Goal: Contribute content: Add original content to the website for others to see

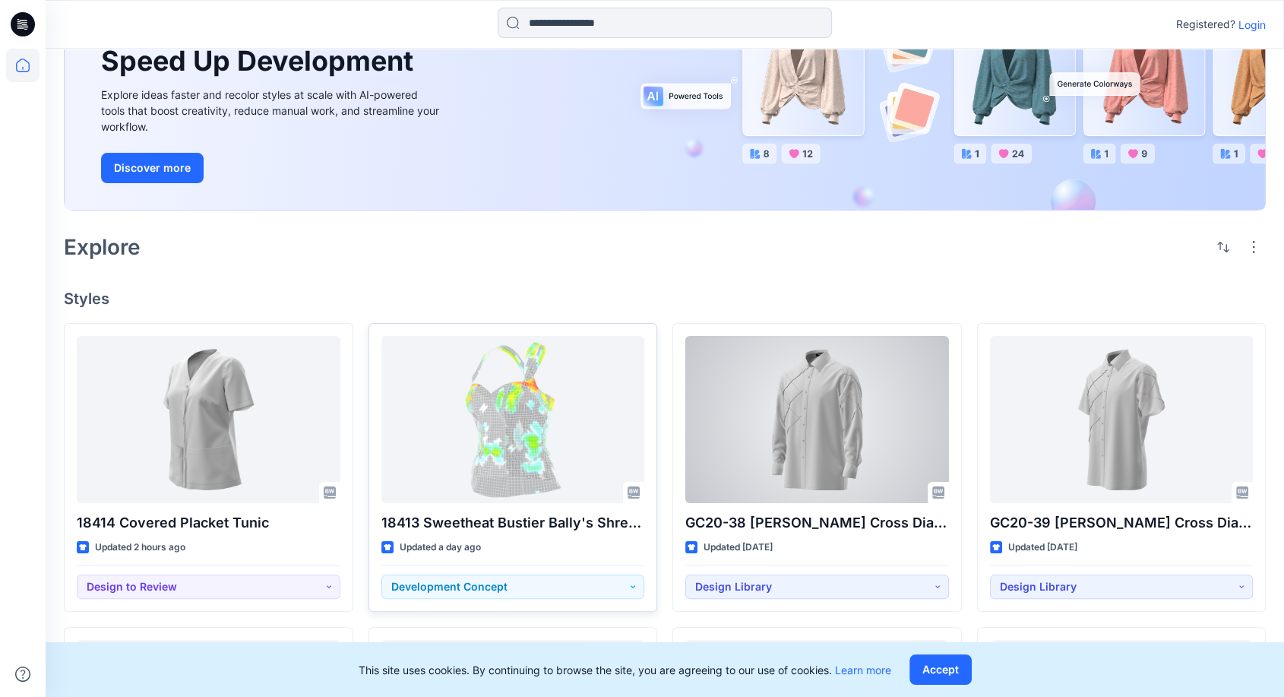
scroll to position [169, 0]
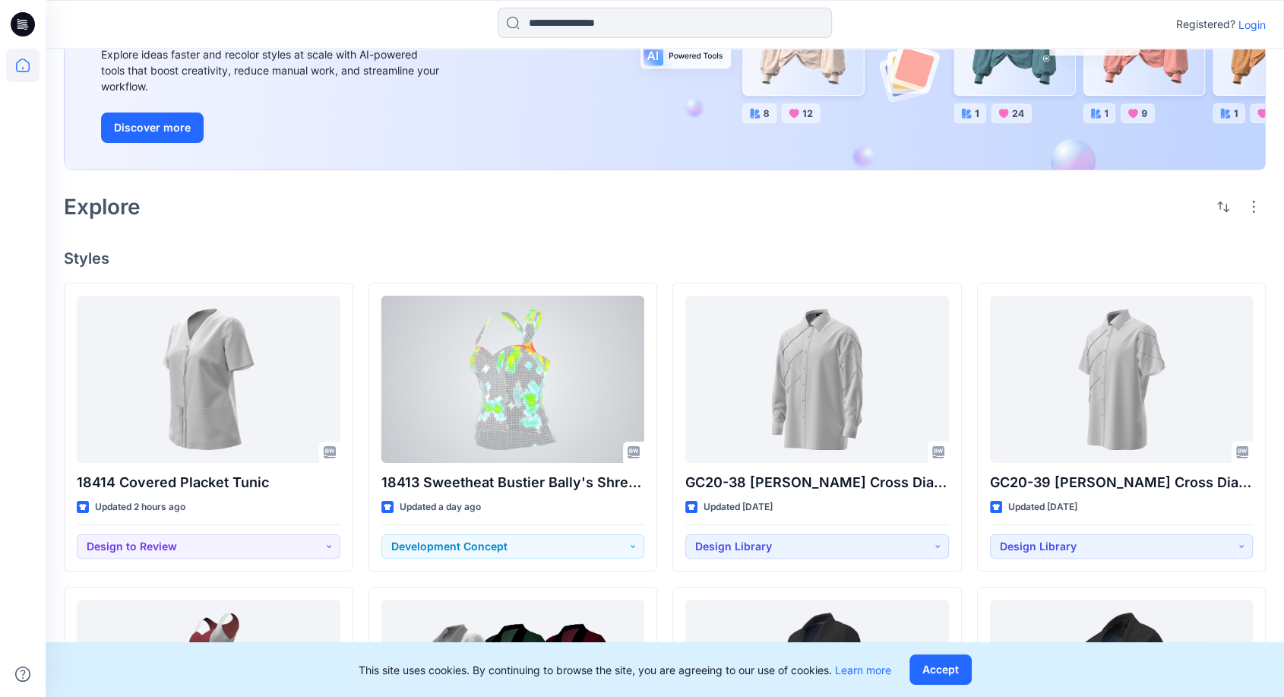
click at [514, 367] on div at bounding box center [514, 379] width 264 height 167
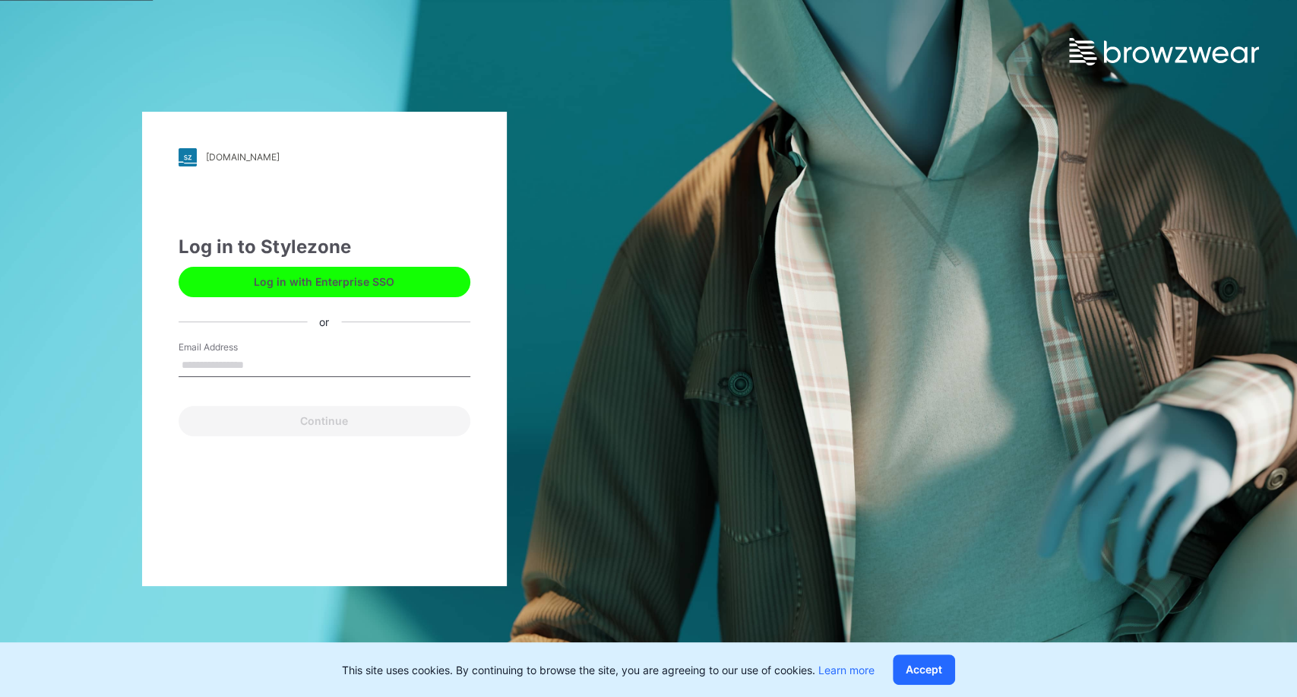
click at [298, 286] on button "Log in with Enterprise SSO" at bounding box center [325, 282] width 292 height 30
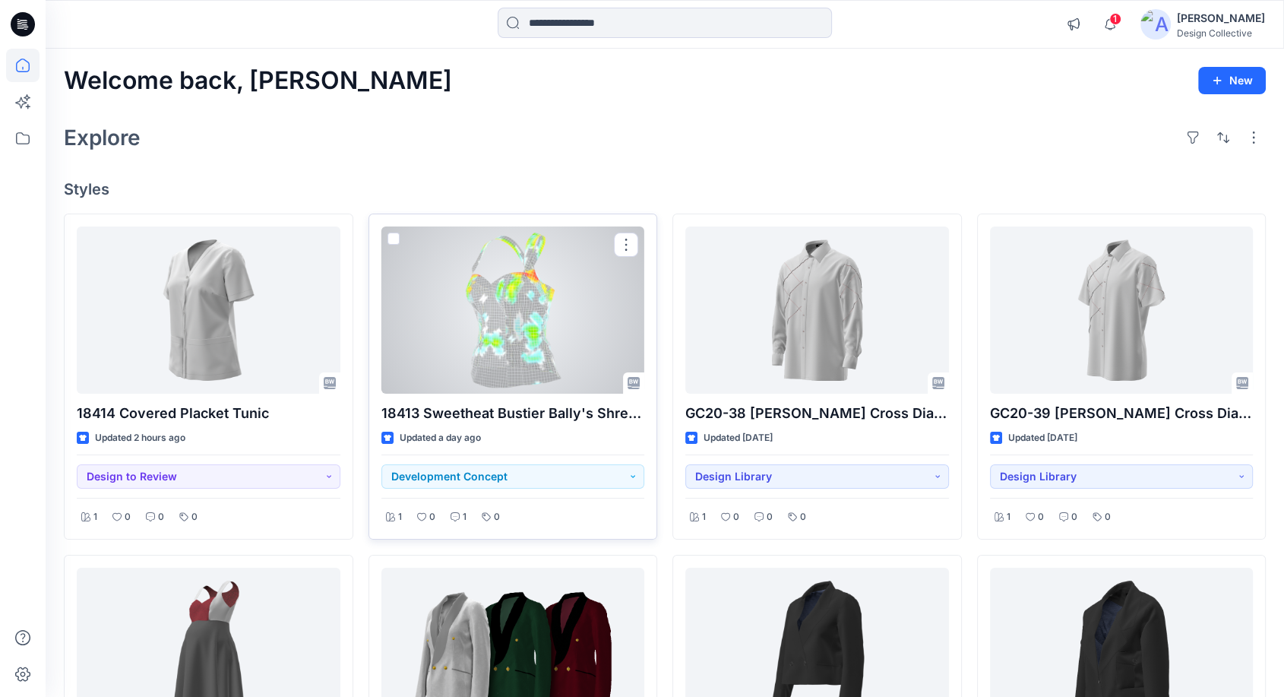
click at [522, 317] on div at bounding box center [514, 309] width 264 height 167
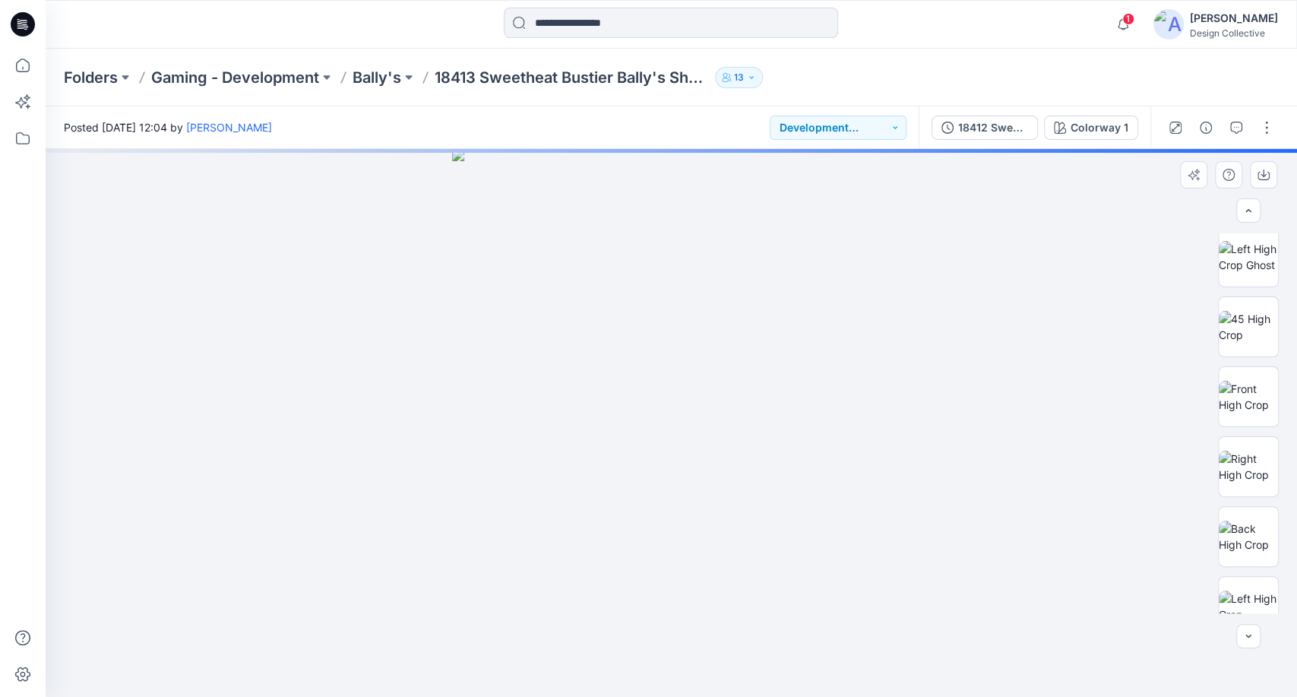
scroll to position [730, 0]
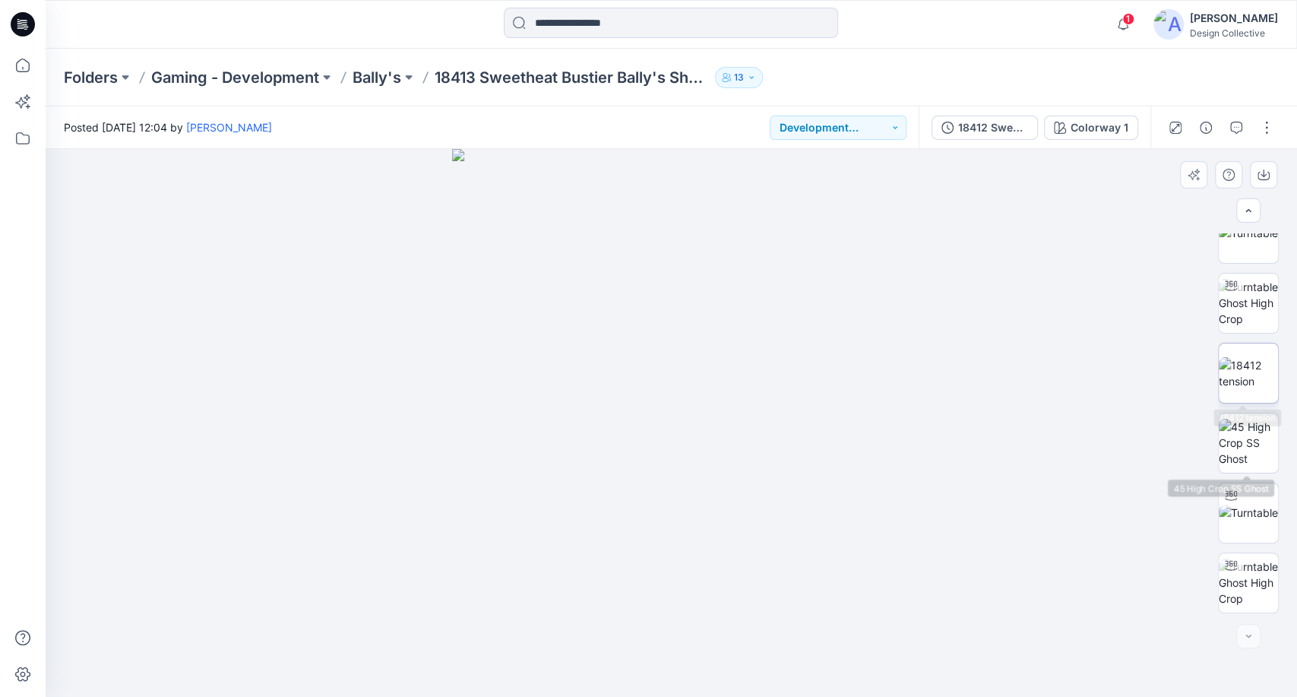
click at [1253, 380] on img at bounding box center [1248, 373] width 59 height 32
click at [359, 81] on p "Bally's" at bounding box center [377, 77] width 49 height 21
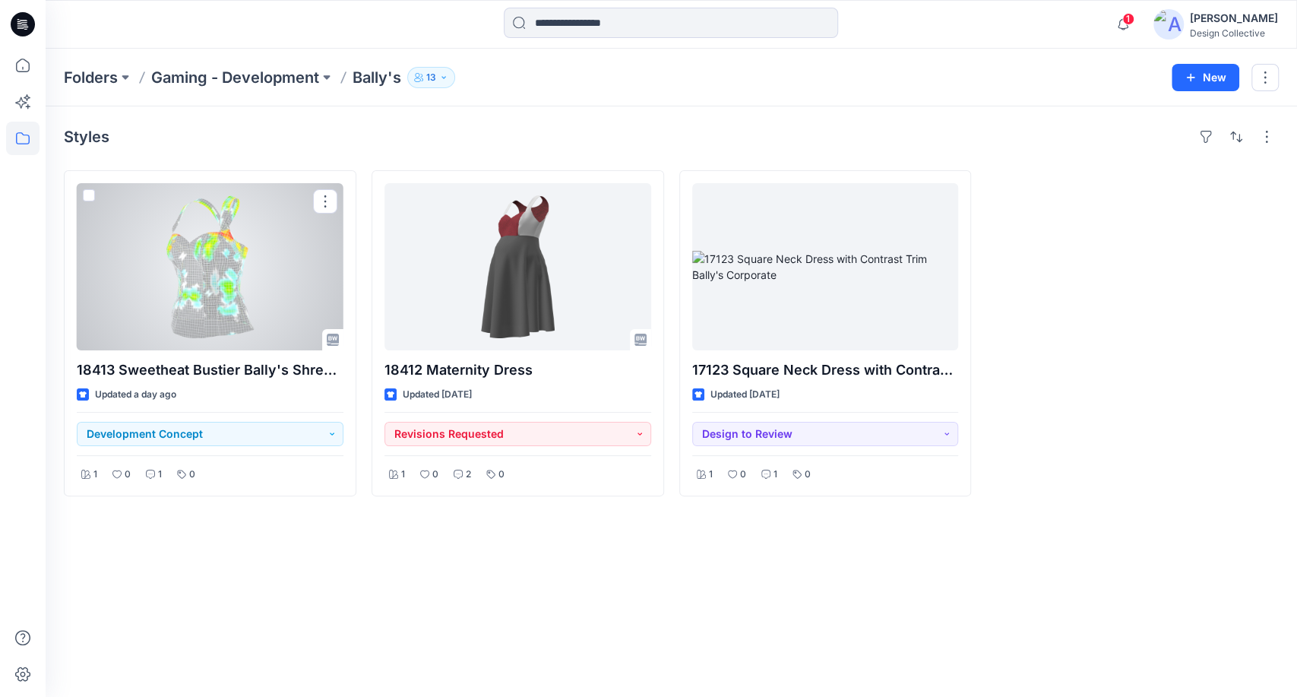
click at [213, 265] on div at bounding box center [210, 266] width 267 height 167
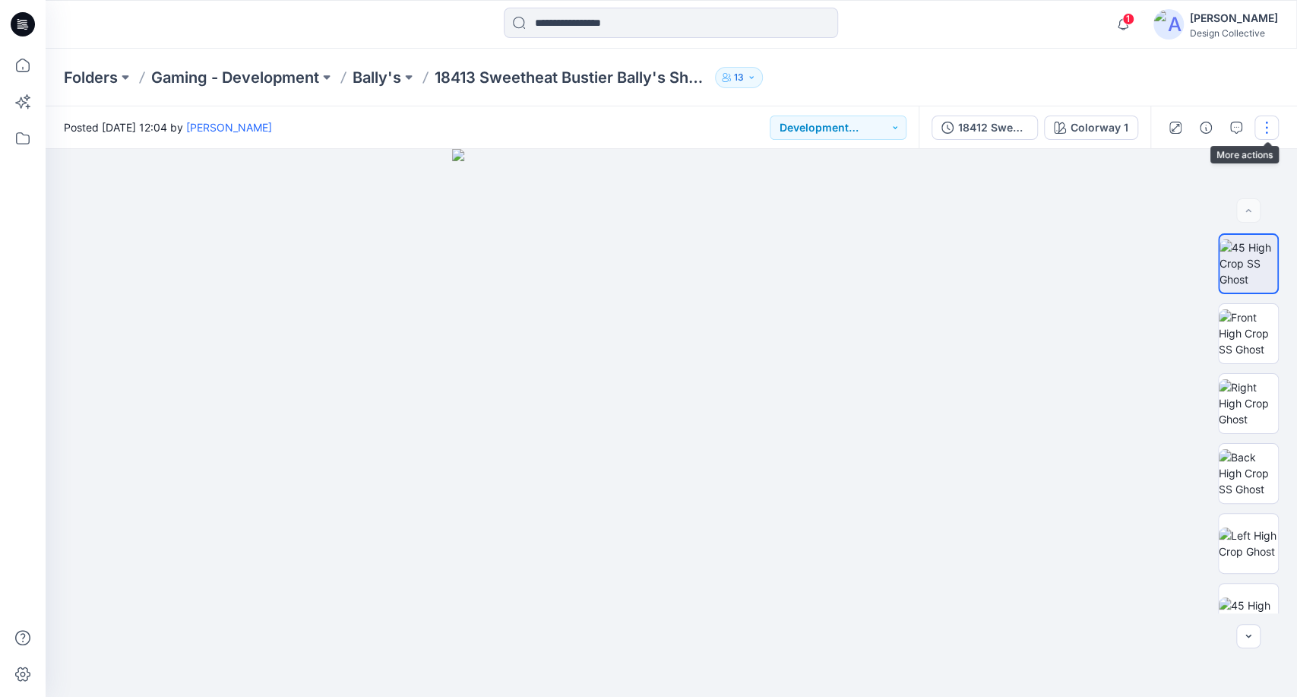
click at [1267, 128] on button "button" at bounding box center [1267, 128] width 24 height 24
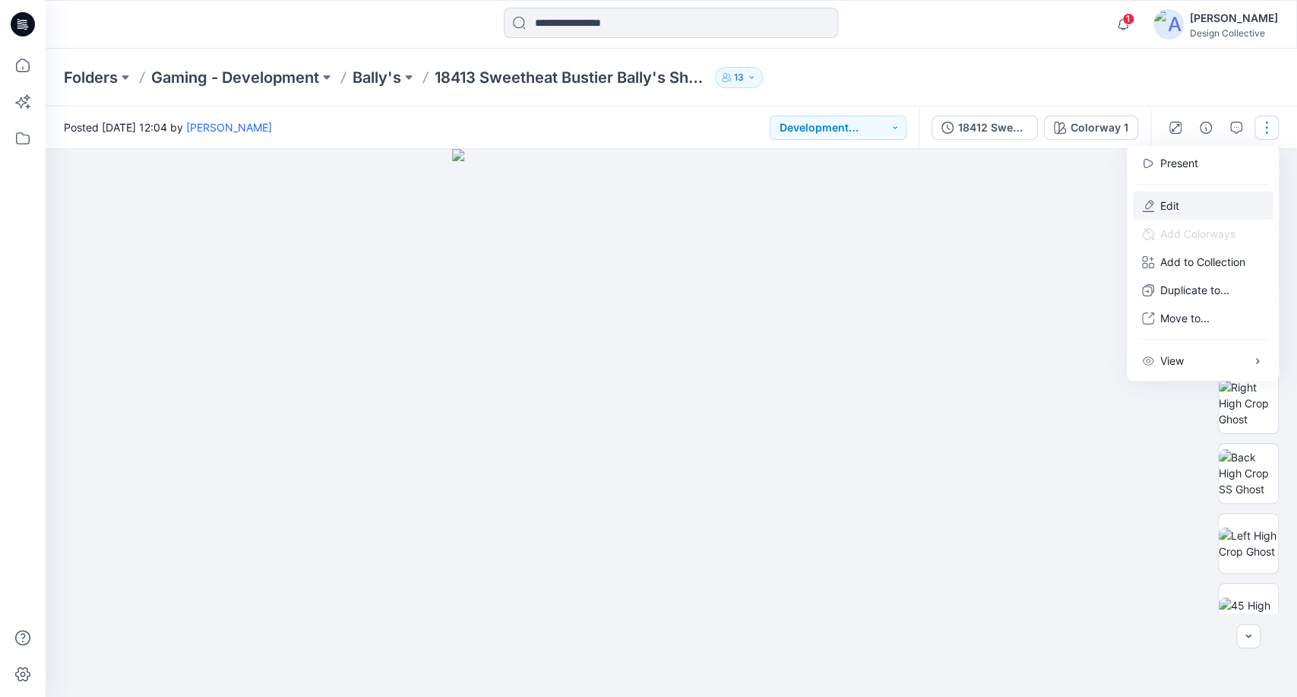
click at [1230, 196] on button "Edit" at bounding box center [1203, 206] width 140 height 28
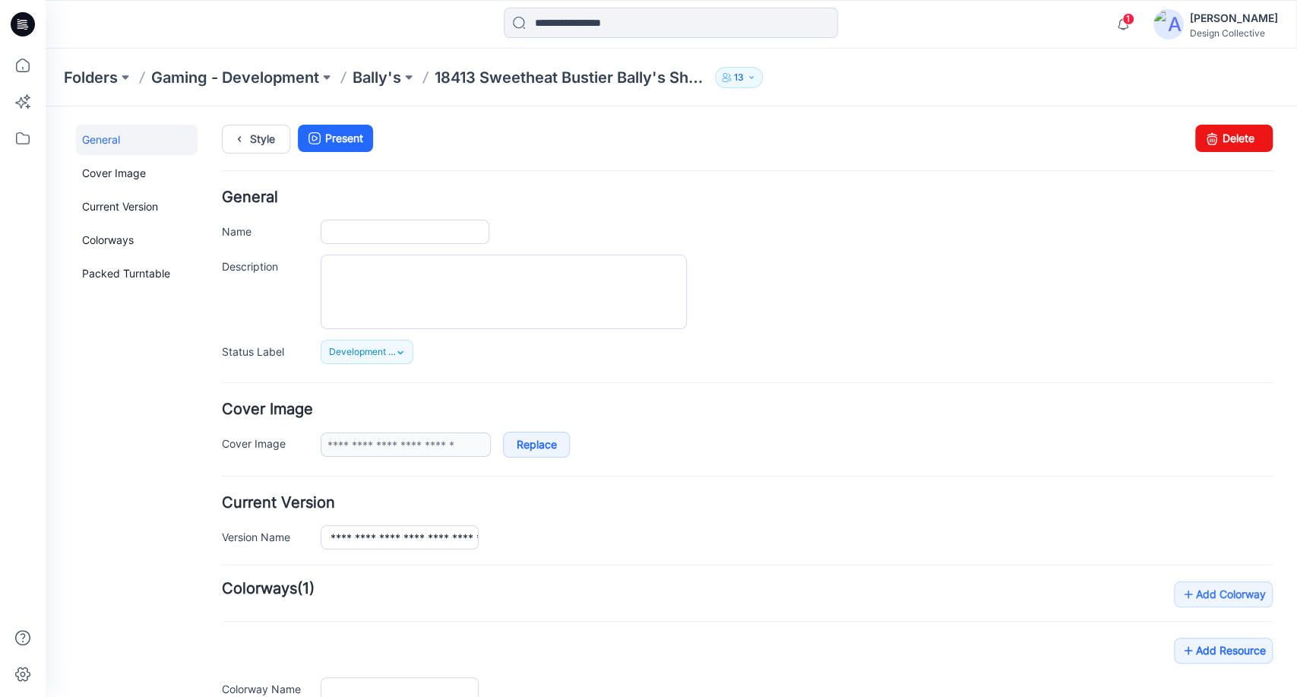
type input "**********"
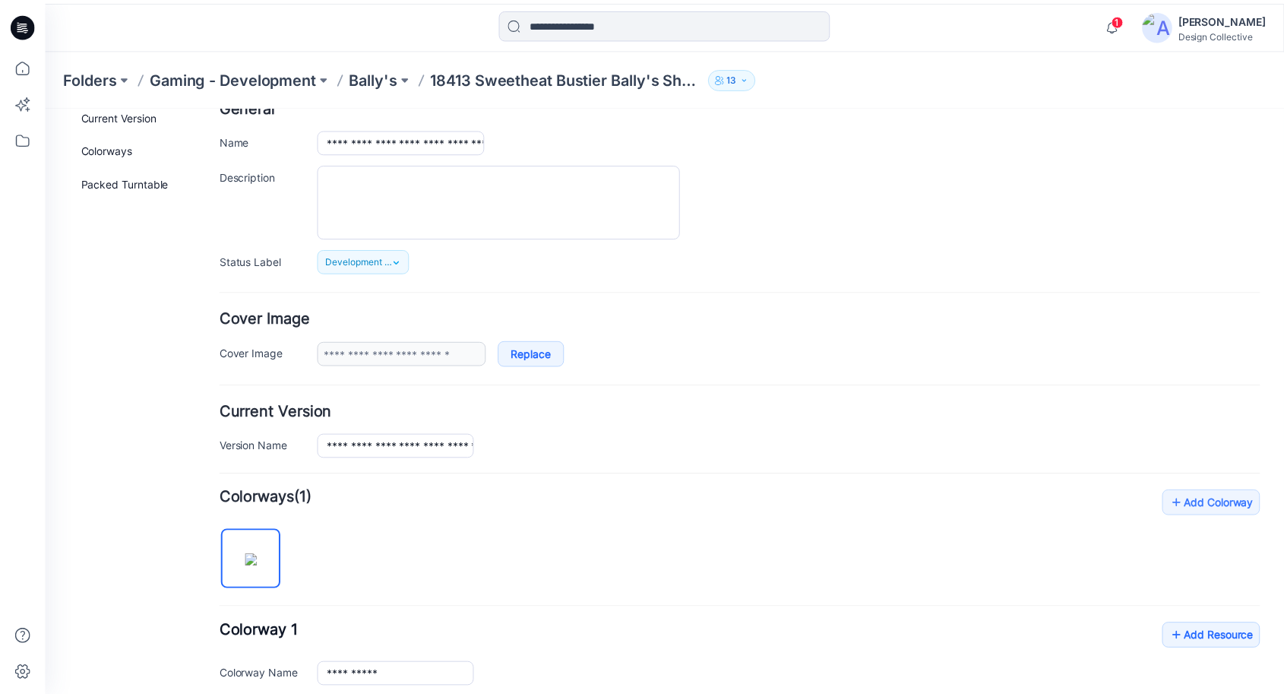
scroll to position [55, 0]
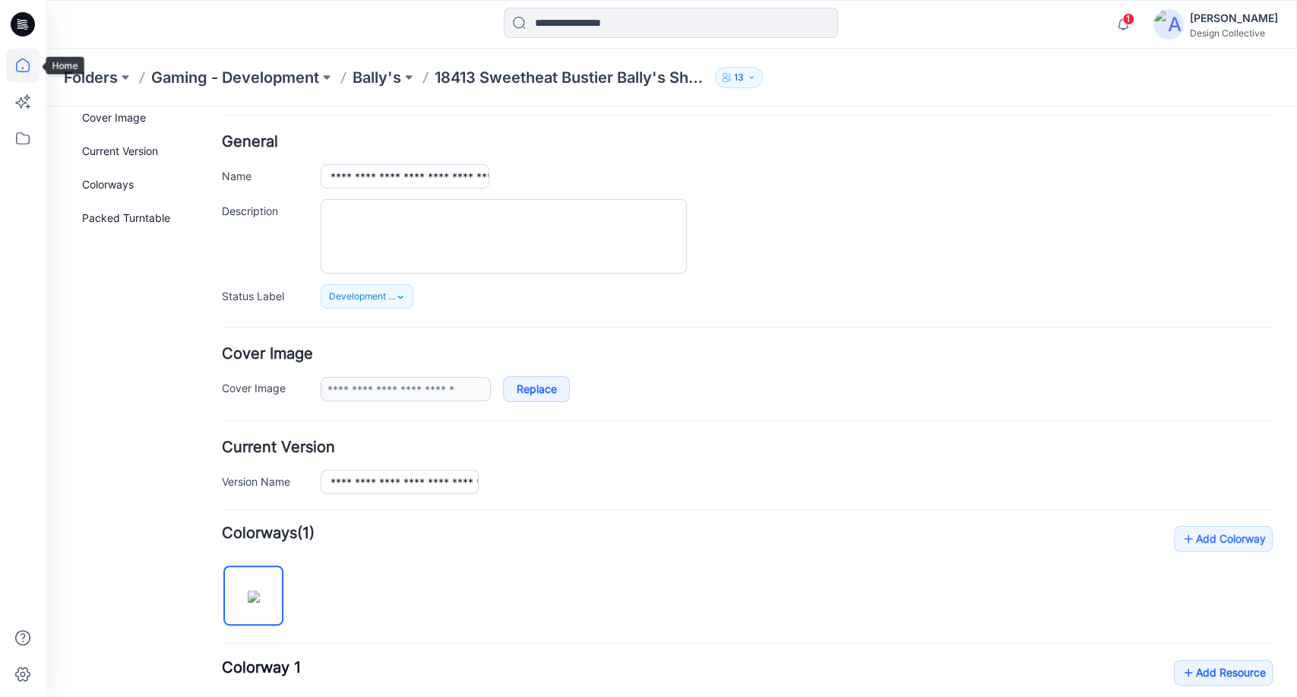
click at [33, 61] on icon at bounding box center [22, 65] width 33 height 33
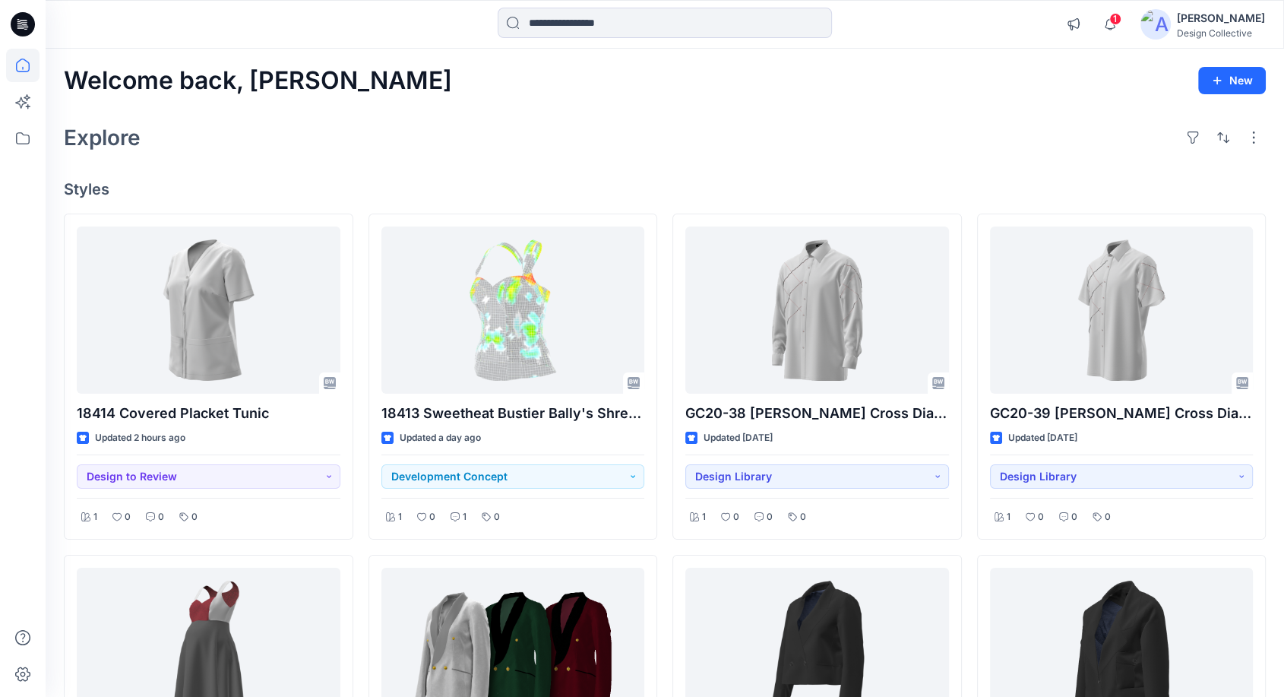
click at [828, 99] on div "Welcome back, Taryn New Explore Styles 18414 Covered Placket Tunic Updated 2 ho…" at bounding box center [665, 672] width 1239 height 1246
click at [938, 134] on div "Explore" at bounding box center [665, 137] width 1202 height 36
click at [27, 145] on icon at bounding box center [22, 138] width 33 height 33
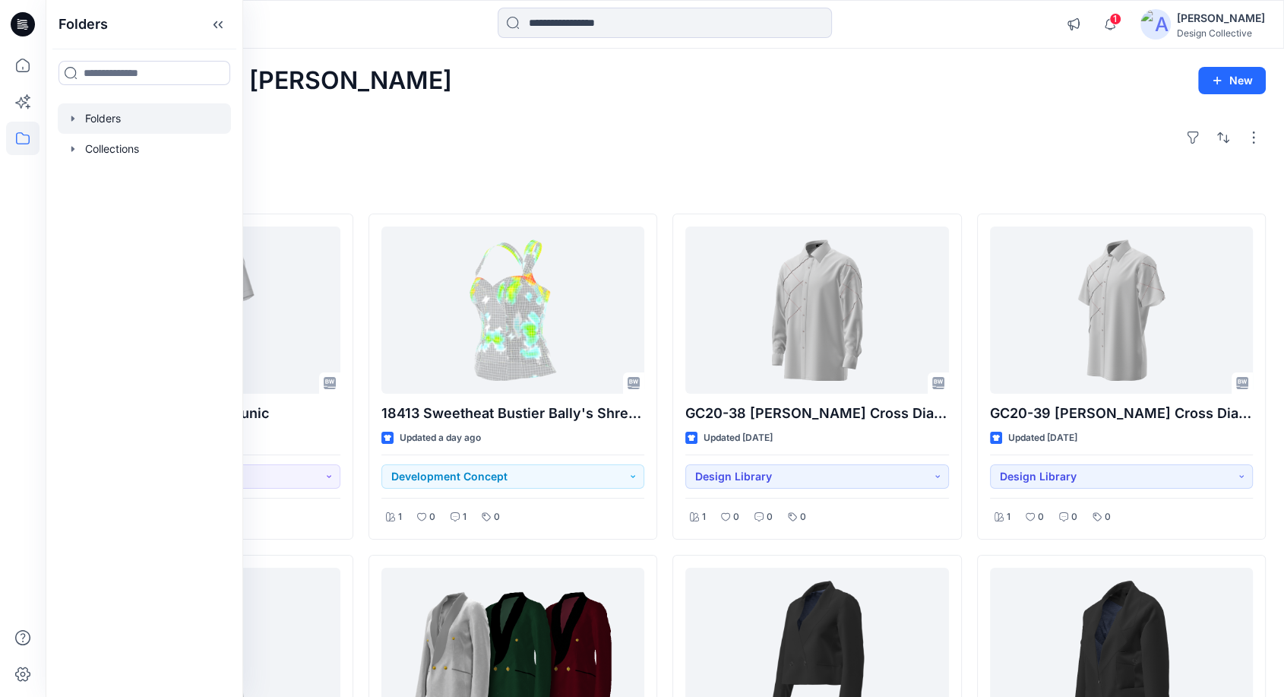
click at [74, 117] on icon "button" at bounding box center [73, 118] width 12 height 12
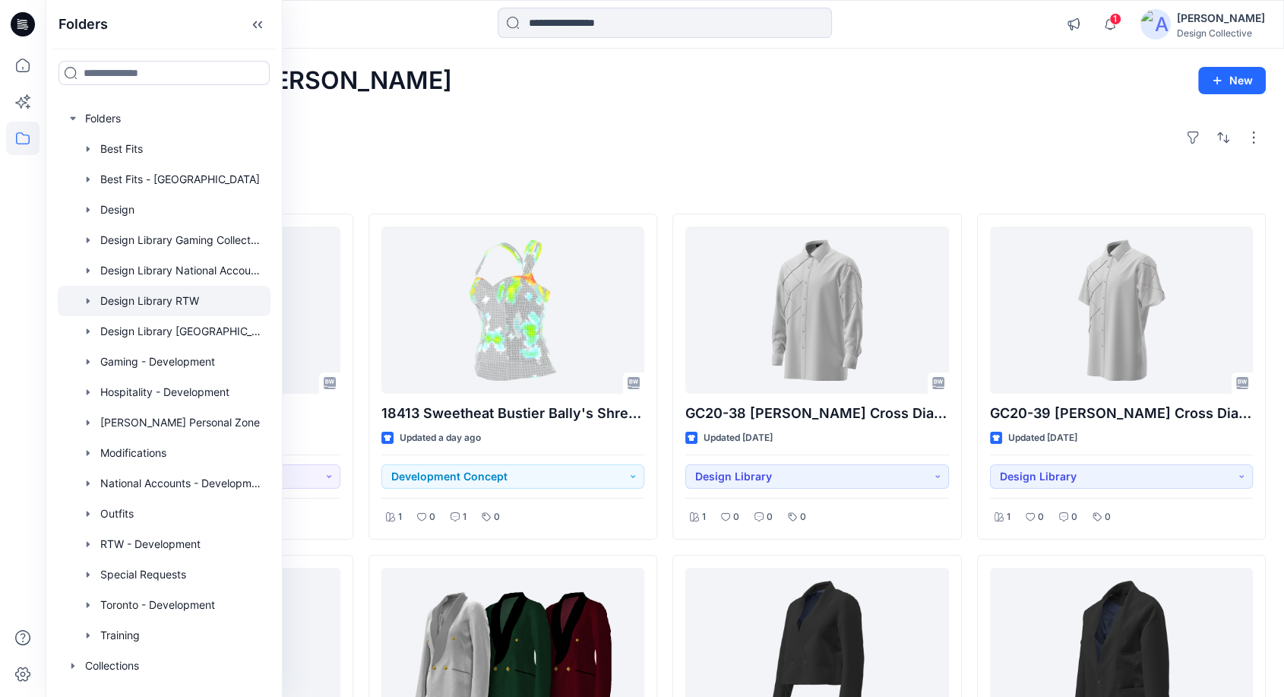
click at [158, 299] on div at bounding box center [164, 301] width 213 height 30
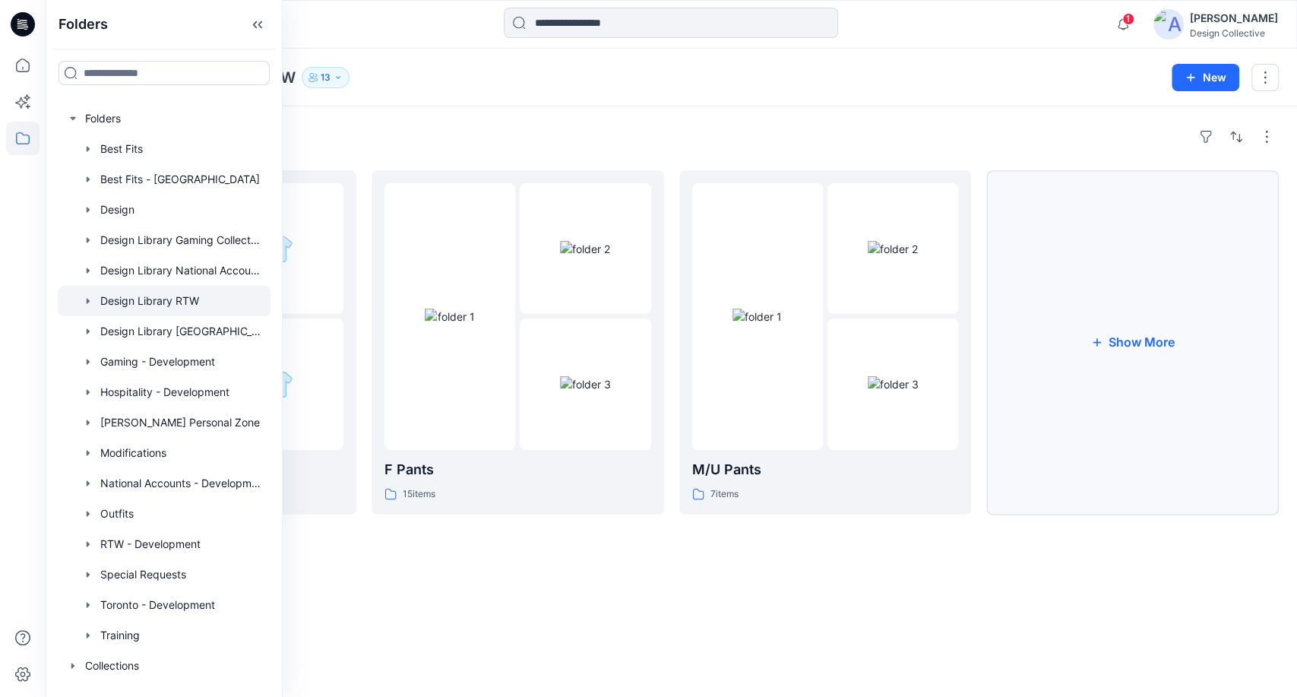
click at [1069, 411] on button "Show More" at bounding box center [1133, 342] width 293 height 344
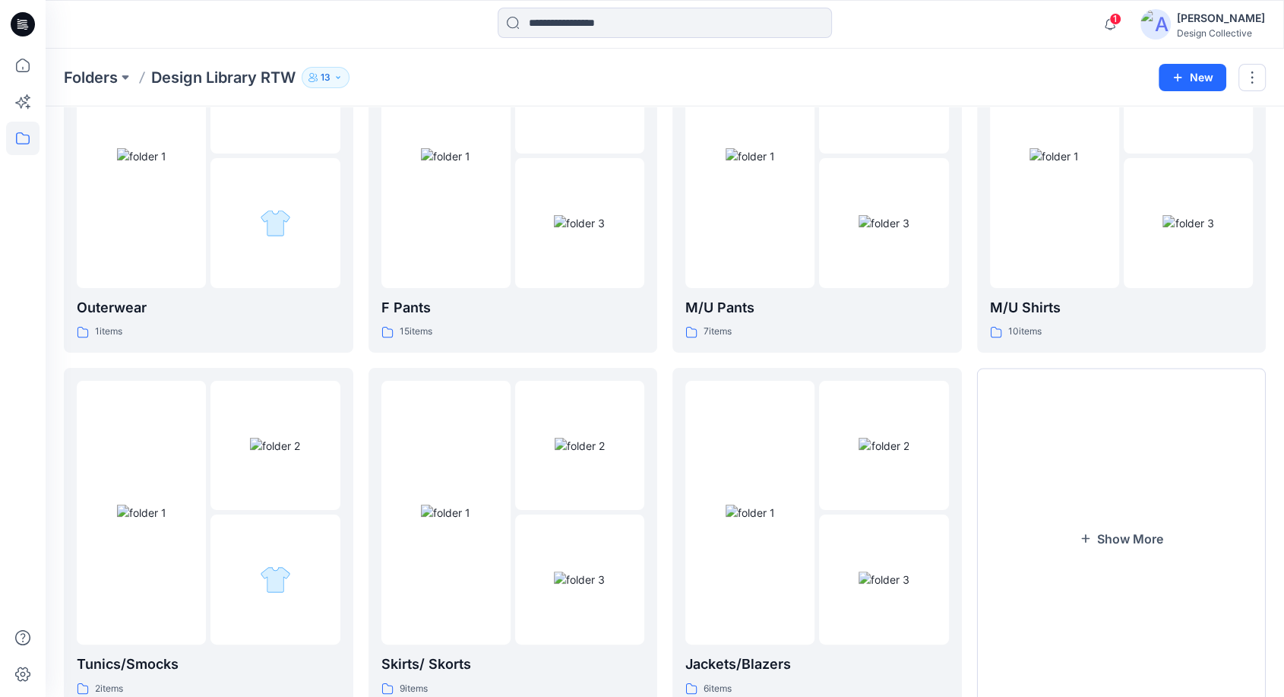
scroll to position [169, 0]
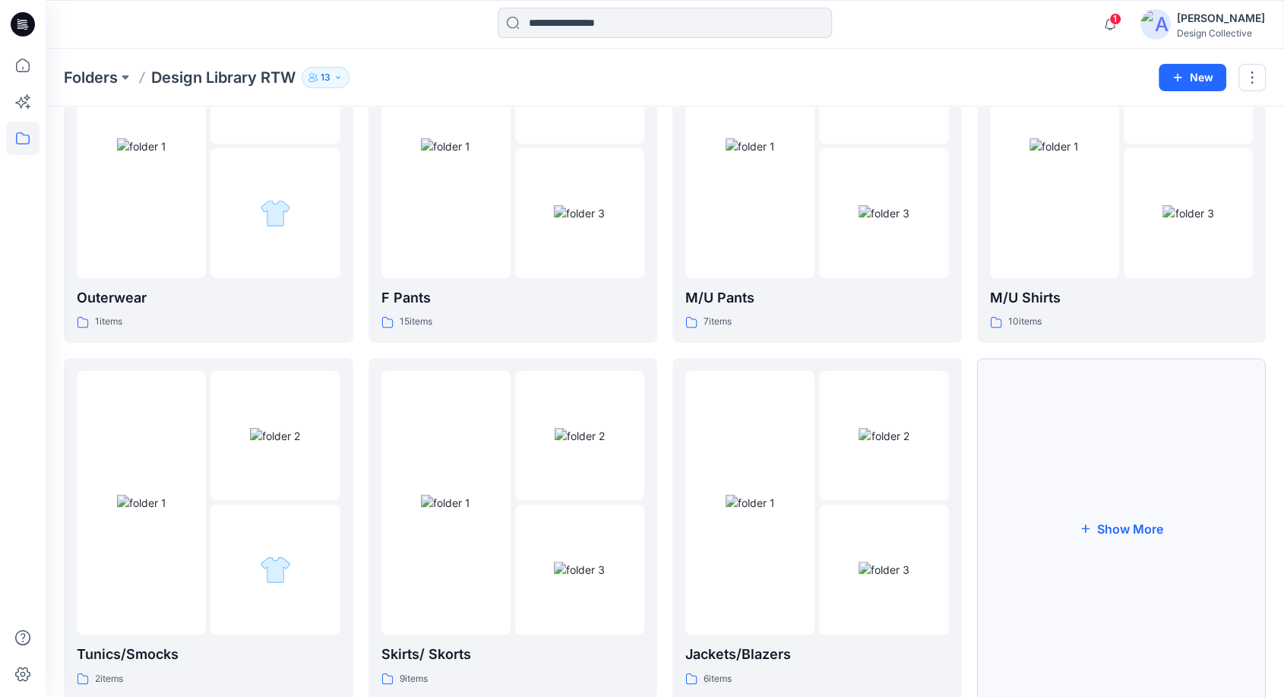
click at [1095, 546] on button "Show More" at bounding box center [1122, 528] width 290 height 341
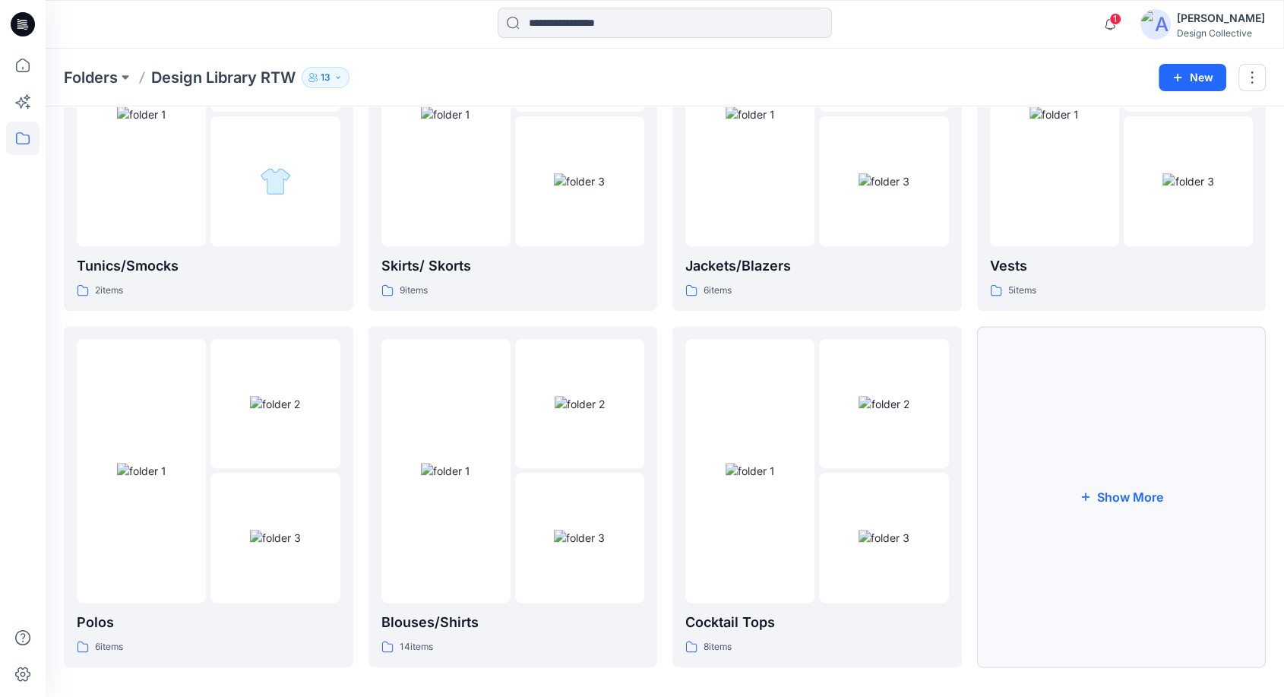
scroll to position [569, 0]
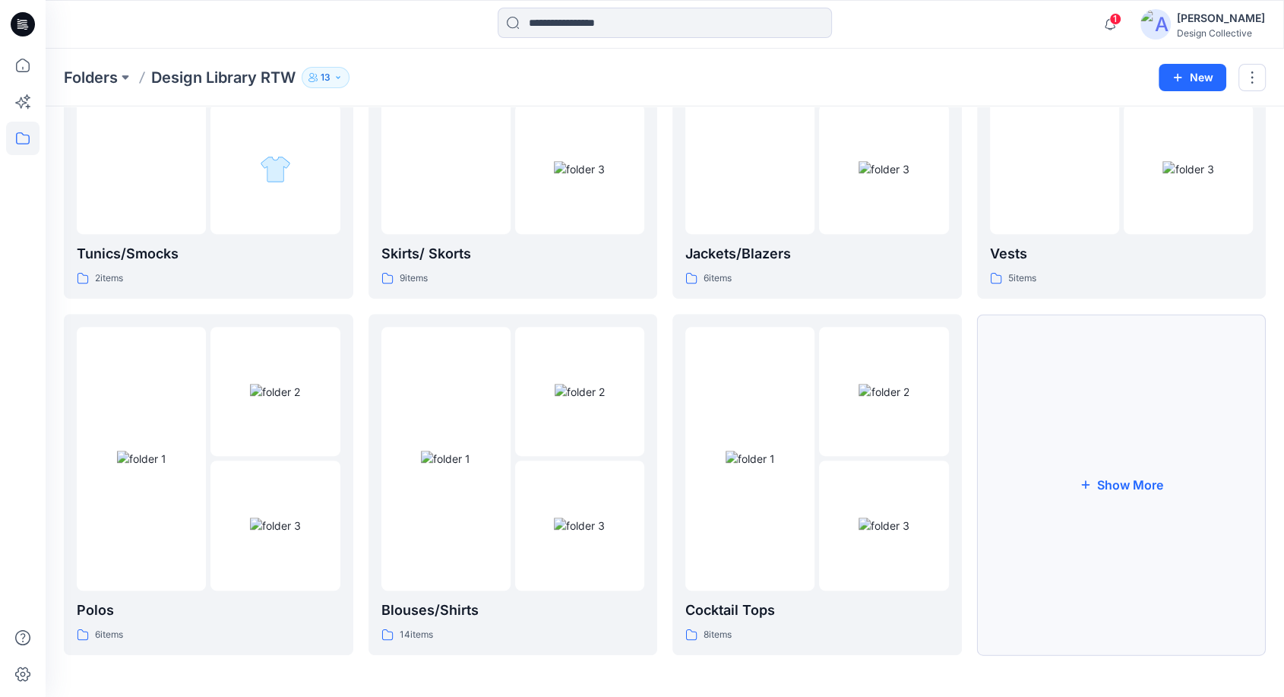
click at [1114, 576] on button "Show More" at bounding box center [1122, 484] width 290 height 341
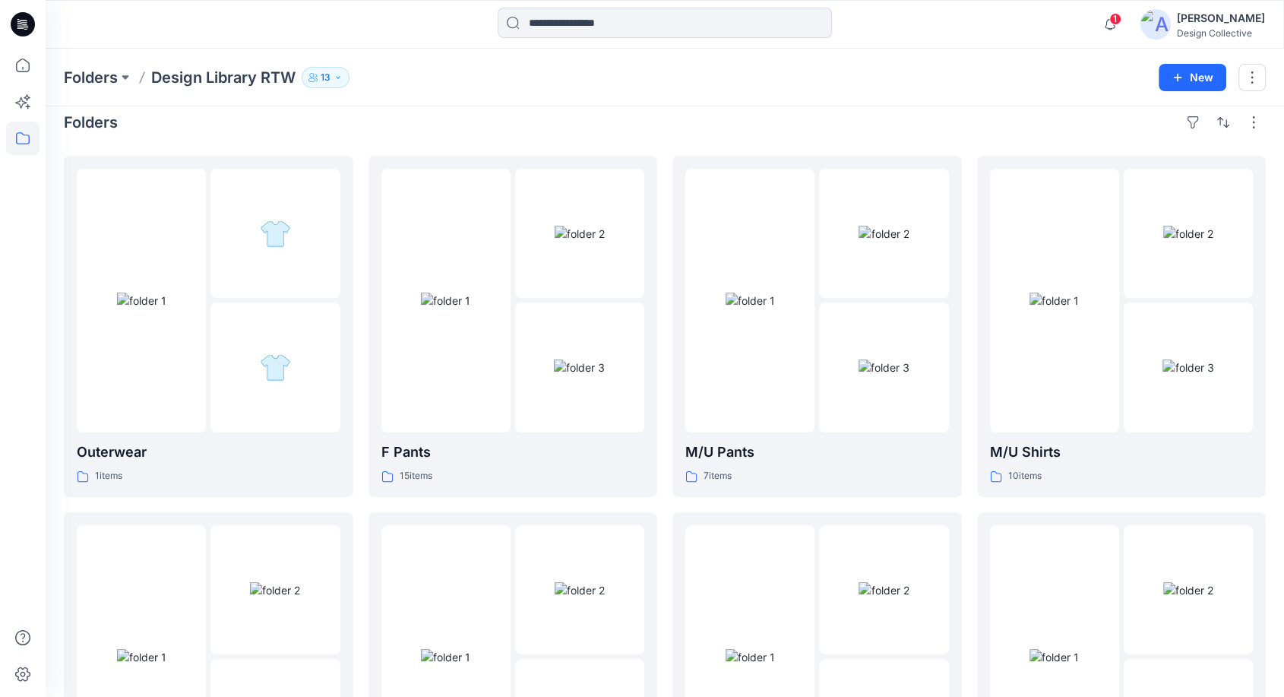
scroll to position [0, 0]
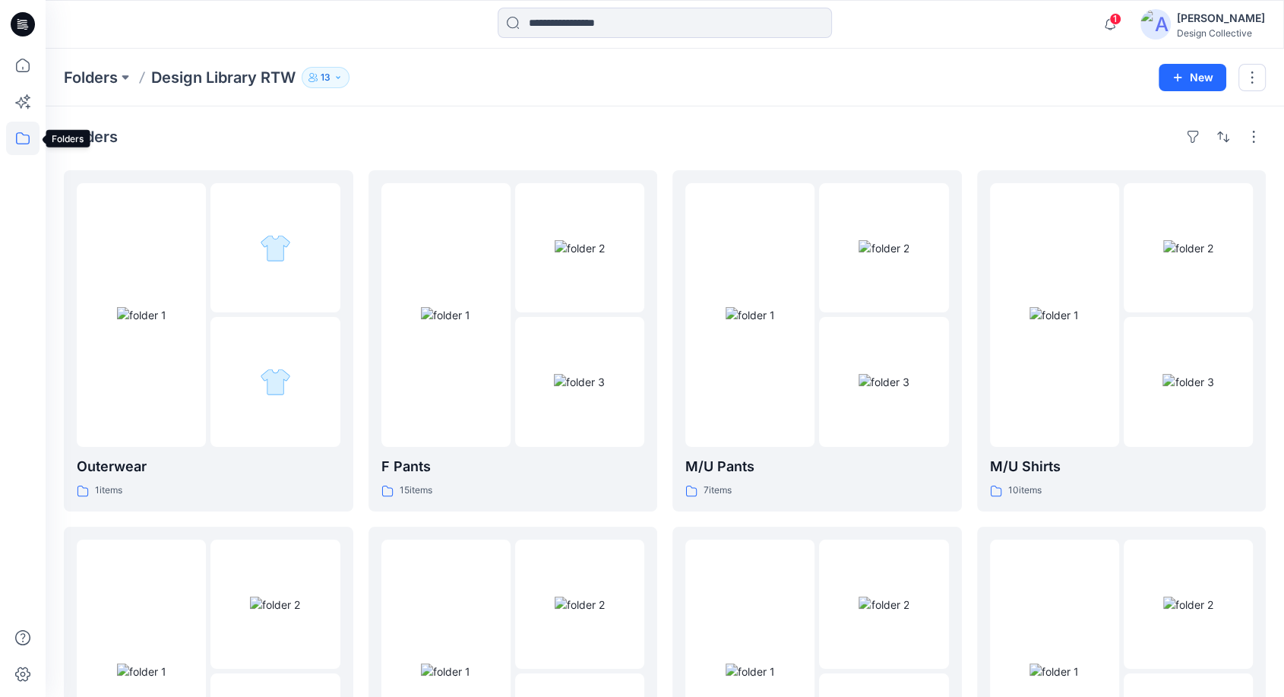
click at [14, 144] on icon at bounding box center [22, 138] width 33 height 33
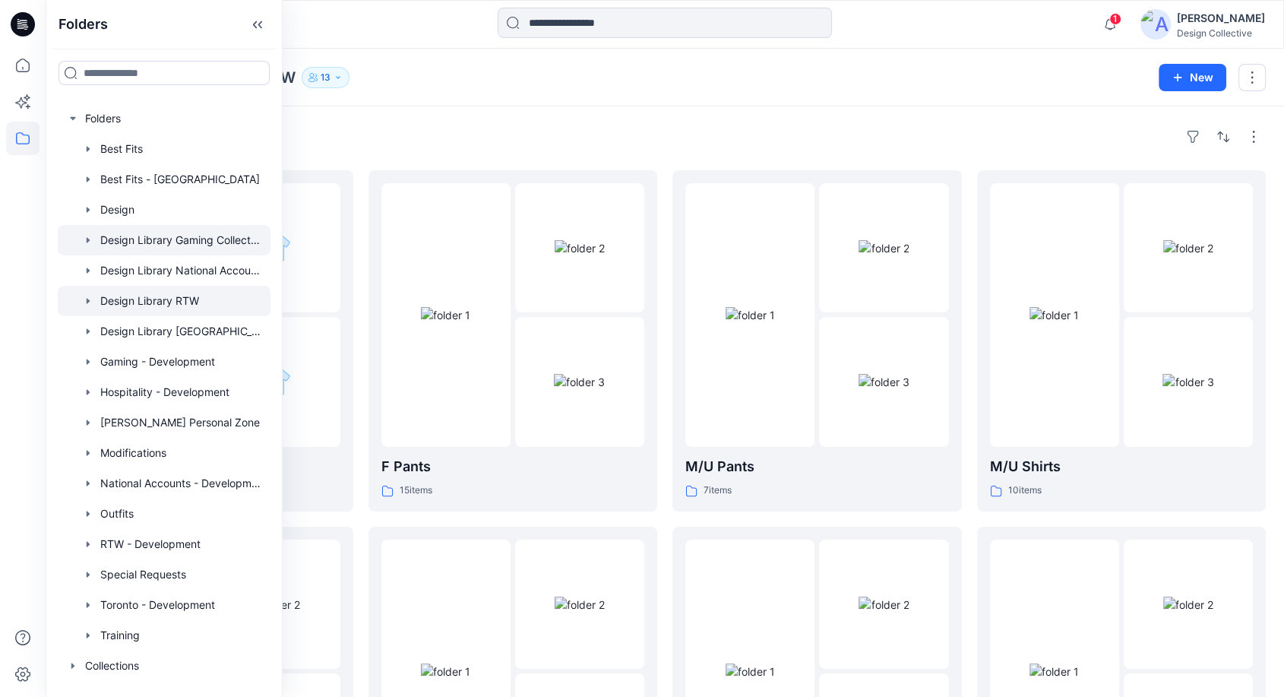
click at [200, 245] on div at bounding box center [164, 240] width 213 height 30
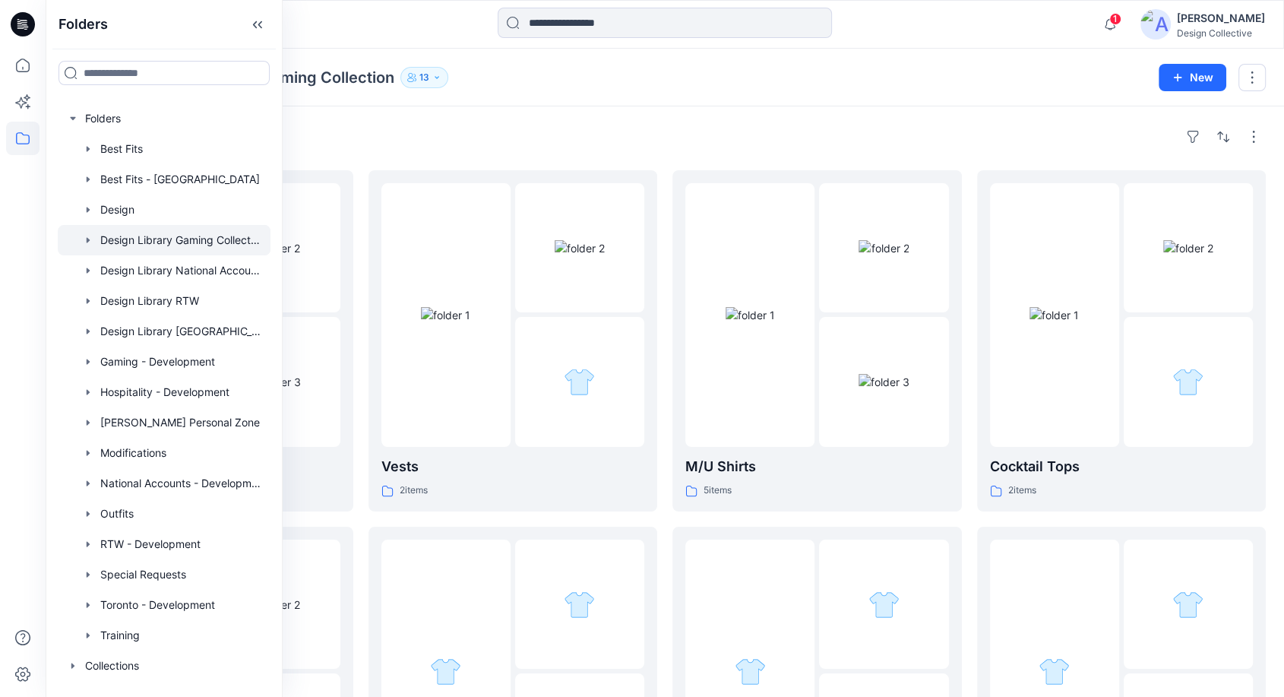
click at [692, 138] on div "Folders" at bounding box center [665, 137] width 1202 height 24
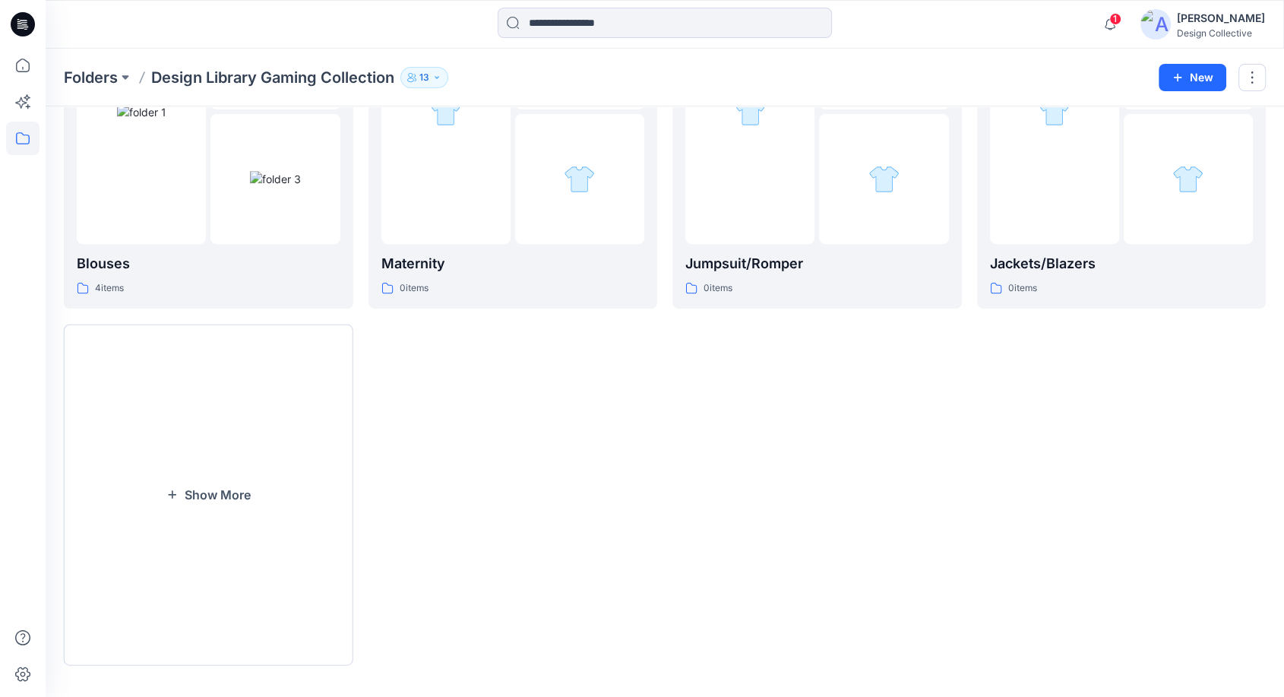
scroll to position [569, 0]
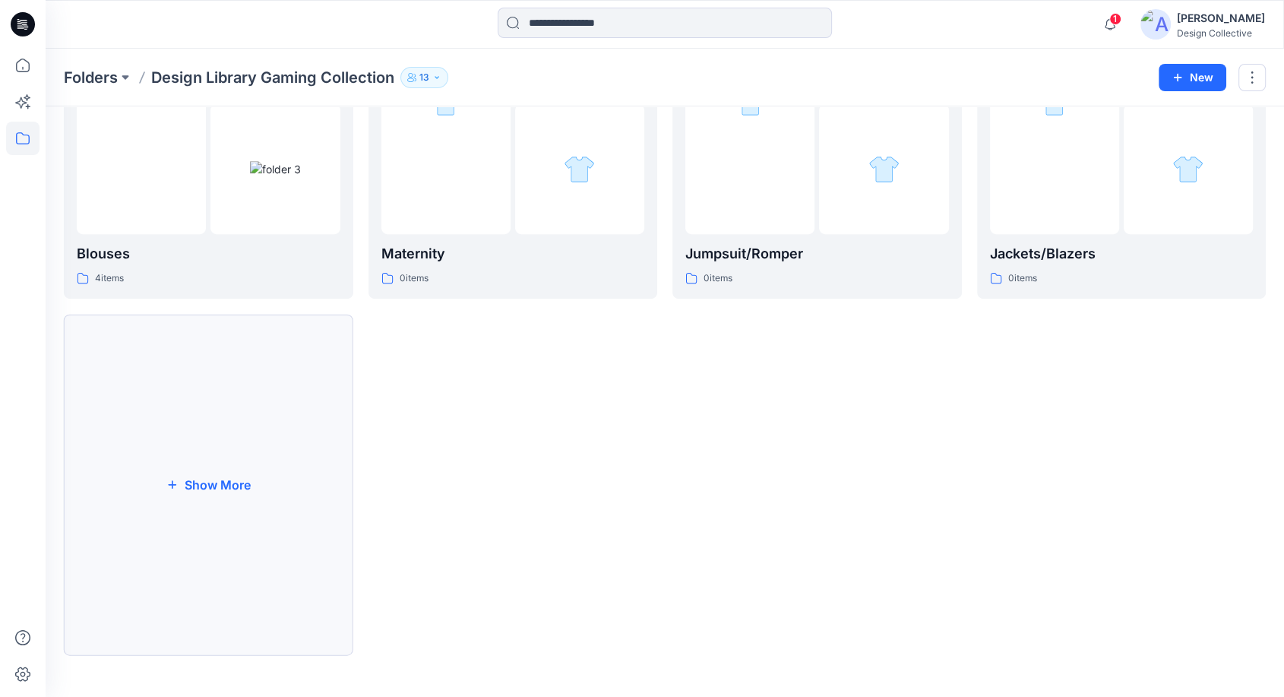
click at [94, 482] on button "Show More" at bounding box center [209, 484] width 290 height 341
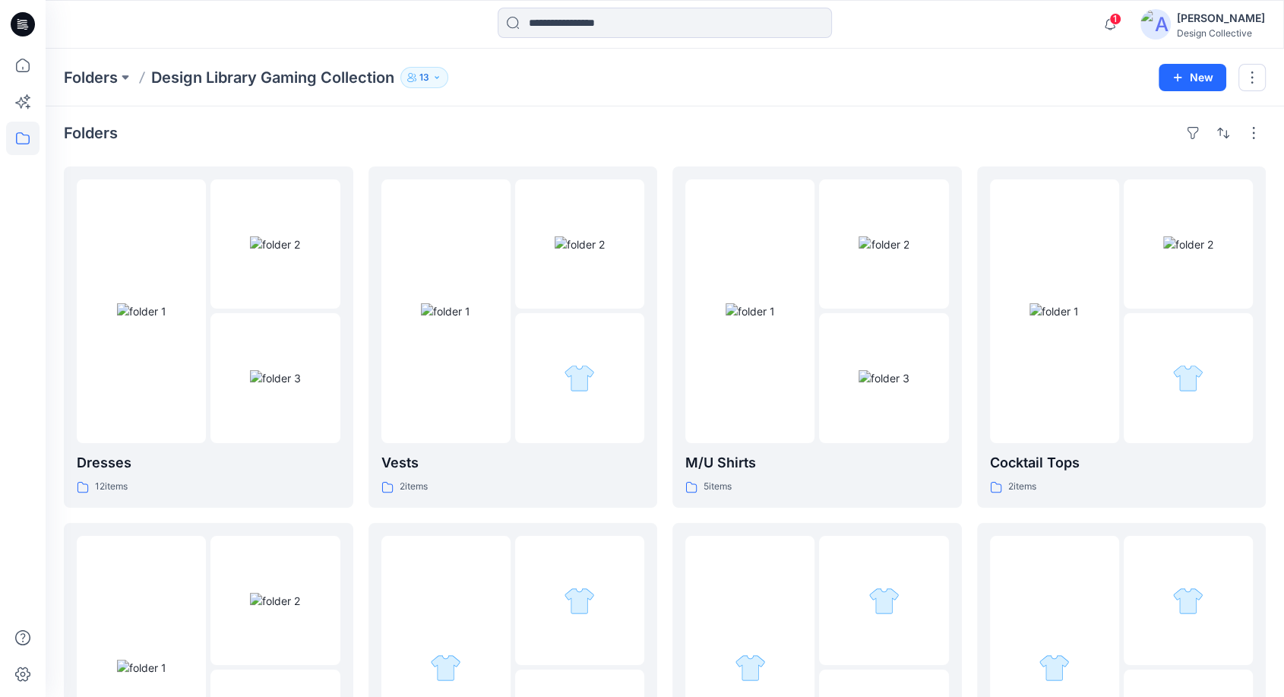
scroll to position [0, 0]
click at [12, 67] on icon at bounding box center [22, 65] width 33 height 33
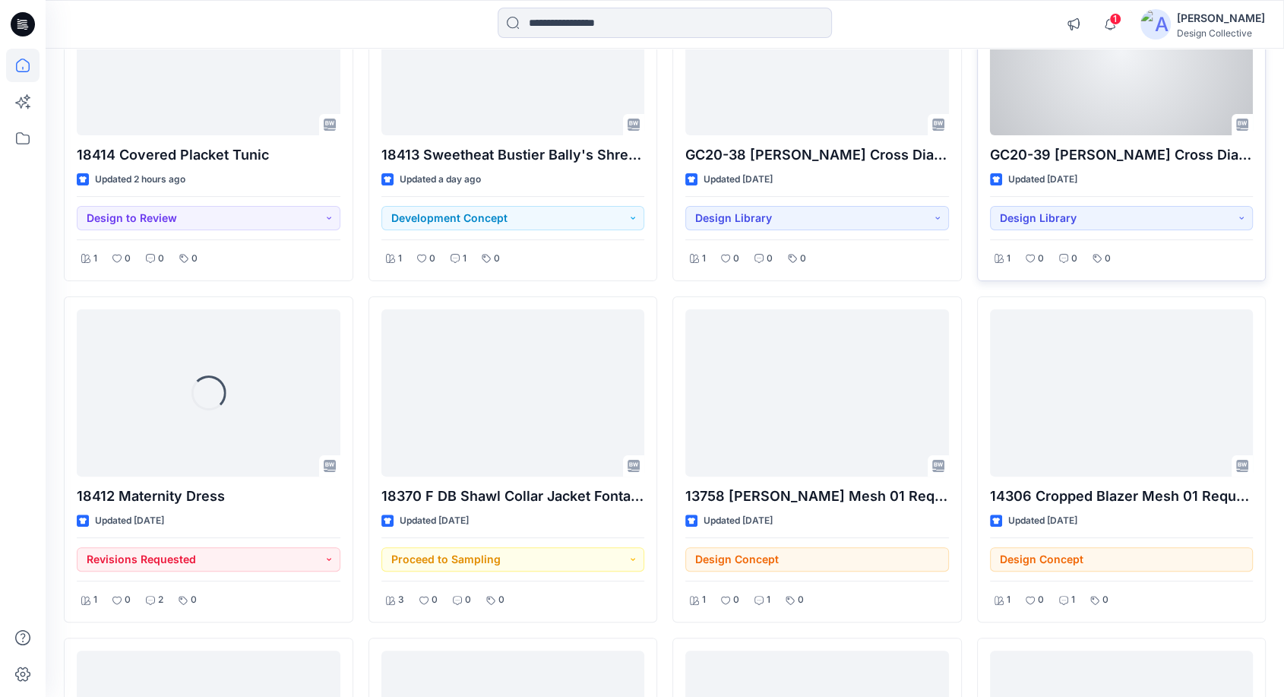
scroll to position [281, 0]
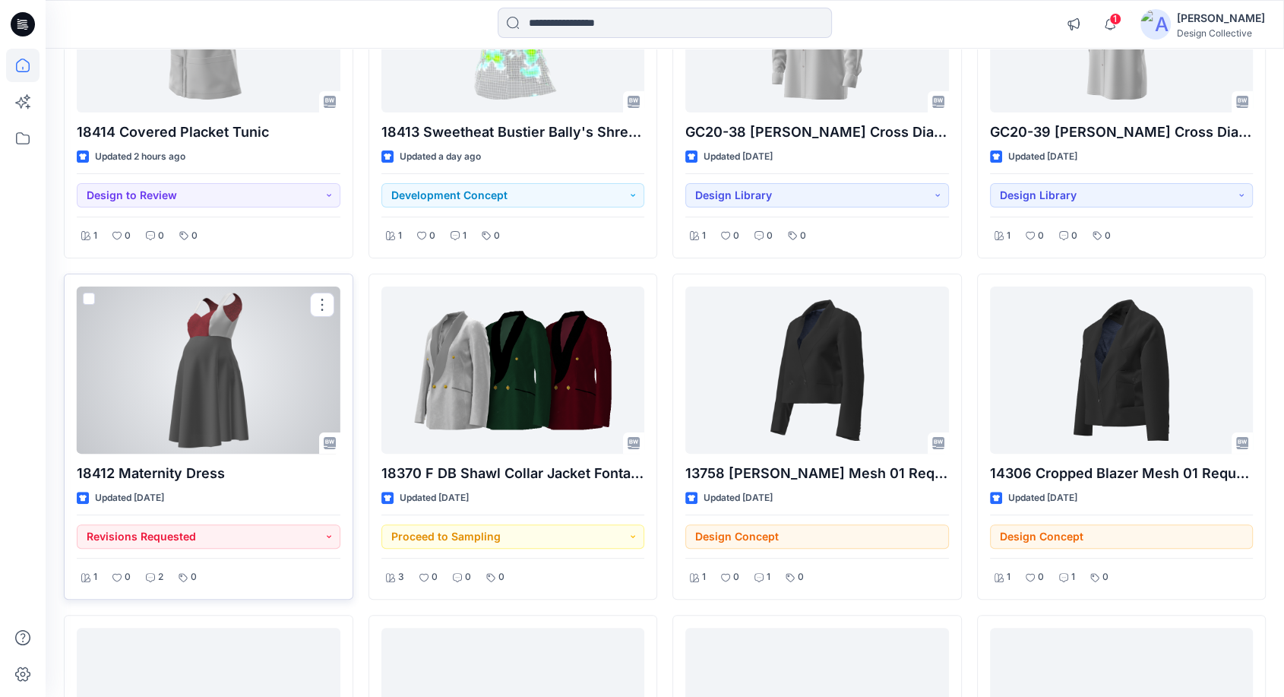
click at [224, 360] on div at bounding box center [209, 370] width 264 height 167
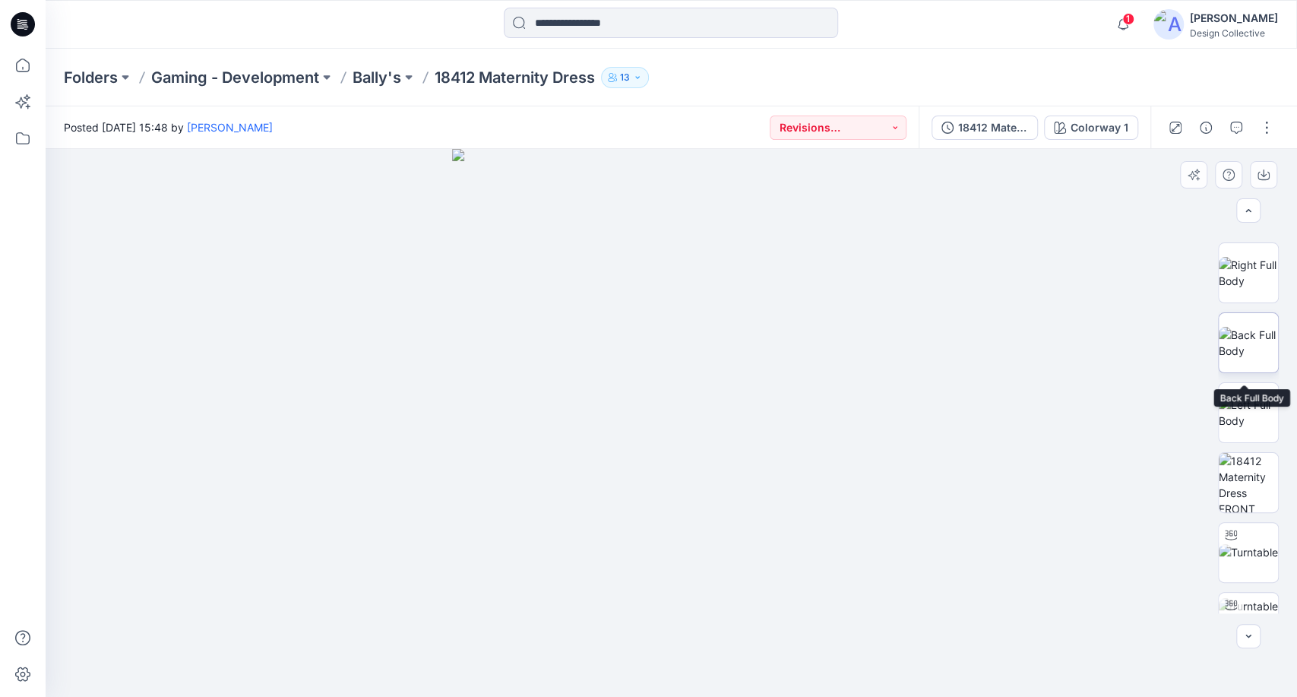
scroll to position [394, 0]
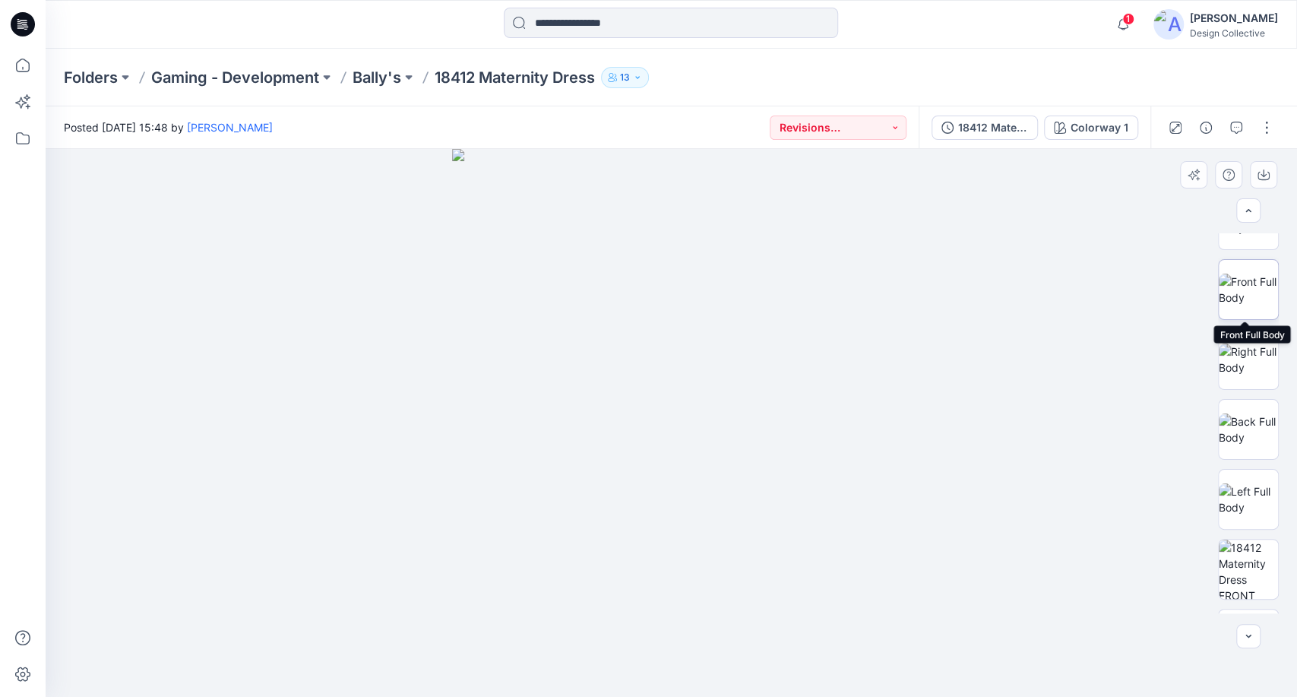
click at [1231, 279] on img at bounding box center [1248, 290] width 59 height 32
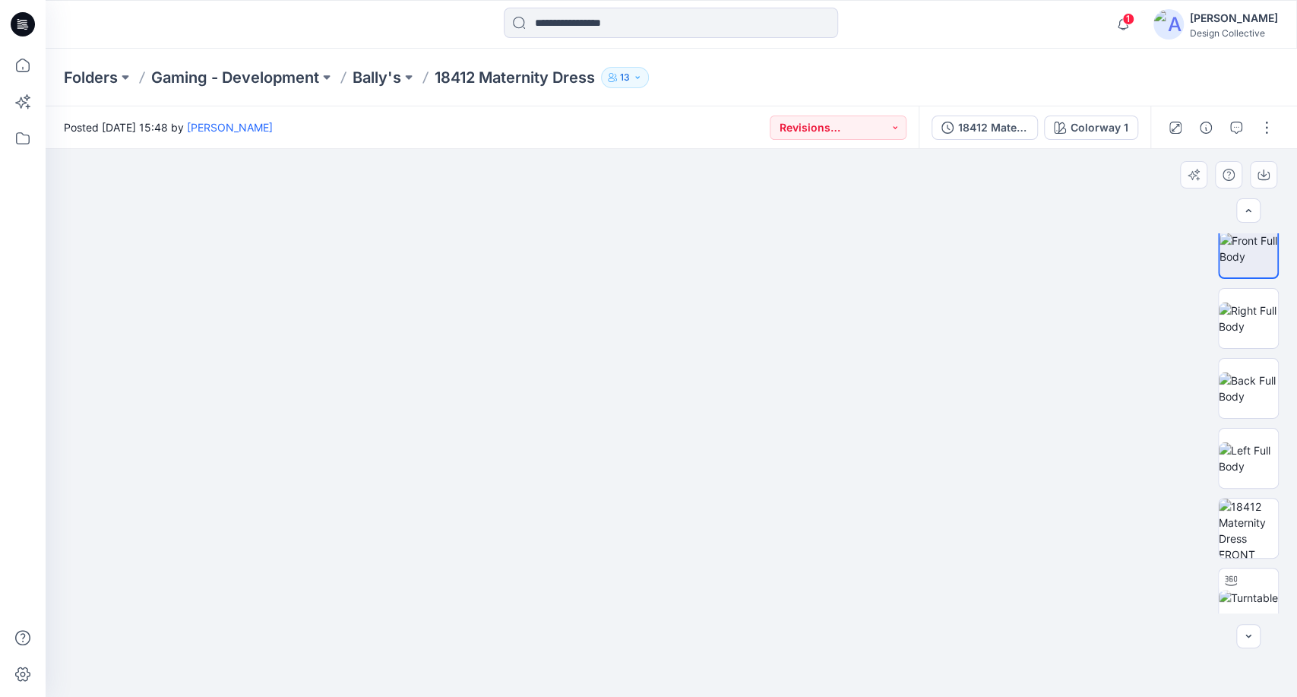
scroll to position [519, 0]
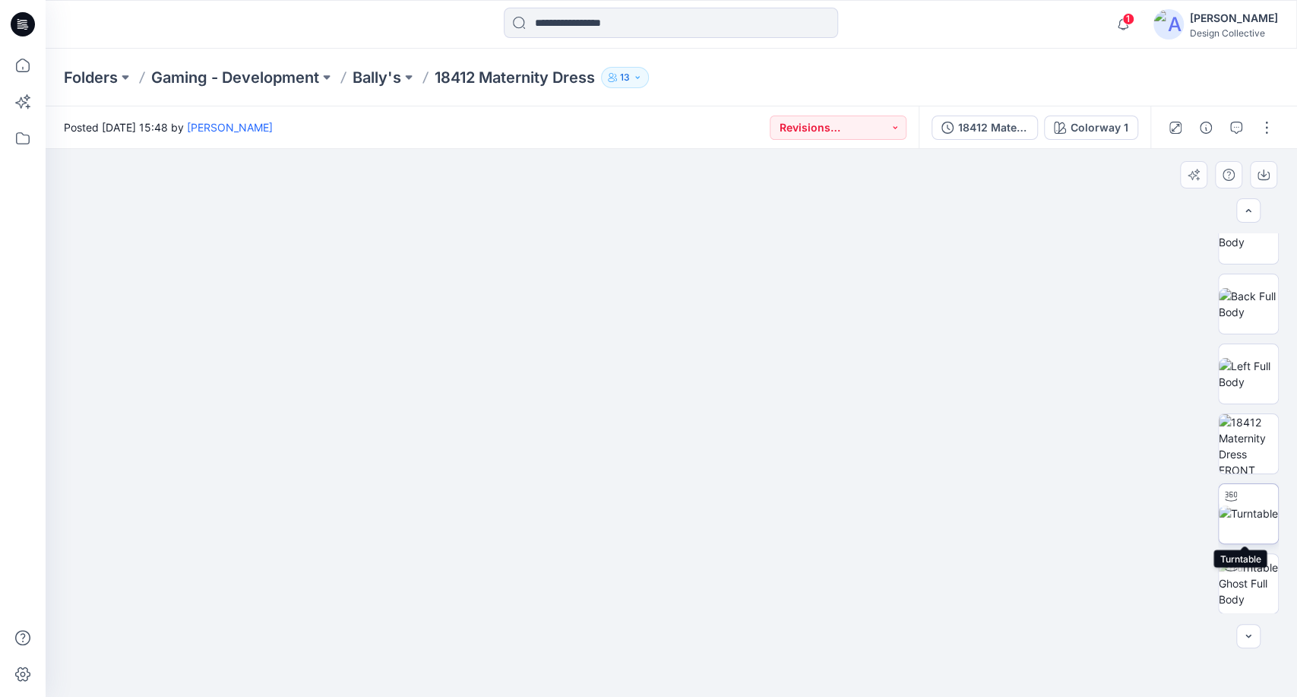
click at [1246, 506] on img at bounding box center [1248, 513] width 59 height 16
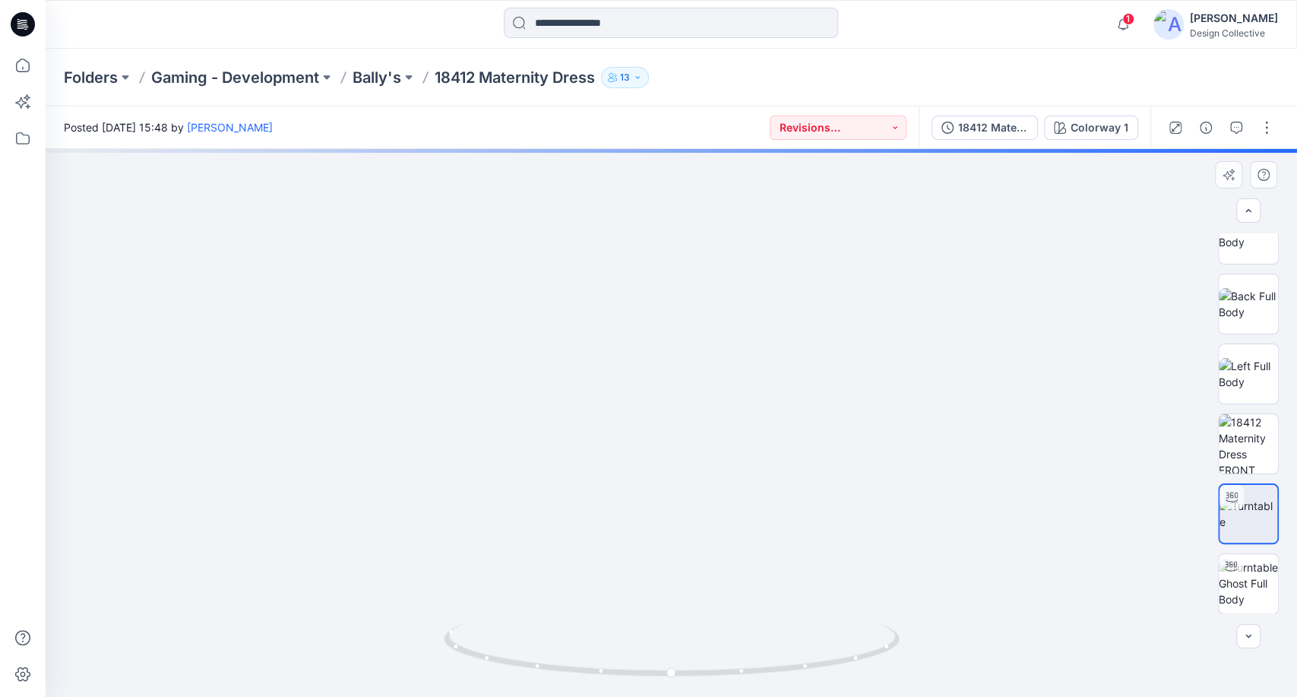
drag, startPoint x: 711, startPoint y: 256, endPoint x: 705, endPoint y: 378, distance: 121.8
click at [705, 378] on img at bounding box center [672, 385] width 930 height 624
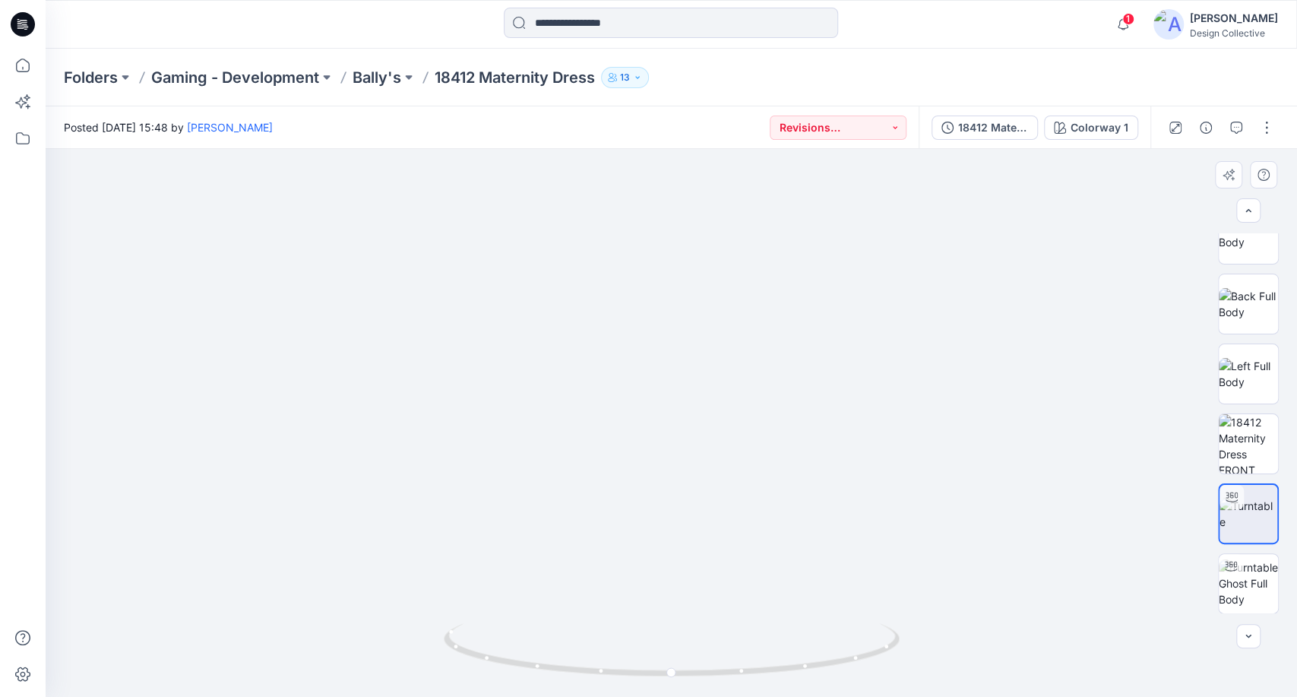
drag, startPoint x: 760, startPoint y: 561, endPoint x: 638, endPoint y: 569, distance: 121.8
click at [638, 569] on img at bounding box center [556, 343] width 1482 height 708
drag, startPoint x: 673, startPoint y: 673, endPoint x: 771, endPoint y: 646, distance: 102.5
click at [673, 679] on icon at bounding box center [674, 651] width 460 height 57
click at [1246, 448] on img at bounding box center [1248, 443] width 59 height 59
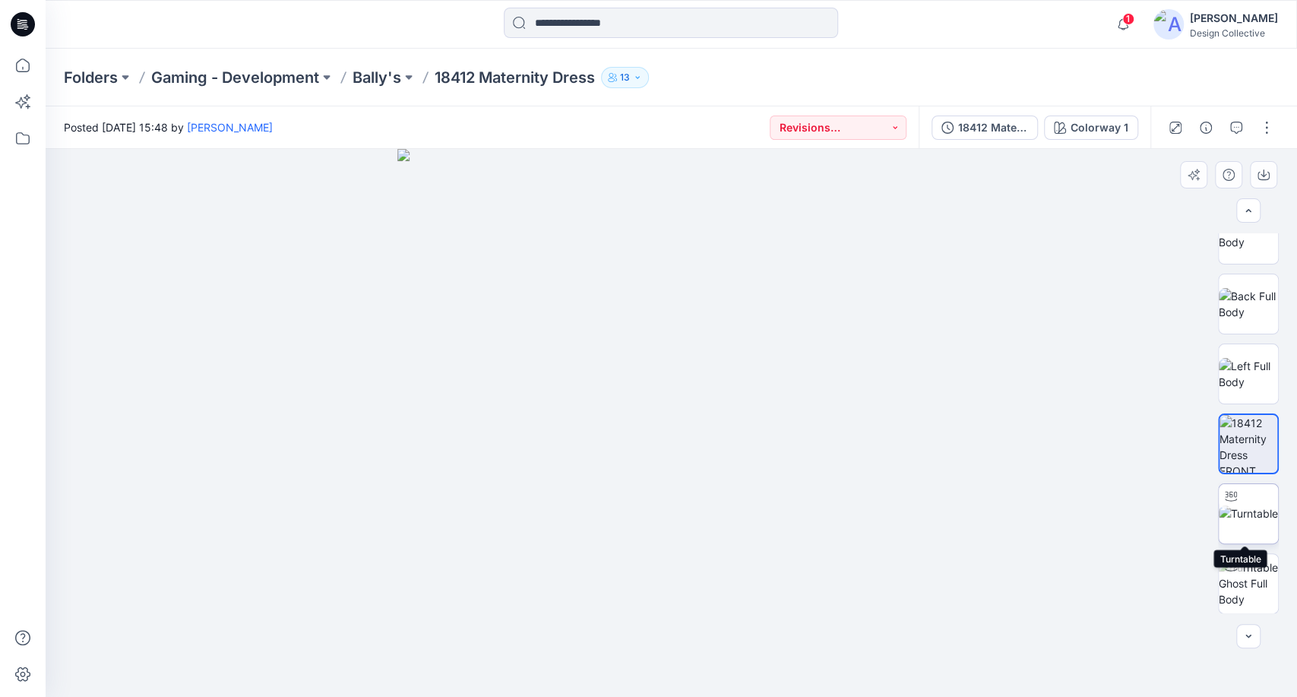
click at [1243, 517] on img at bounding box center [1248, 513] width 59 height 16
click at [669, 248] on img at bounding box center [672, 348] width 854 height 697
drag, startPoint x: 669, startPoint y: 674, endPoint x: 1076, endPoint y: 674, distance: 407.4
click at [1076, 674] on div at bounding box center [672, 423] width 1252 height 548
drag, startPoint x: 717, startPoint y: 240, endPoint x: 717, endPoint y: 378, distance: 137.6
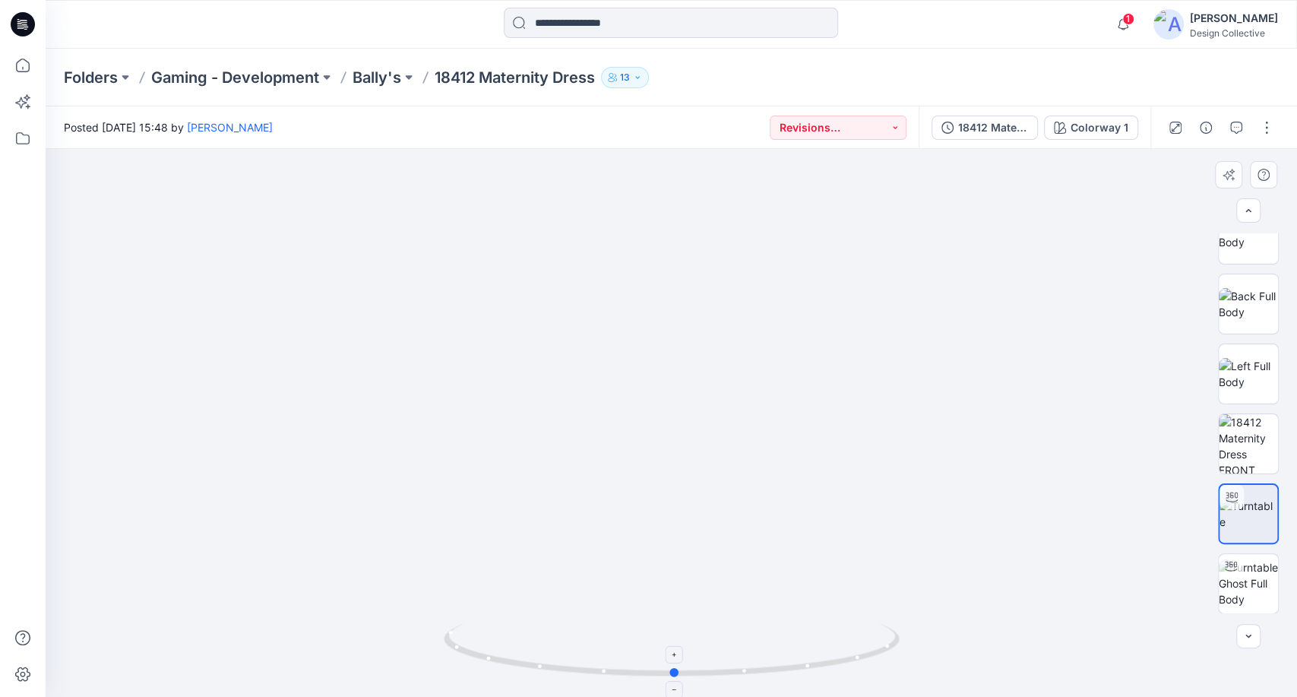
drag, startPoint x: 623, startPoint y: 676, endPoint x: 686, endPoint y: 428, distance: 256.4
click at [675, 670] on circle at bounding box center [674, 672] width 9 height 9
click at [1248, 427] on img at bounding box center [1248, 443] width 59 height 59
drag, startPoint x: 717, startPoint y: 413, endPoint x: 728, endPoint y: 457, distance: 44.8
click at [1257, 521] on img at bounding box center [1248, 513] width 59 height 16
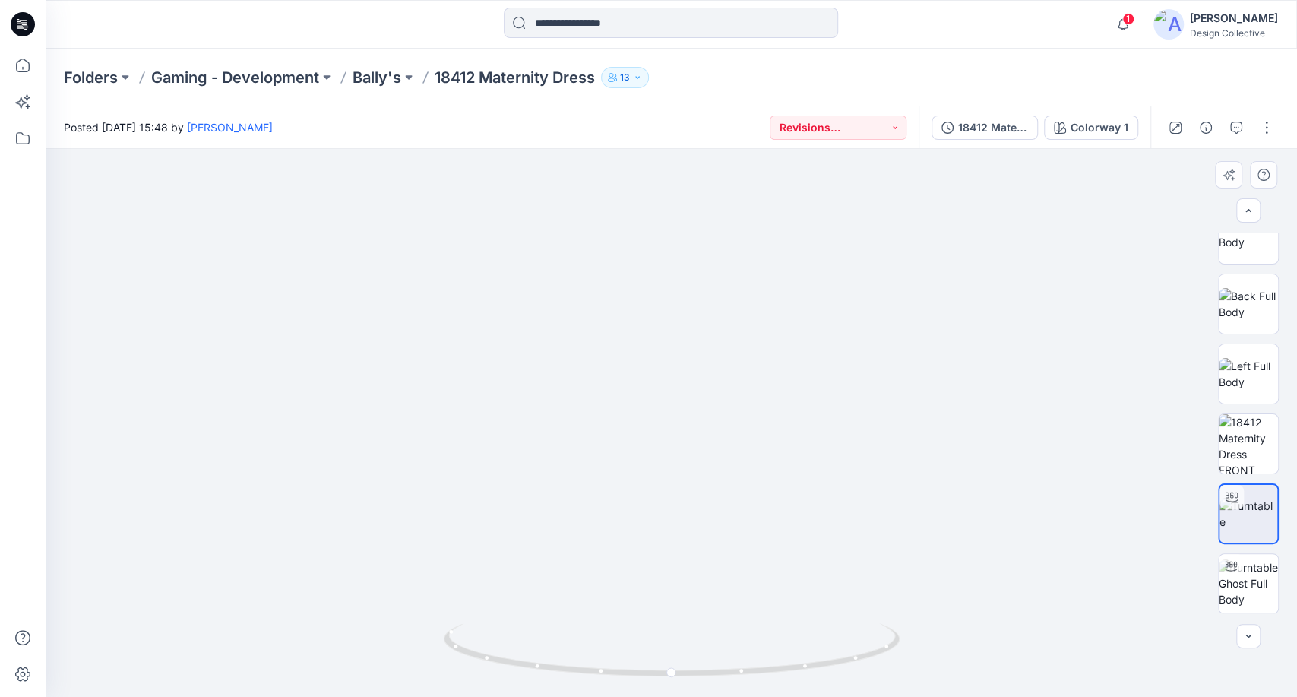
drag, startPoint x: 654, startPoint y: 256, endPoint x: 658, endPoint y: 321, distance: 64.8
click at [657, 353] on img at bounding box center [671, 319] width 1158 height 758
drag, startPoint x: 669, startPoint y: 676, endPoint x: 688, endPoint y: 645, distance: 36.5
click at [695, 680] on icon at bounding box center [674, 651] width 460 height 57
click at [1245, 437] on img at bounding box center [1248, 443] width 59 height 59
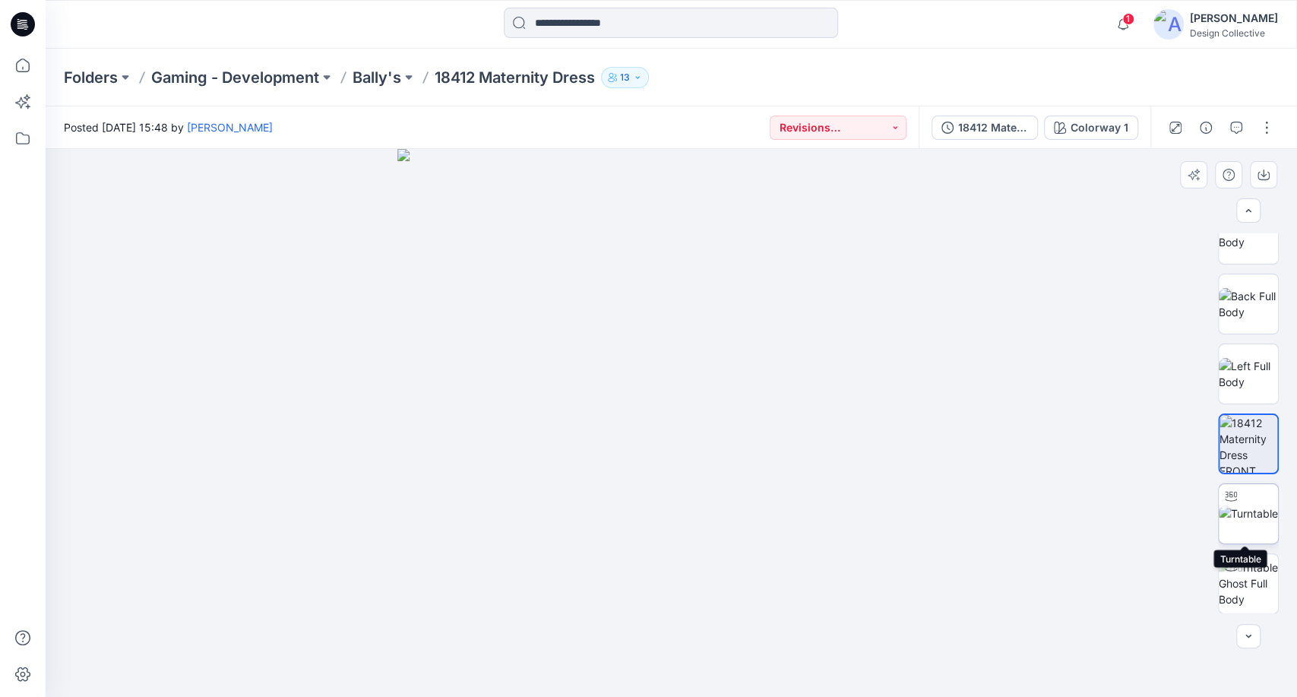
click at [1253, 521] on img at bounding box center [1248, 513] width 59 height 16
drag, startPoint x: 672, startPoint y: 672, endPoint x: 863, endPoint y: 676, distance: 191.6
click at [863, 676] on icon at bounding box center [674, 651] width 460 height 57
drag, startPoint x: 860, startPoint y: 664, endPoint x: 784, endPoint y: 667, distance: 76.8
click at [784, 667] on icon at bounding box center [674, 651] width 460 height 57
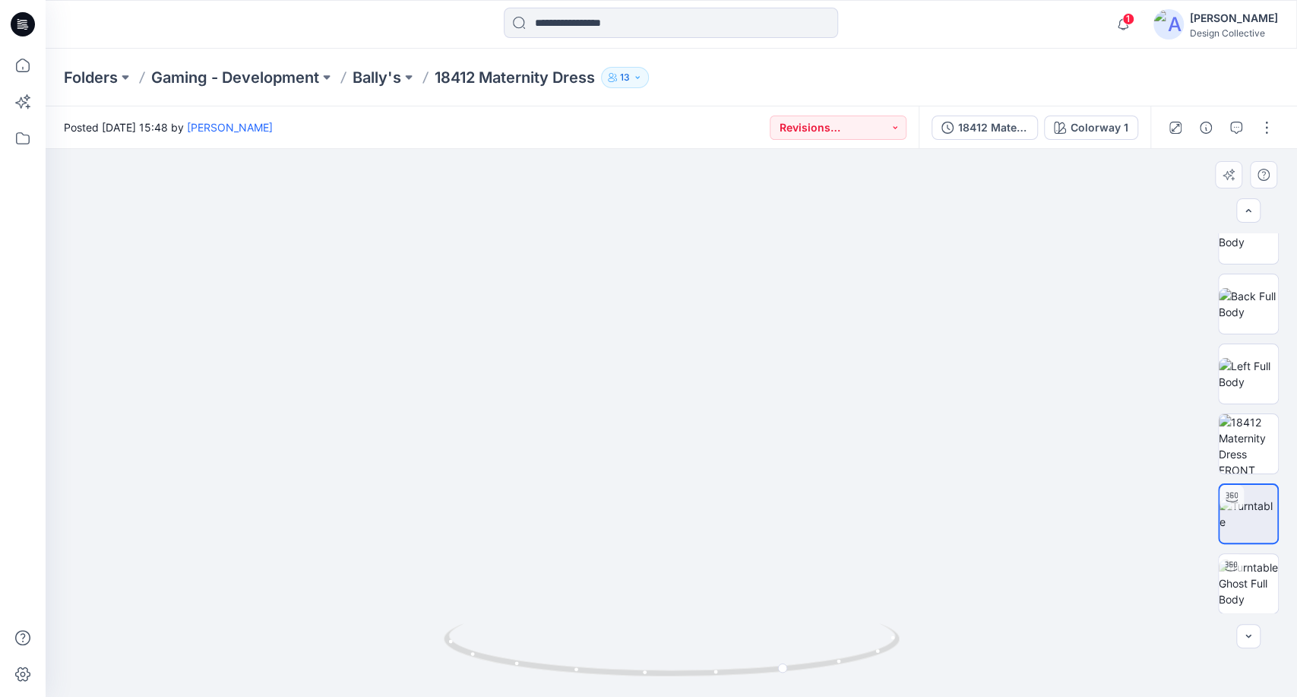
drag, startPoint x: 690, startPoint y: 207, endPoint x: 697, endPoint y: 312, distance: 105.9
click at [697, 312] on img at bounding box center [672, 380] width 930 height 633
drag, startPoint x: 781, startPoint y: 670, endPoint x: 680, endPoint y: 681, distance: 100.9
click at [680, 680] on icon at bounding box center [674, 651] width 460 height 57
click at [961, 73] on div "Folders Gaming - Development Bally's 18412 Maternity Dress 13" at bounding box center [612, 77] width 1097 height 21
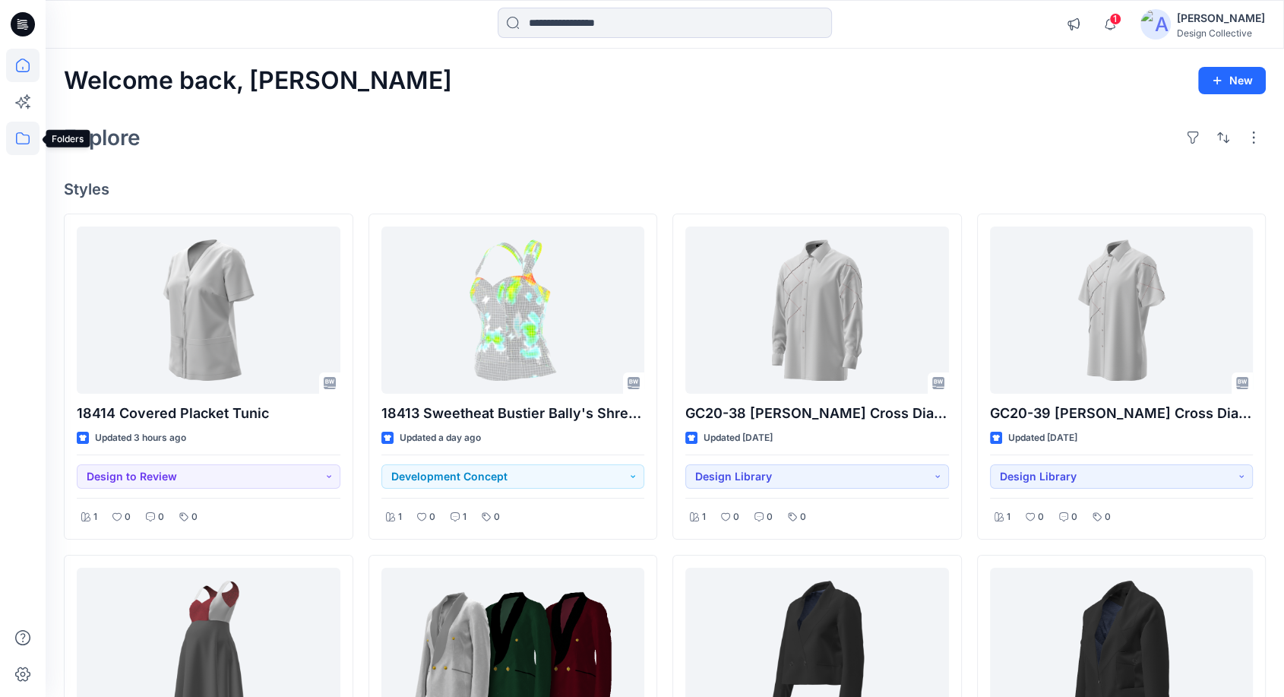
click at [26, 135] on icon at bounding box center [22, 138] width 33 height 33
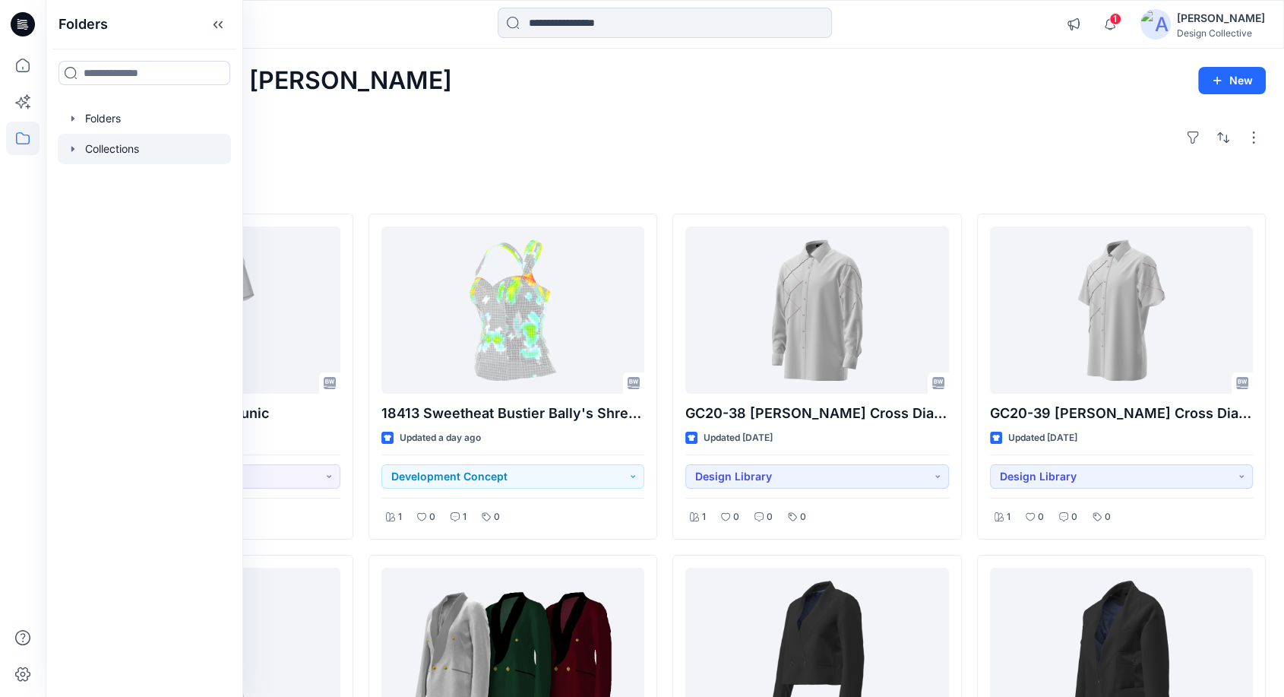
click at [76, 154] on icon "button" at bounding box center [73, 149] width 12 height 12
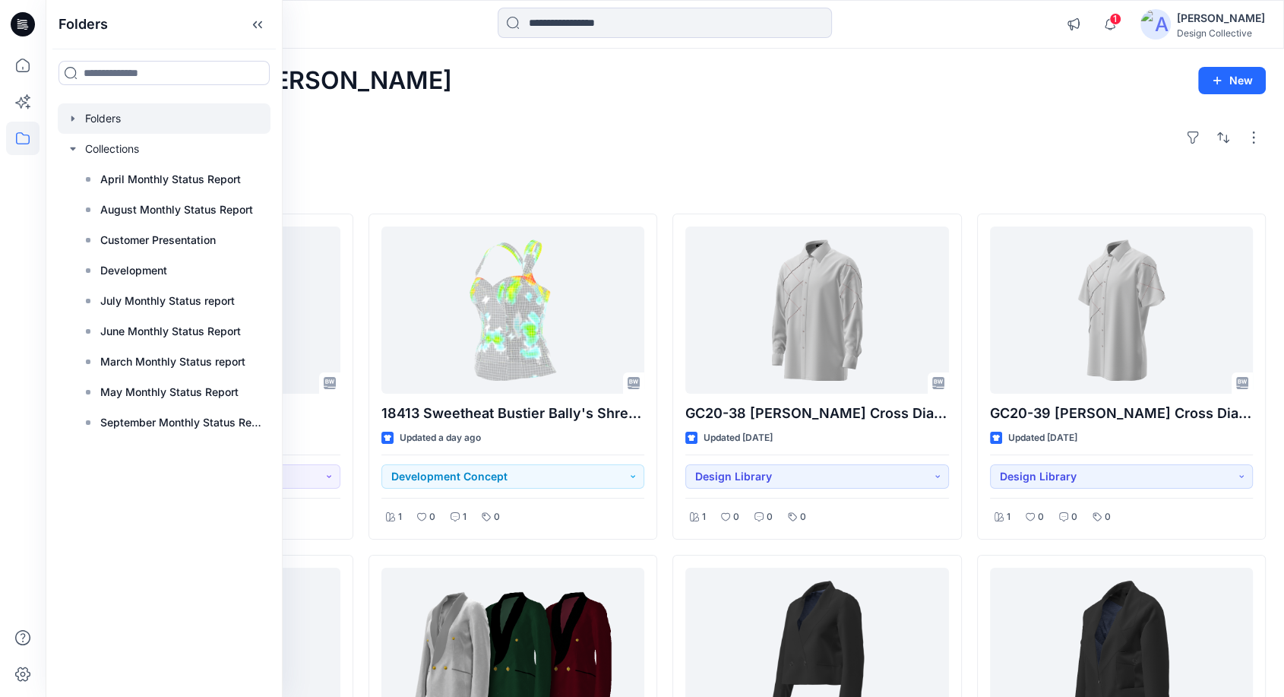
click at [76, 117] on icon "button" at bounding box center [73, 118] width 12 height 12
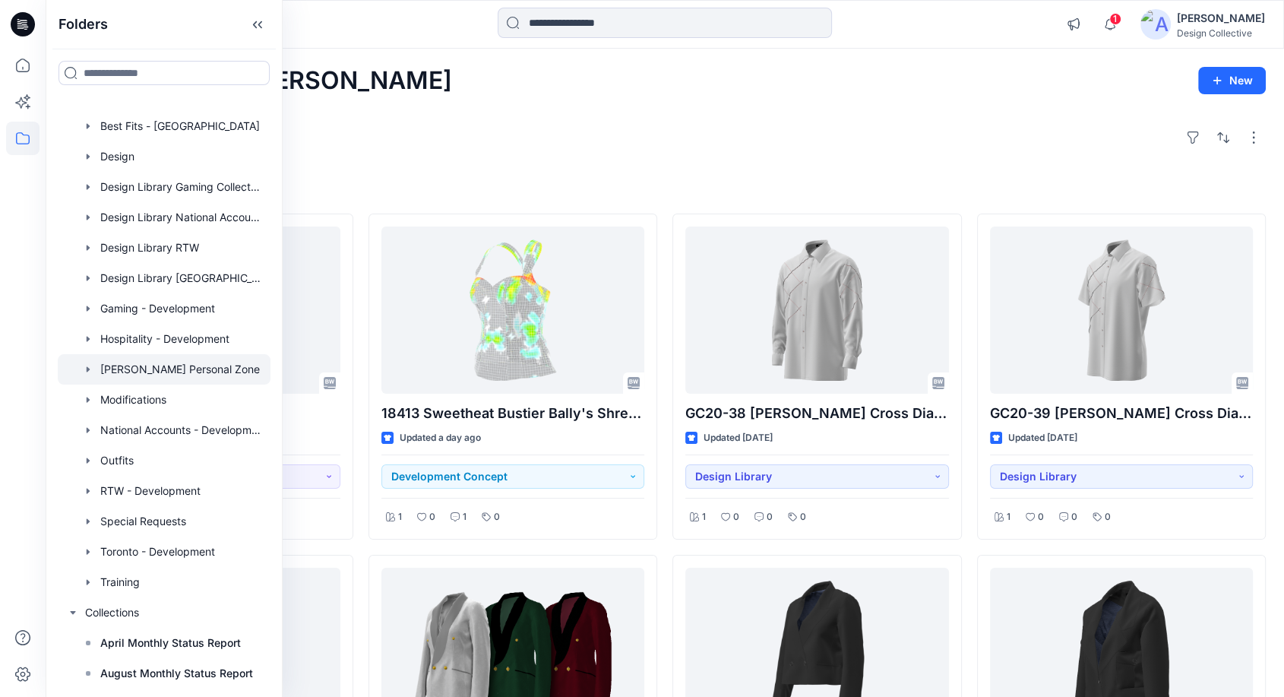
scroll to position [55, 0]
click at [160, 302] on div at bounding box center [164, 306] width 213 height 30
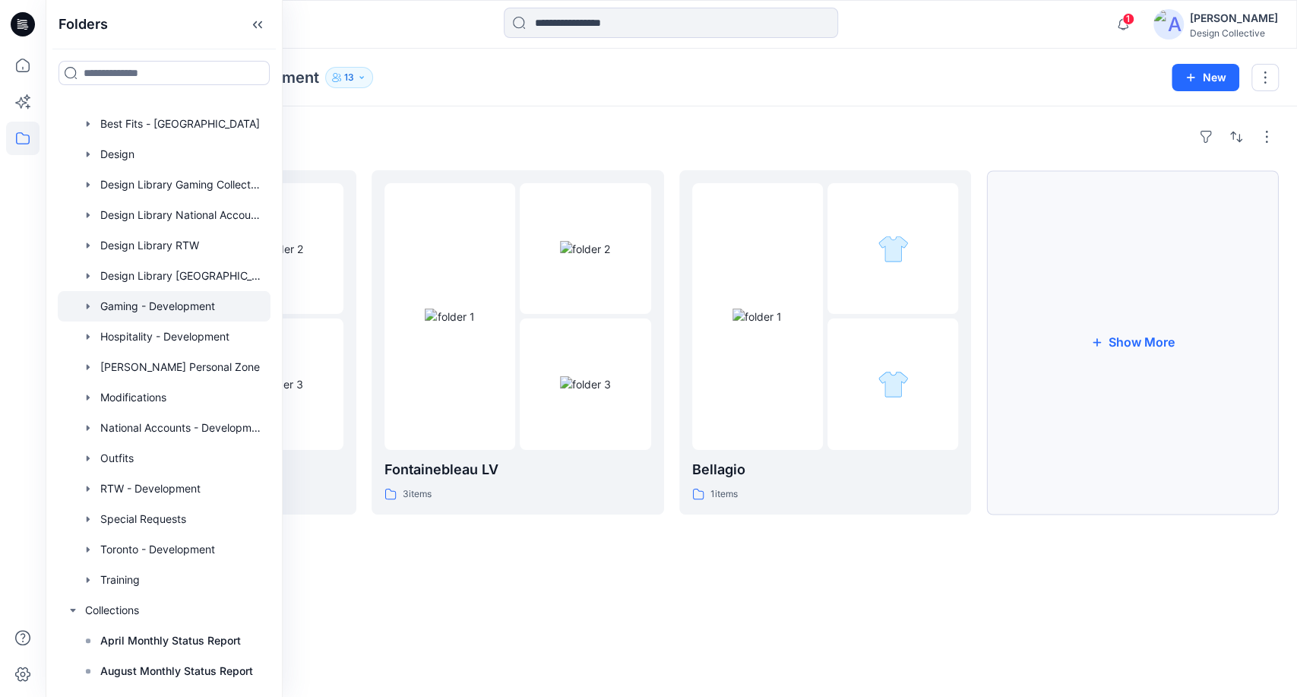
click at [1145, 373] on button "Show More" at bounding box center [1133, 342] width 293 height 344
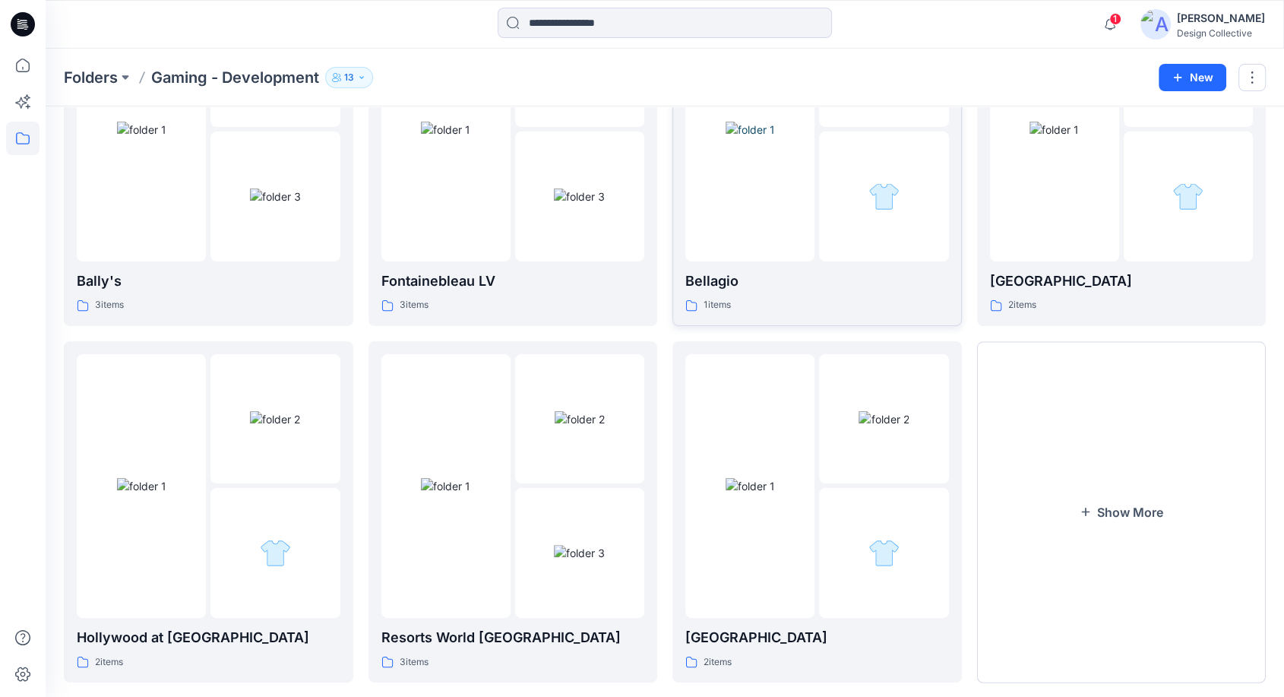
scroll to position [213, 0]
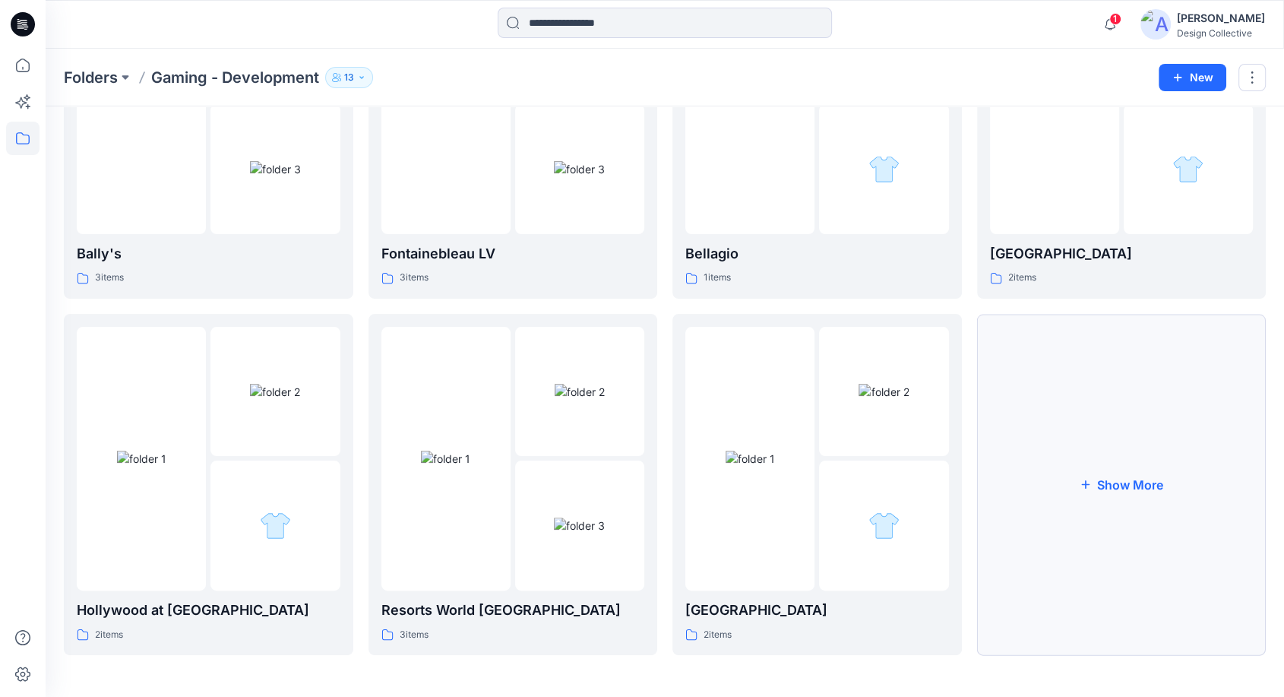
click at [1072, 509] on button "Show More" at bounding box center [1122, 484] width 290 height 341
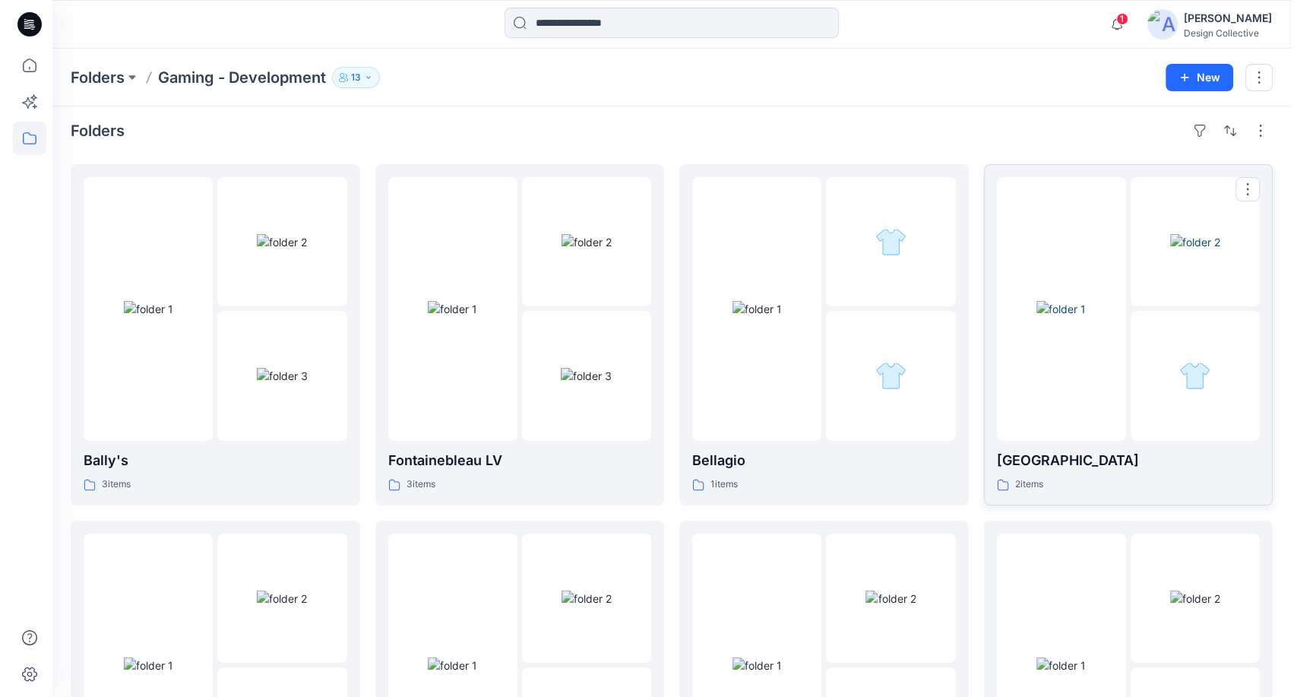
scroll to position [0, 0]
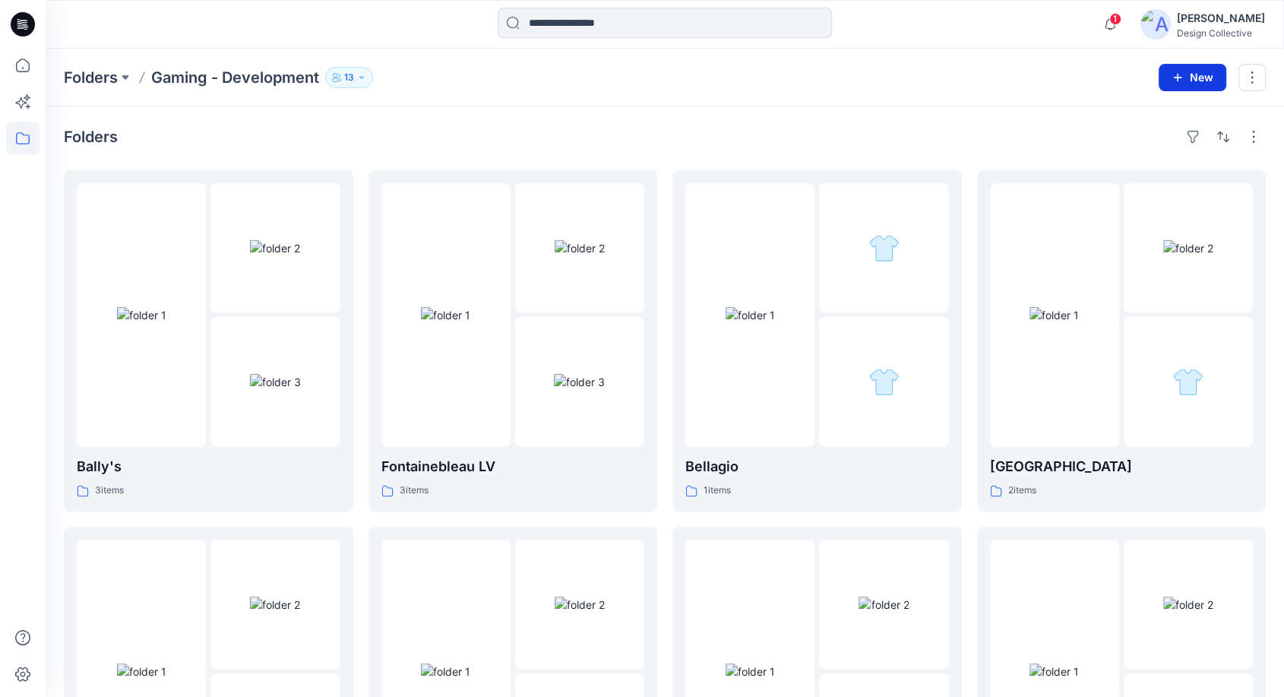
click at [1183, 68] on button "New" at bounding box center [1193, 77] width 68 height 27
click at [1137, 144] on p "New Folder" at bounding box center [1148, 144] width 56 height 16
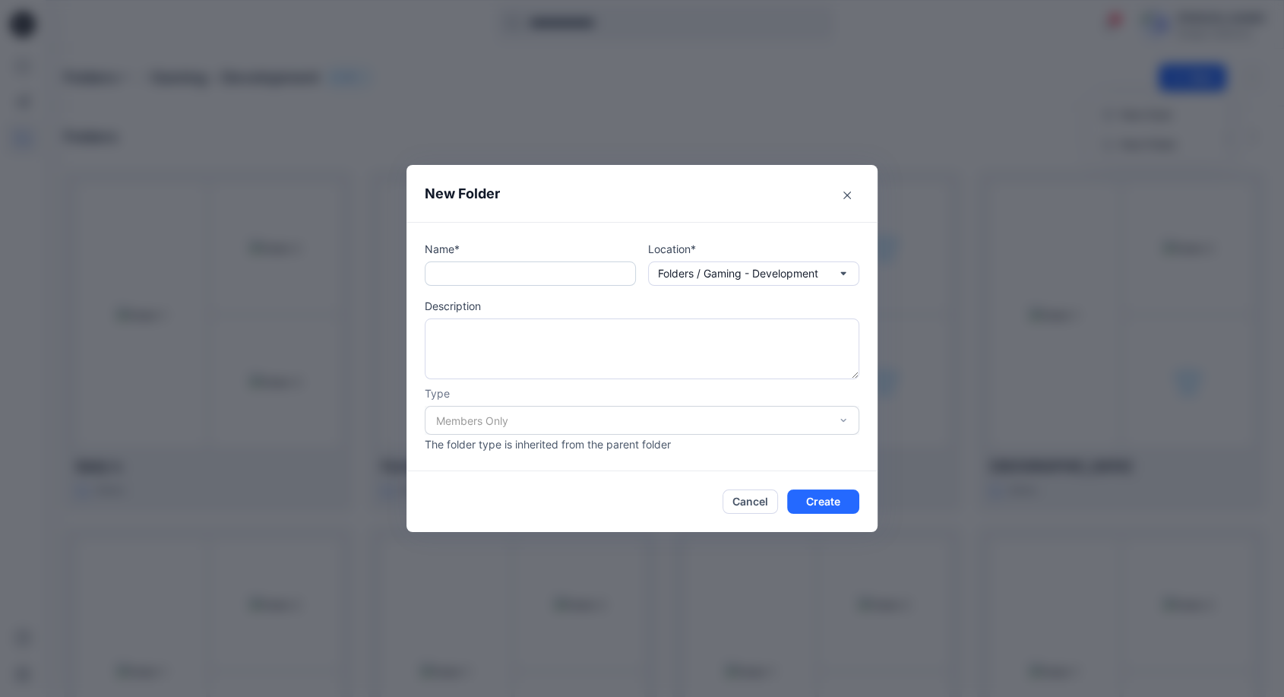
click at [616, 280] on input "text" at bounding box center [530, 273] width 211 height 24
type input "******"
click at [820, 498] on button "Create" at bounding box center [823, 501] width 72 height 24
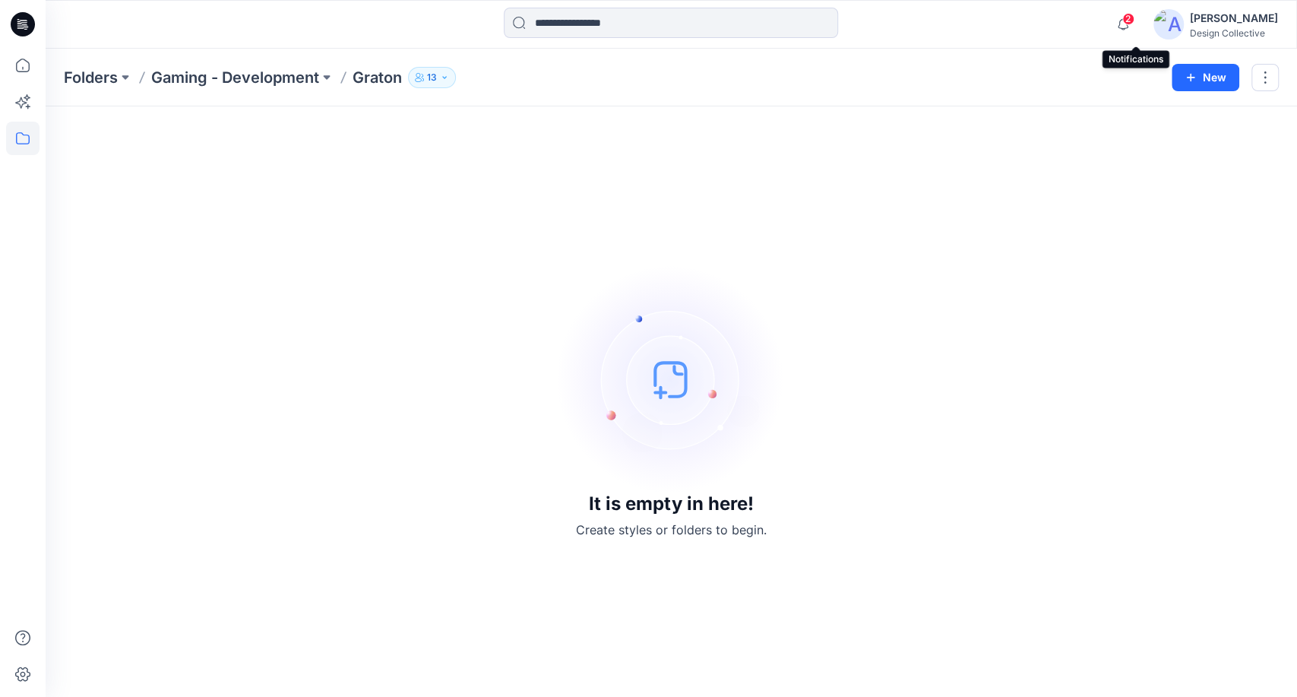
click at [1135, 20] on span "2" at bounding box center [1129, 19] width 12 height 12
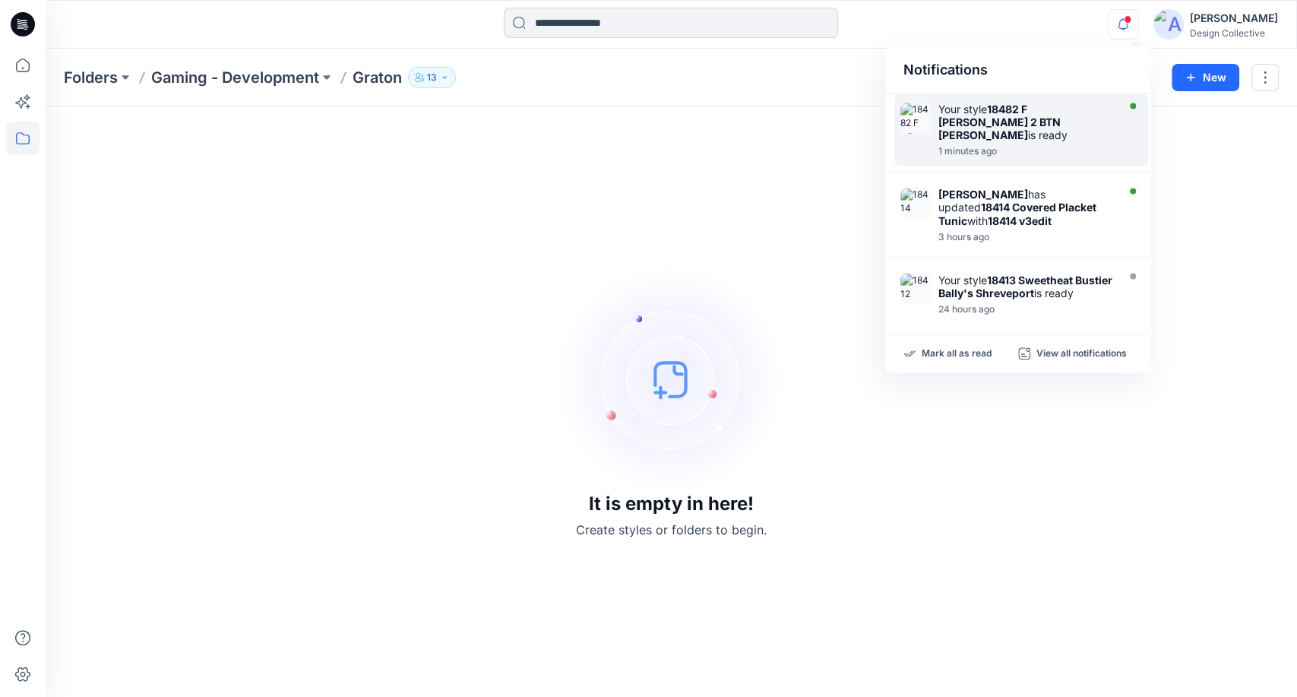
click at [1083, 121] on div "Your style 18482 F DB VEST 2 BTN Graton is ready" at bounding box center [1026, 122] width 175 height 39
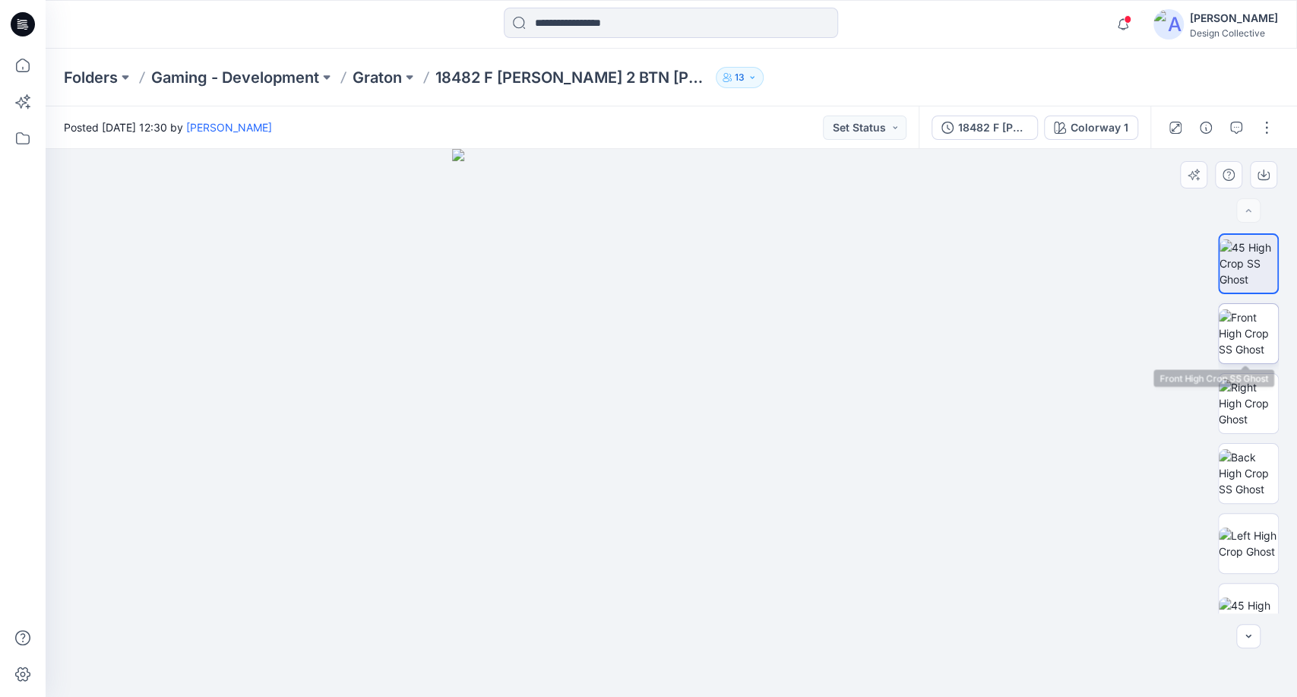
click at [1237, 331] on img at bounding box center [1248, 333] width 59 height 48
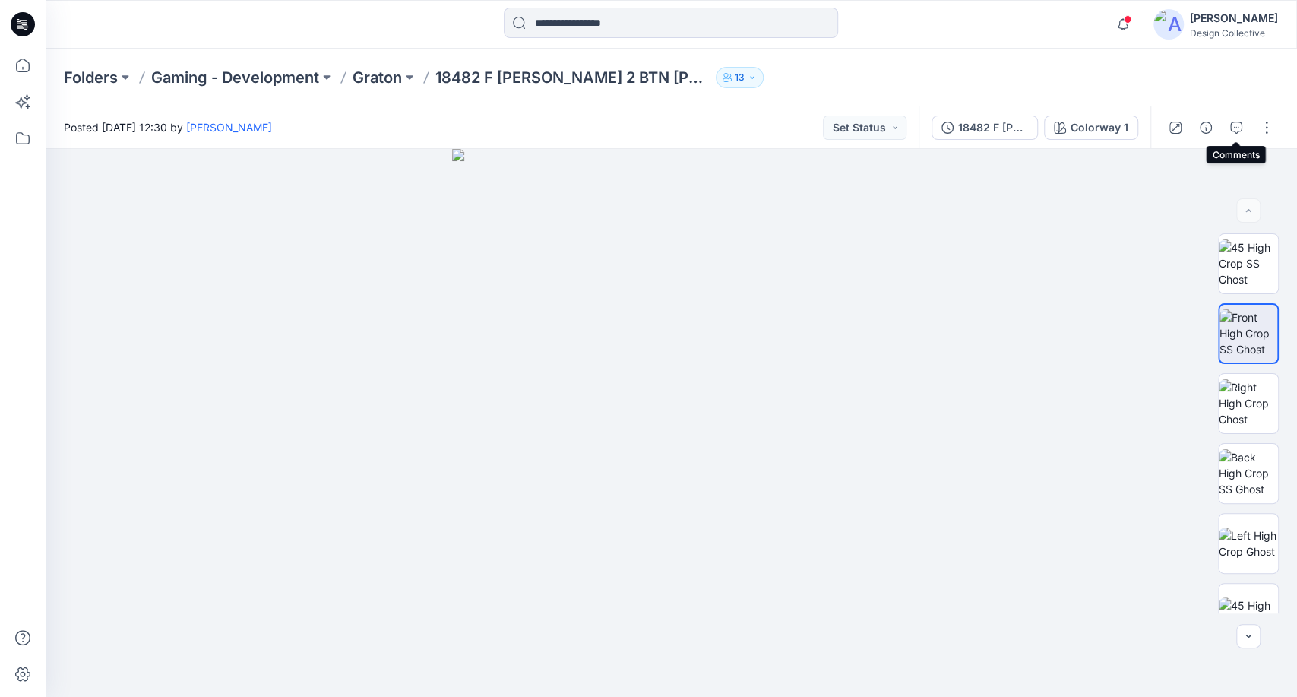
click at [1234, 134] on button "button" at bounding box center [1236, 128] width 24 height 24
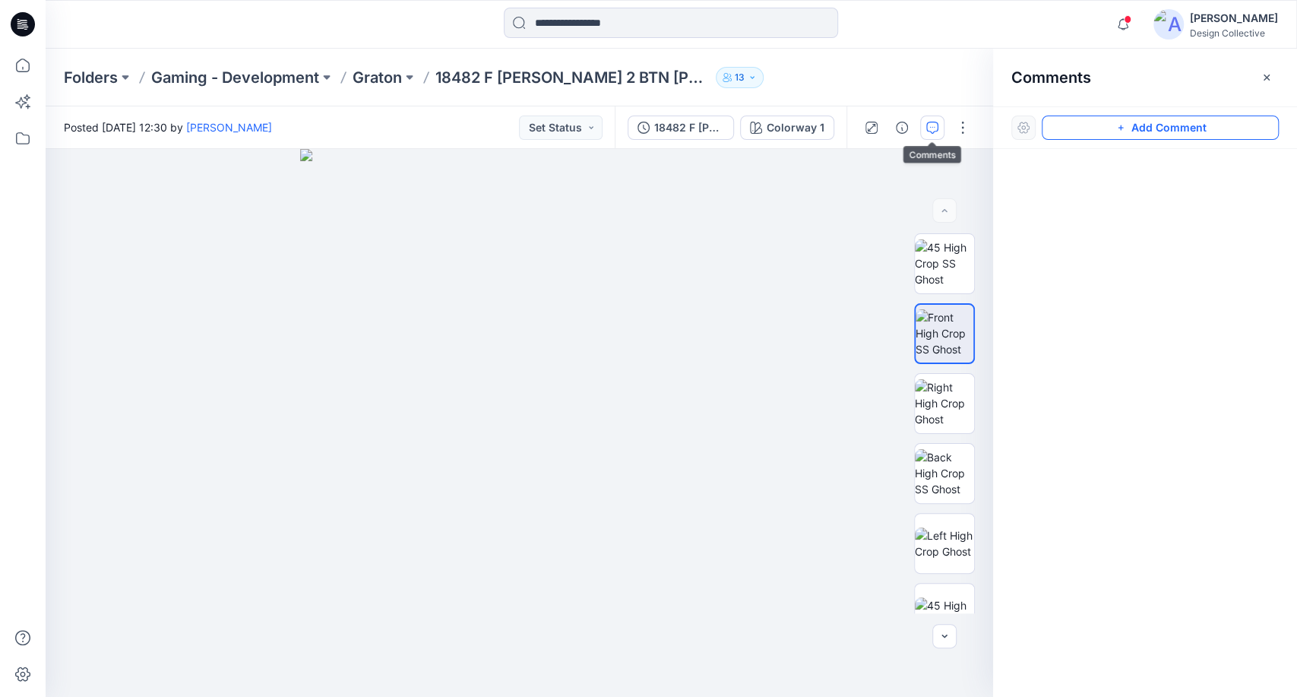
click at [1146, 129] on button "Add Comment" at bounding box center [1160, 128] width 237 height 24
click at [730, 276] on div "1" at bounding box center [520, 423] width 948 height 548
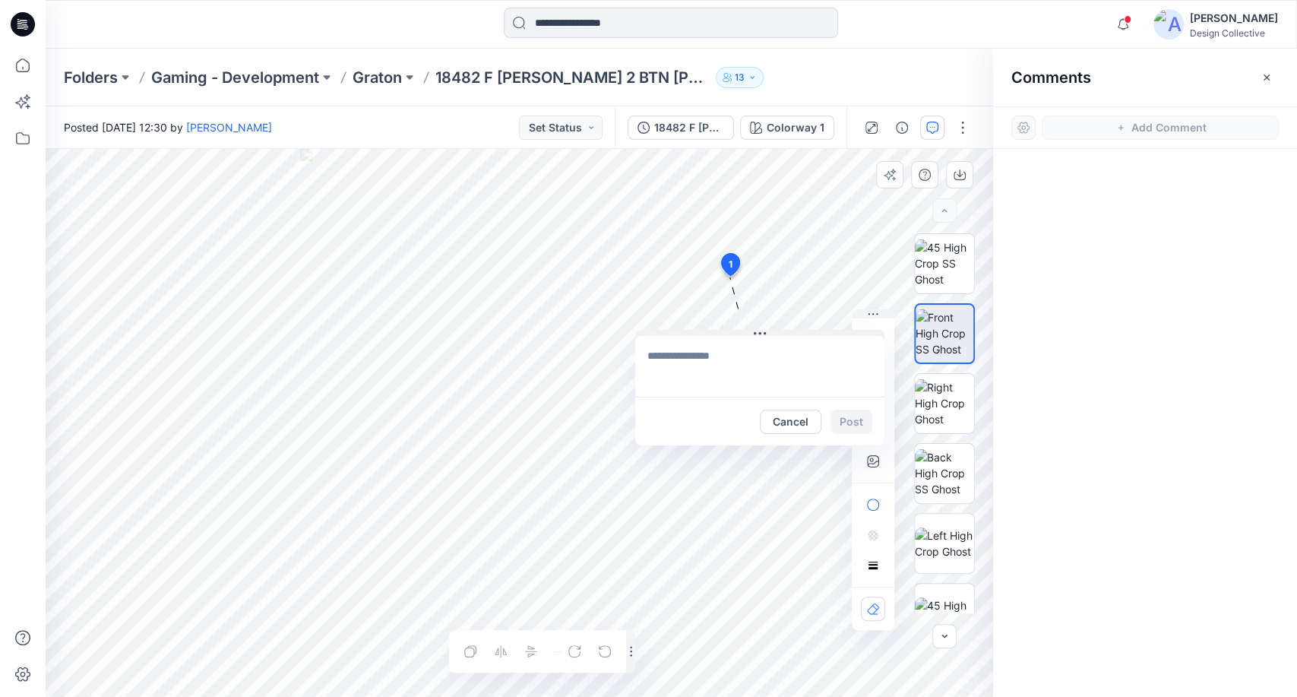
drag, startPoint x: 831, startPoint y: 287, endPoint x: 760, endPoint y: 333, distance: 85.2
click at [760, 333] on icon at bounding box center [760, 333] width 2 height 2
click at [687, 362] on textarea at bounding box center [759, 366] width 249 height 61
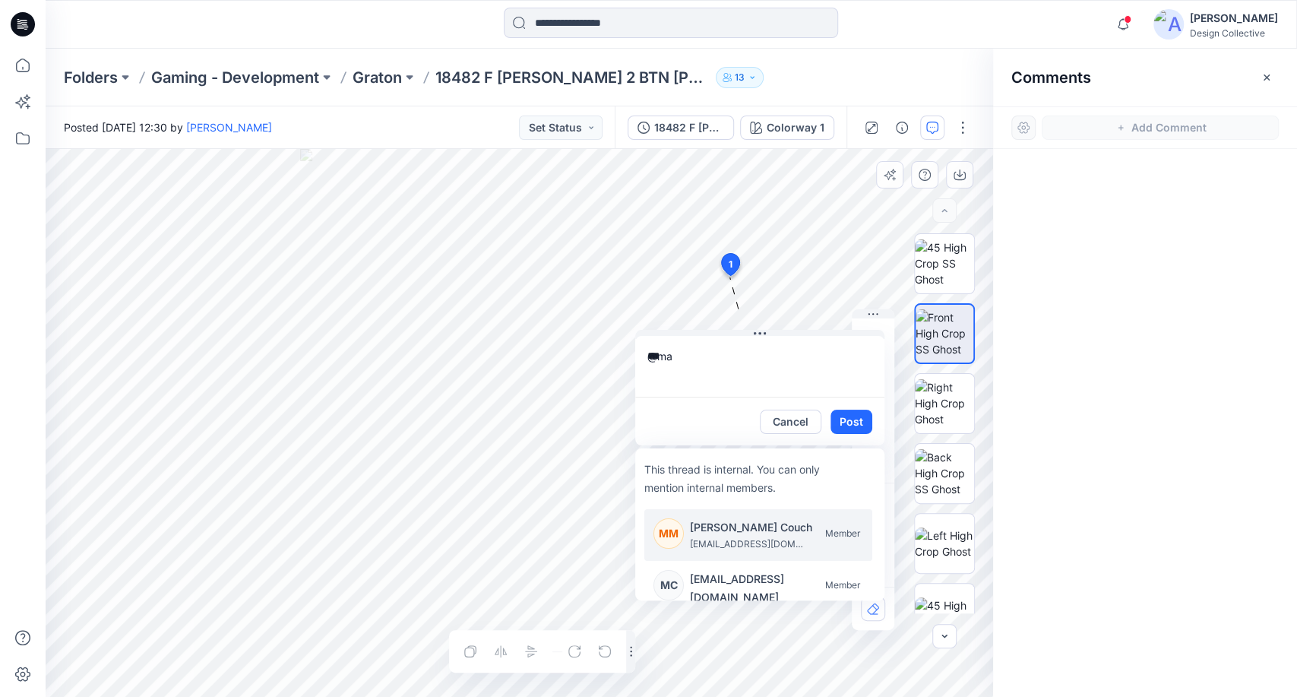
click at [765, 534] on p "Mandy Mclean Couch" at bounding box center [751, 527] width 122 height 18
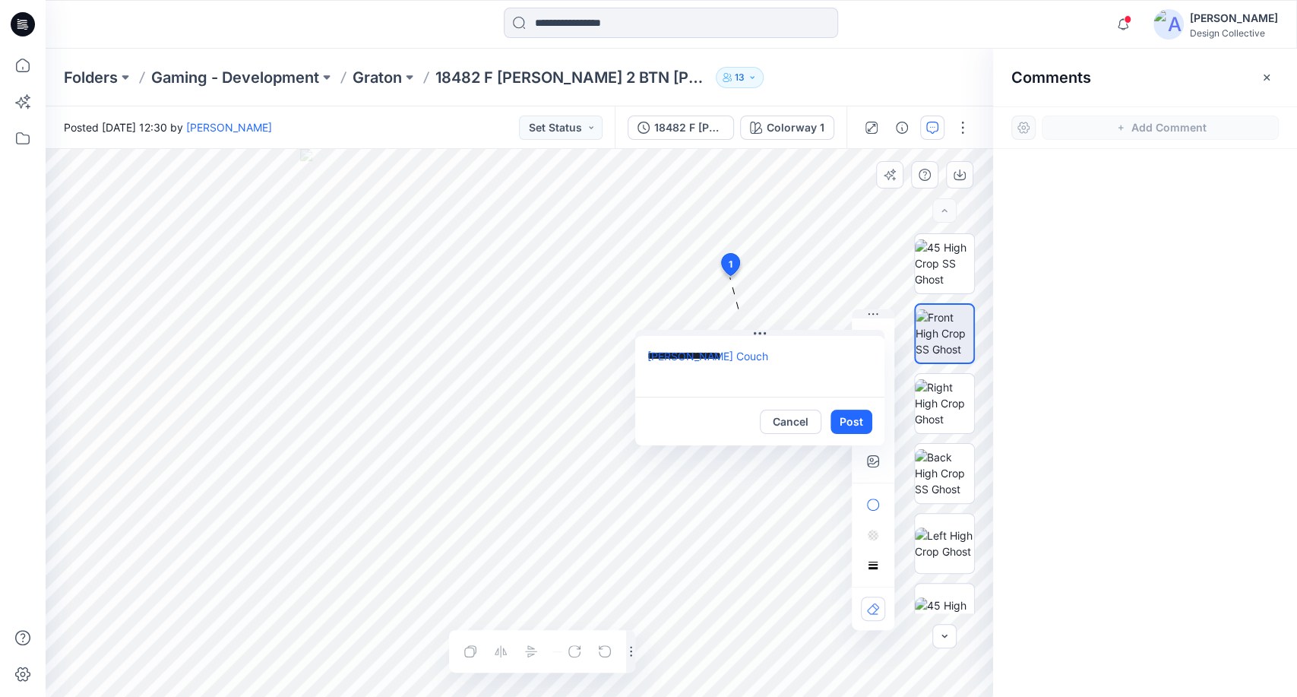
click at [797, 352] on textarea "**********" at bounding box center [759, 366] width 249 height 61
click at [812, 359] on textarea "**********" at bounding box center [759, 366] width 249 height 61
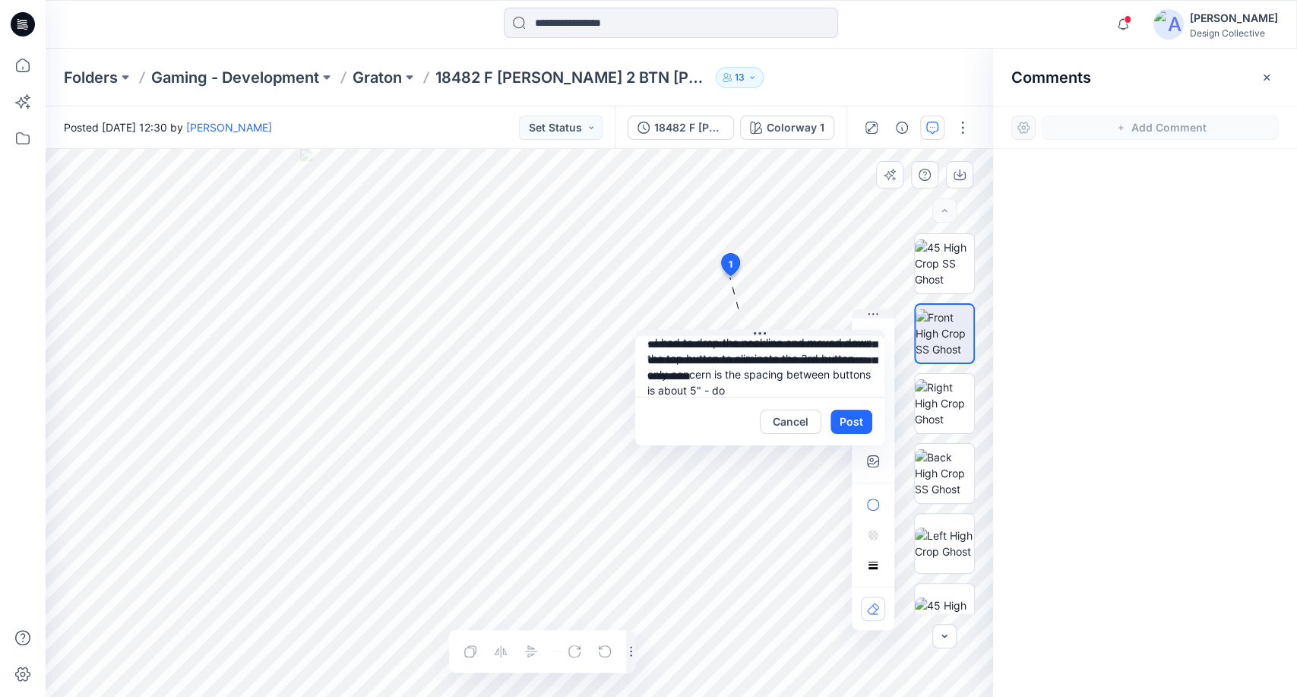
scroll to position [46, 0]
type textarea "**********"
click at [861, 418] on button "Post" at bounding box center [852, 422] width 42 height 24
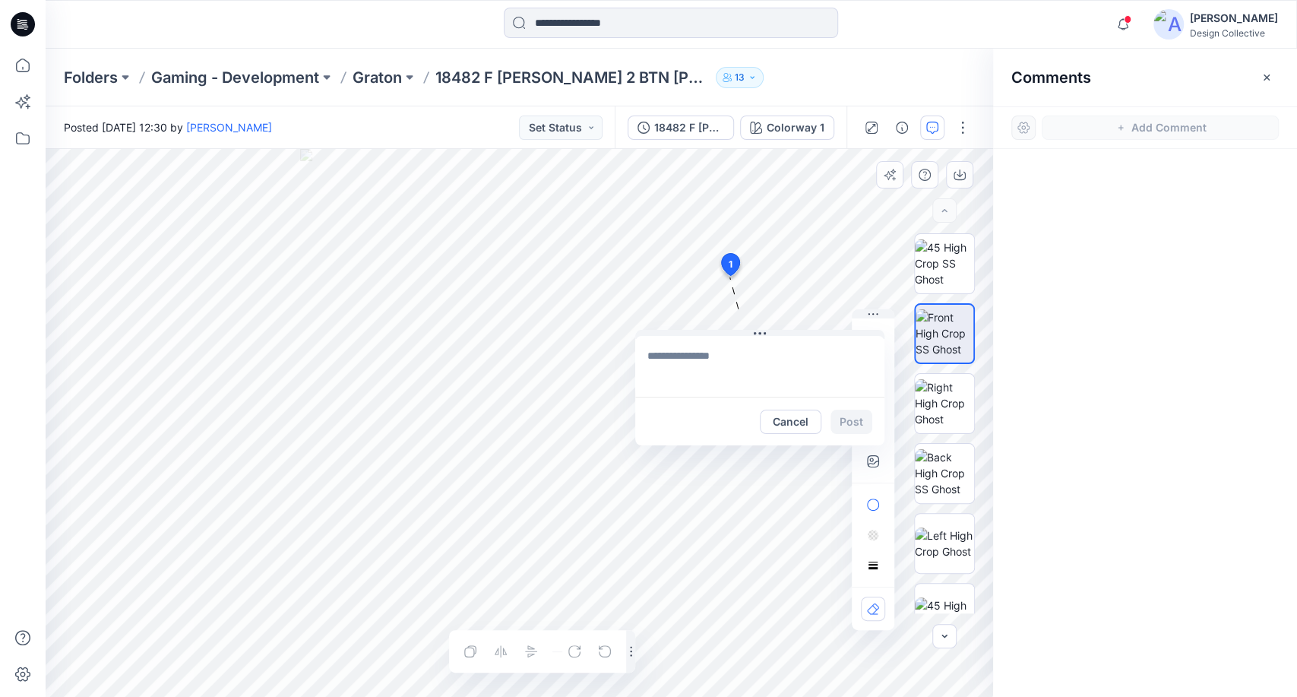
scroll to position [0, 0]
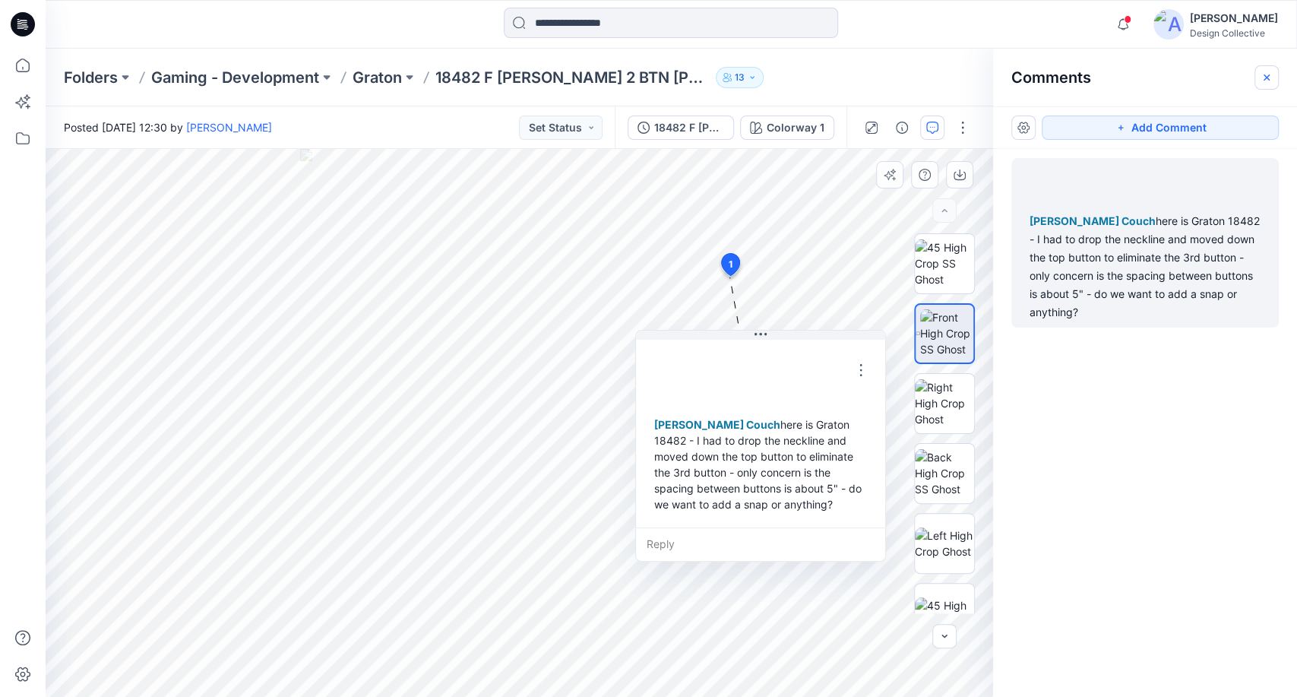
click at [1265, 72] on icon "button" at bounding box center [1267, 77] width 12 height 12
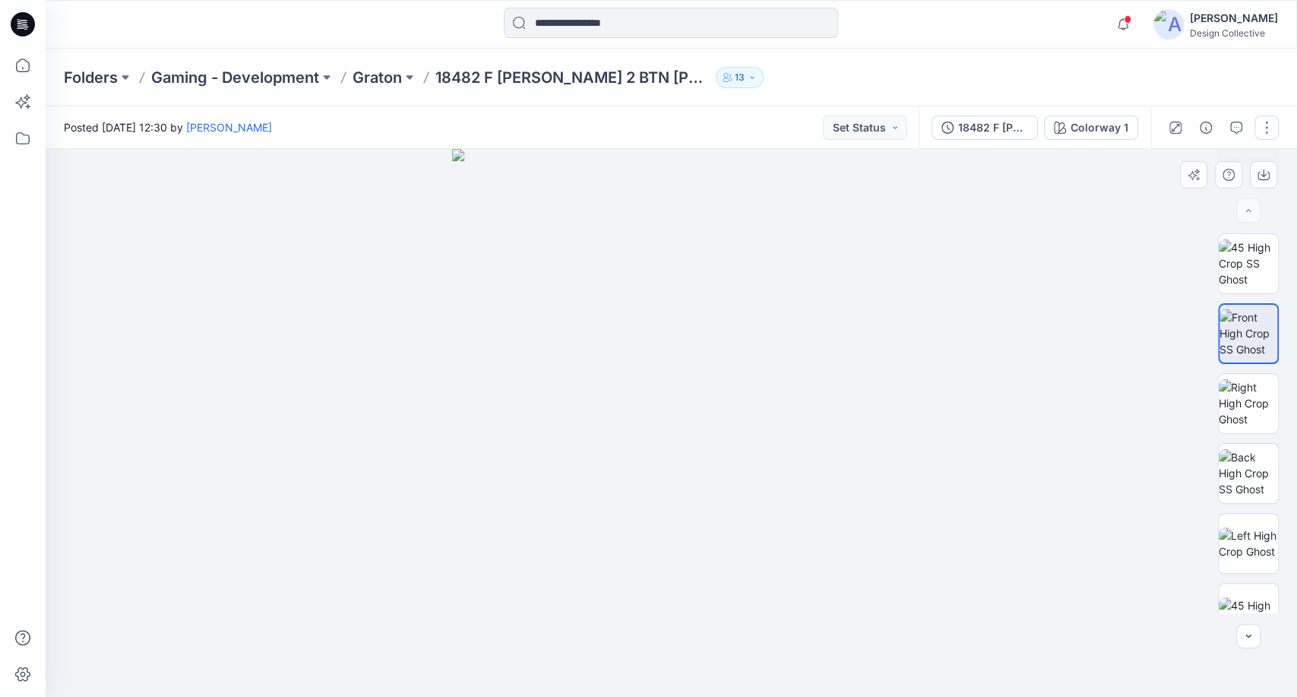
click at [1265, 131] on button "button" at bounding box center [1267, 128] width 24 height 24
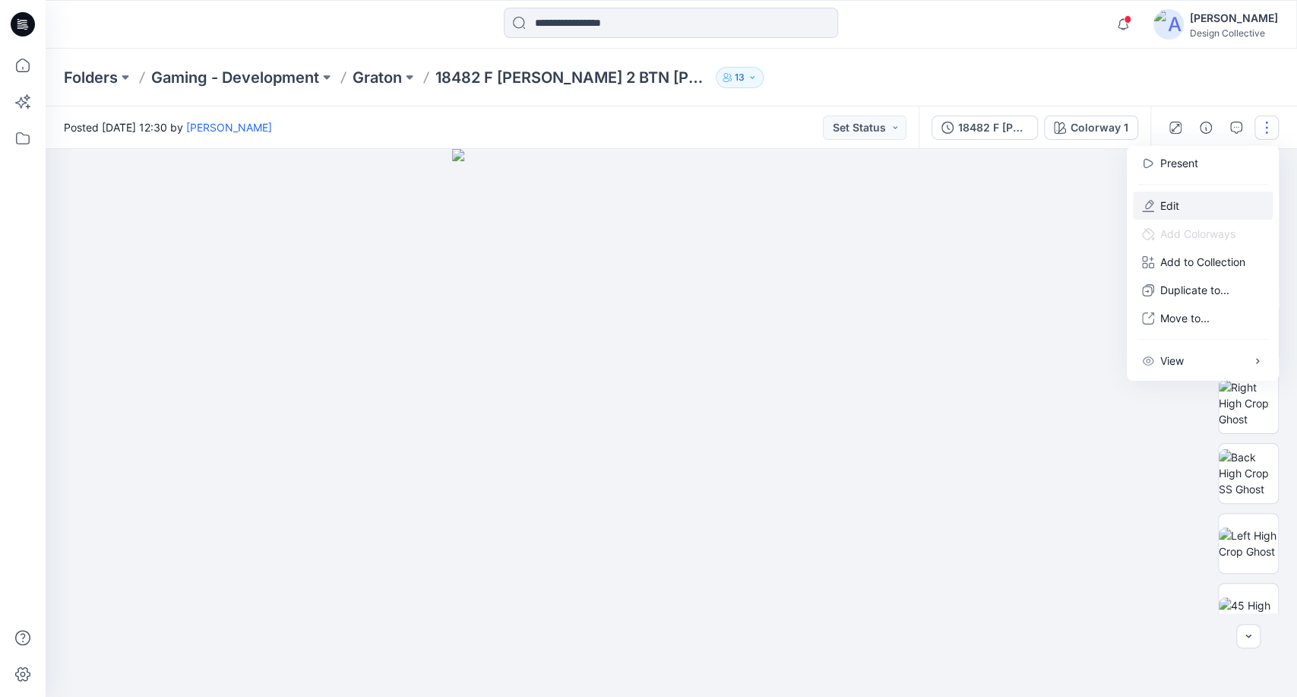
click at [1168, 208] on p "Edit" at bounding box center [1170, 206] width 19 height 16
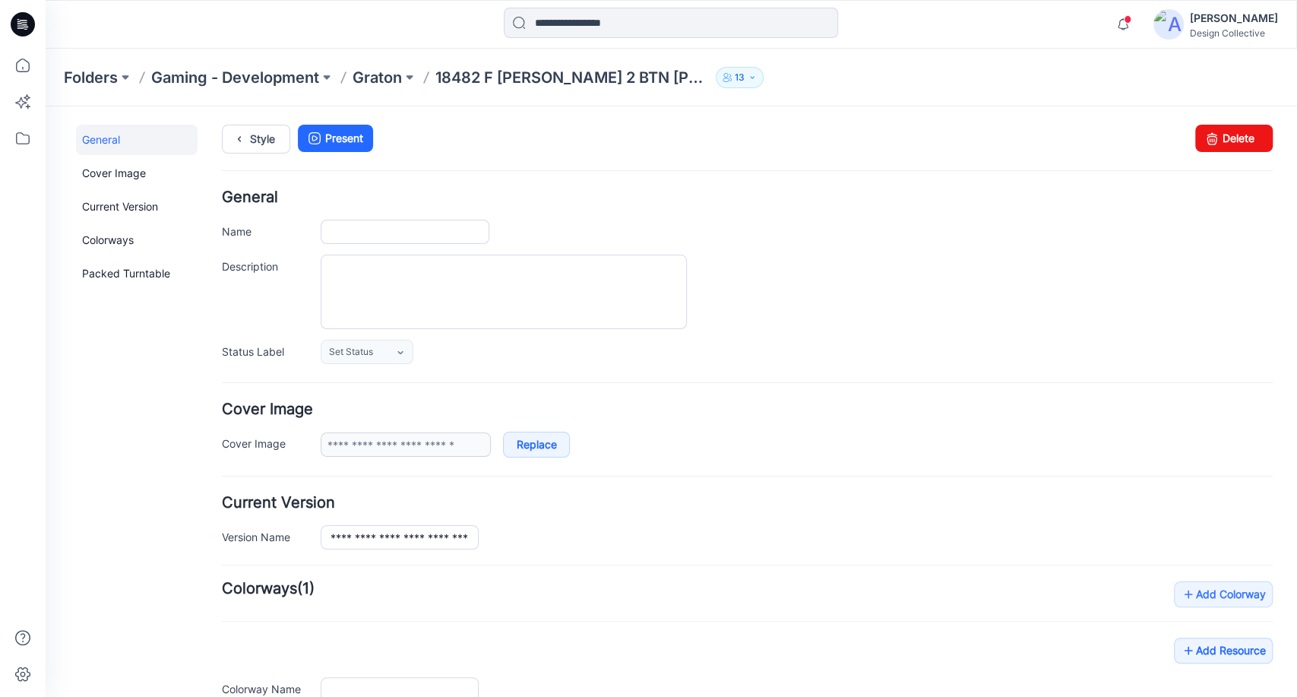
type input "**********"
click at [489, 72] on p "18482 F [PERSON_NAME] 2 BTN [PERSON_NAME]" at bounding box center [573, 77] width 274 height 21
click at [248, 137] on icon at bounding box center [239, 138] width 21 height 27
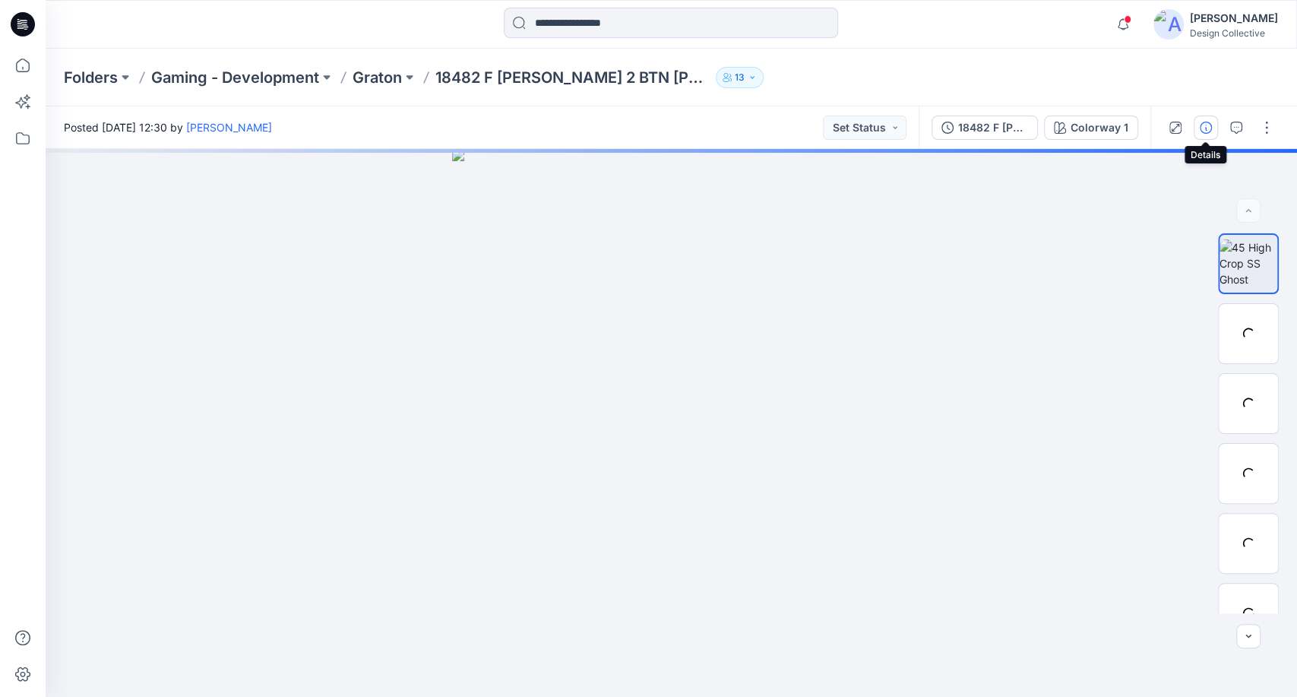
click at [1205, 128] on icon "button" at bounding box center [1206, 128] width 12 height 12
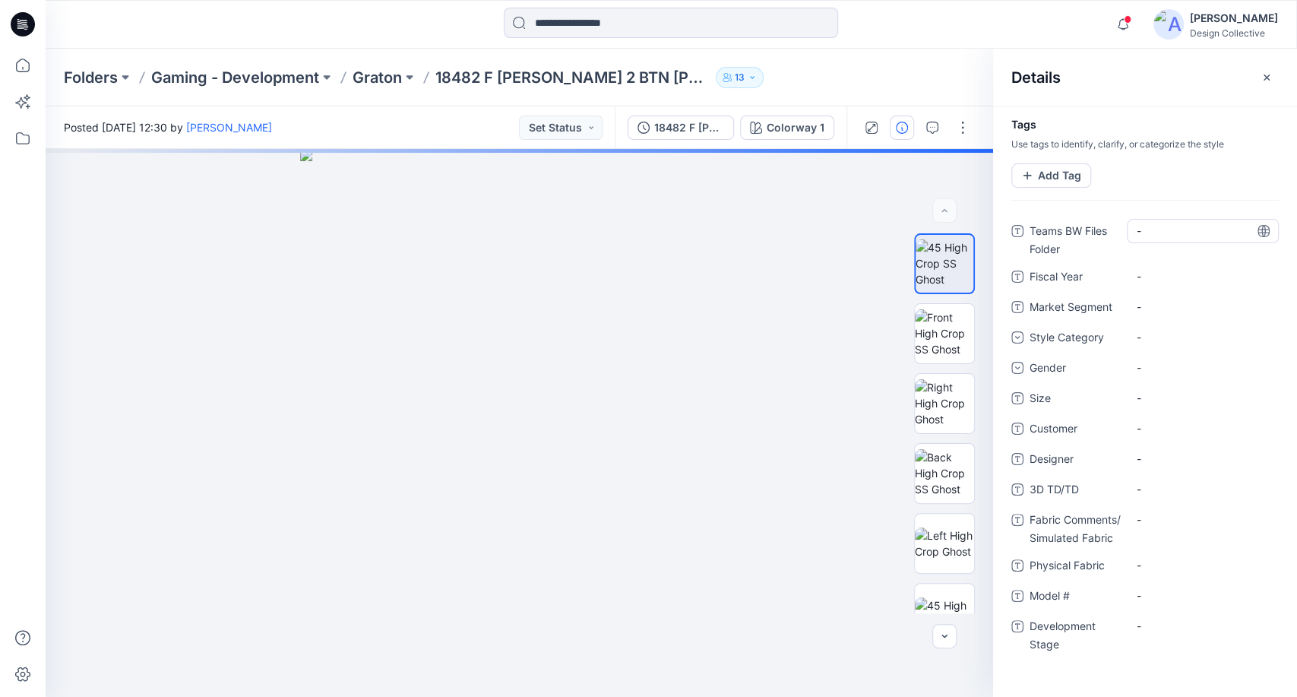
click at [1170, 231] on Folder "-" at bounding box center [1203, 231] width 132 height 16
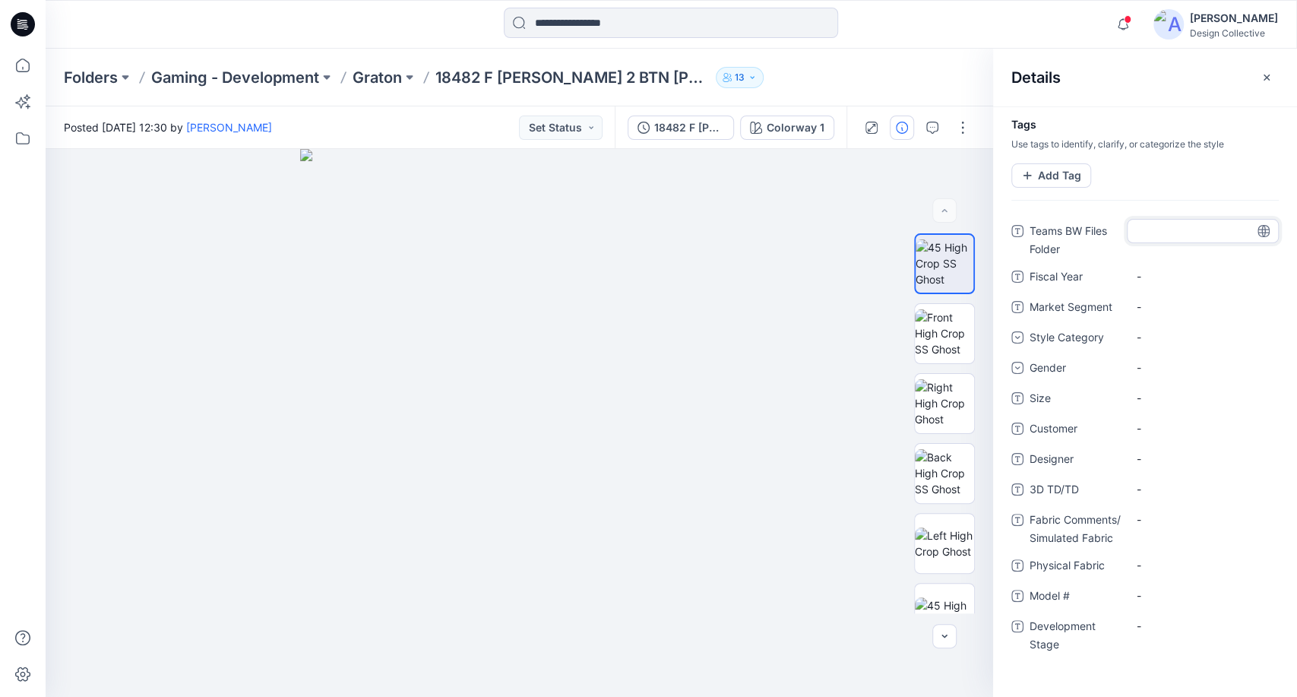
type textarea "*"
type textarea "**********"
click at [1177, 281] on Year "-" at bounding box center [1203, 276] width 132 height 16
type textarea "****"
click at [1176, 305] on Segment "-" at bounding box center [1203, 307] width 132 height 16
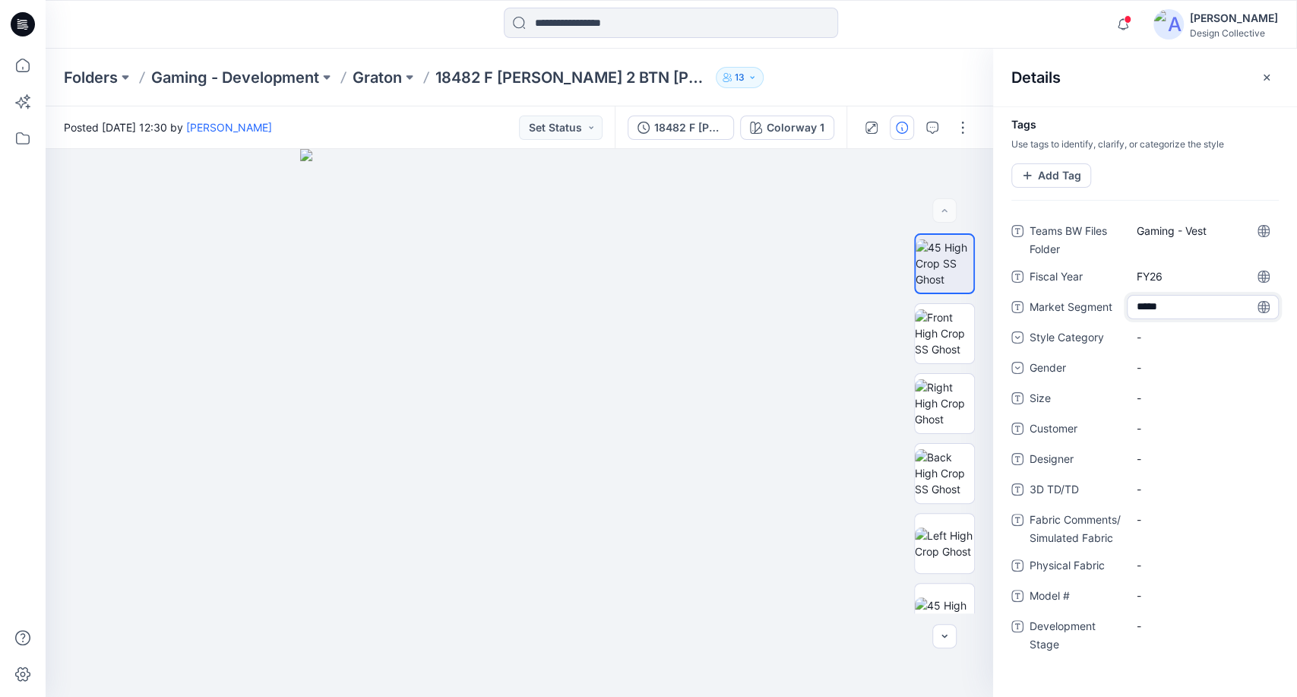
type textarea "******"
click at [1183, 331] on div "-" at bounding box center [1203, 337] width 152 height 24
click at [1187, 470] on div "Vest" at bounding box center [1203, 478] width 146 height 30
click at [1165, 368] on div "-" at bounding box center [1203, 368] width 152 height 24
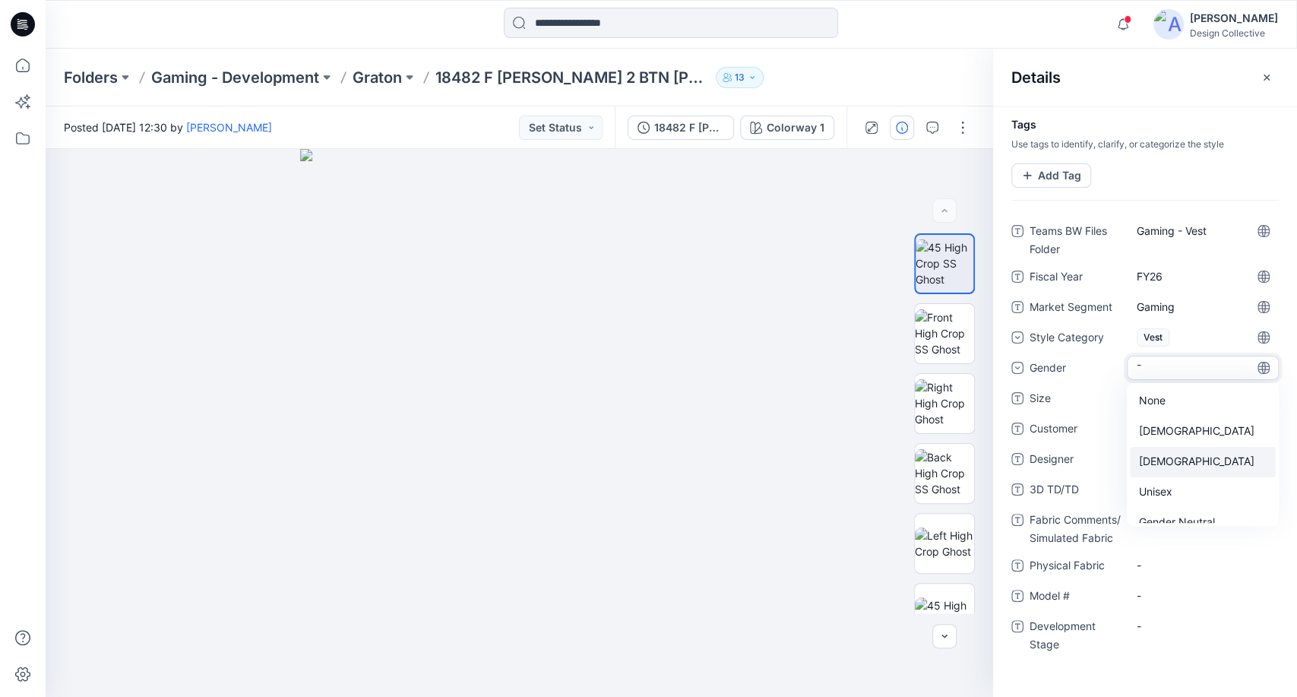
click at [1167, 466] on div "[DEMOGRAPHIC_DATA]" at bounding box center [1203, 462] width 146 height 30
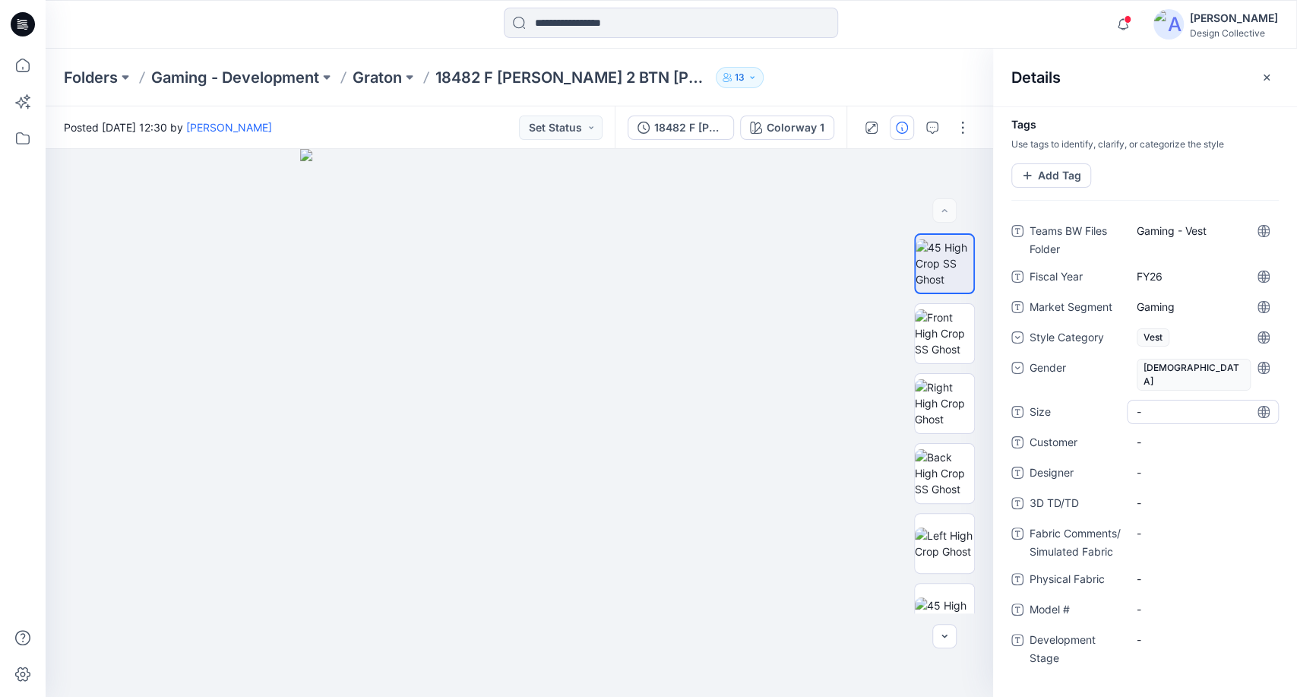
click at [1158, 404] on span "-" at bounding box center [1203, 412] width 132 height 16
type textarea "*"
click at [1159, 434] on span "-" at bounding box center [1203, 442] width 132 height 16
type textarea "******"
click at [1160, 464] on span "-" at bounding box center [1203, 472] width 132 height 16
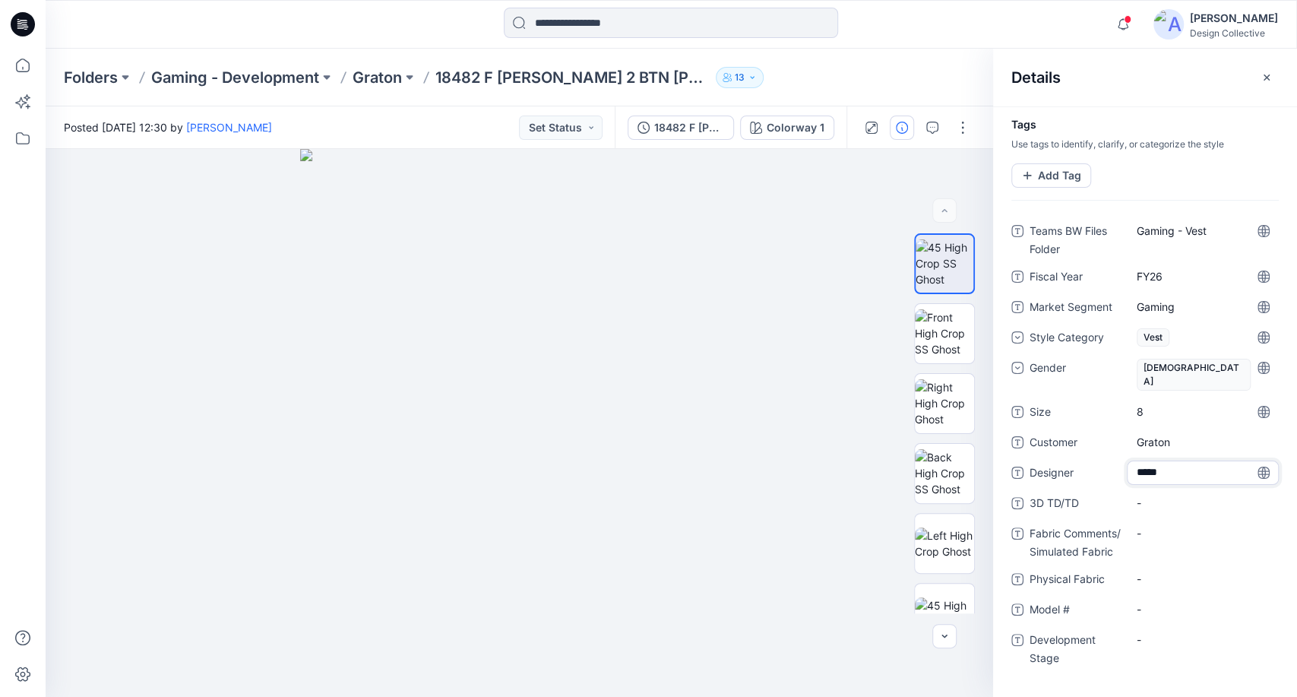
type textarea "******"
click at [1154, 495] on TD\/TD "-" at bounding box center [1203, 503] width 132 height 16
type textarea "**********"
click at [1152, 525] on Fabric "-" at bounding box center [1203, 533] width 132 height 16
type textarea "********"
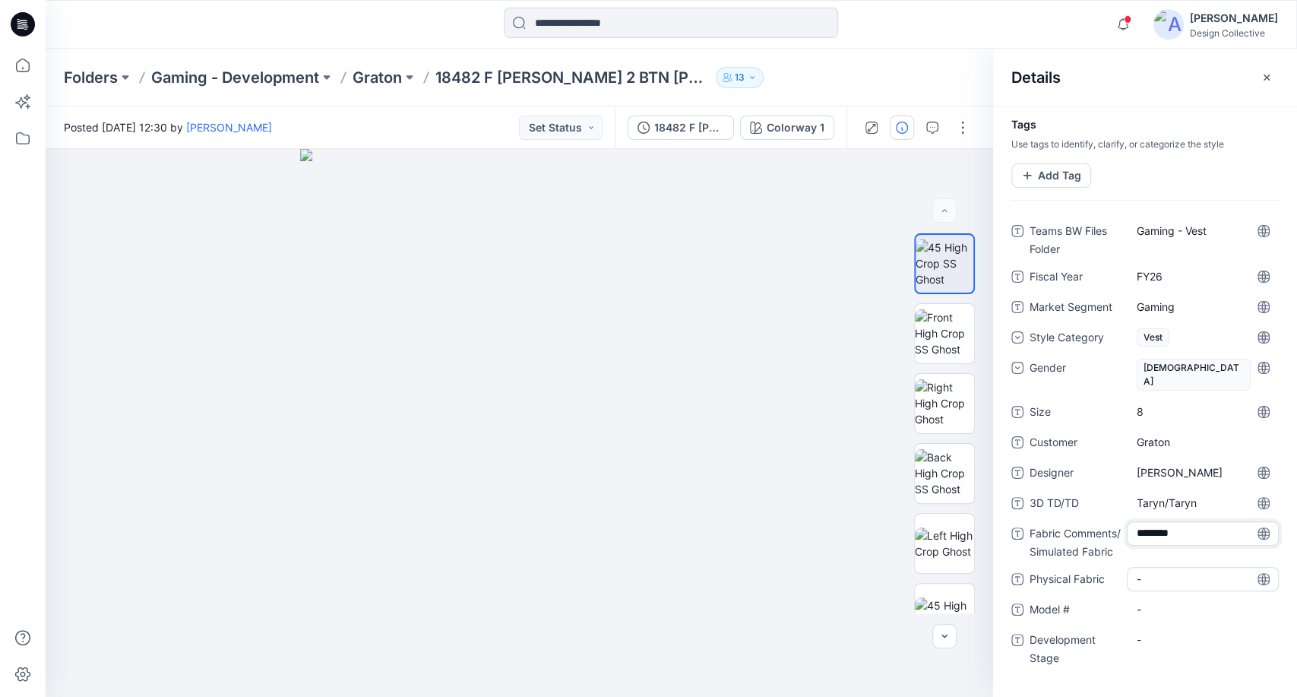
click at [1156, 574] on div "-" at bounding box center [1203, 579] width 152 height 24
type textarea "********"
click at [1168, 603] on \ "-" at bounding box center [1203, 609] width 132 height 16
type textarea "*****"
click at [1161, 632] on Stage "-" at bounding box center [1203, 640] width 132 height 16
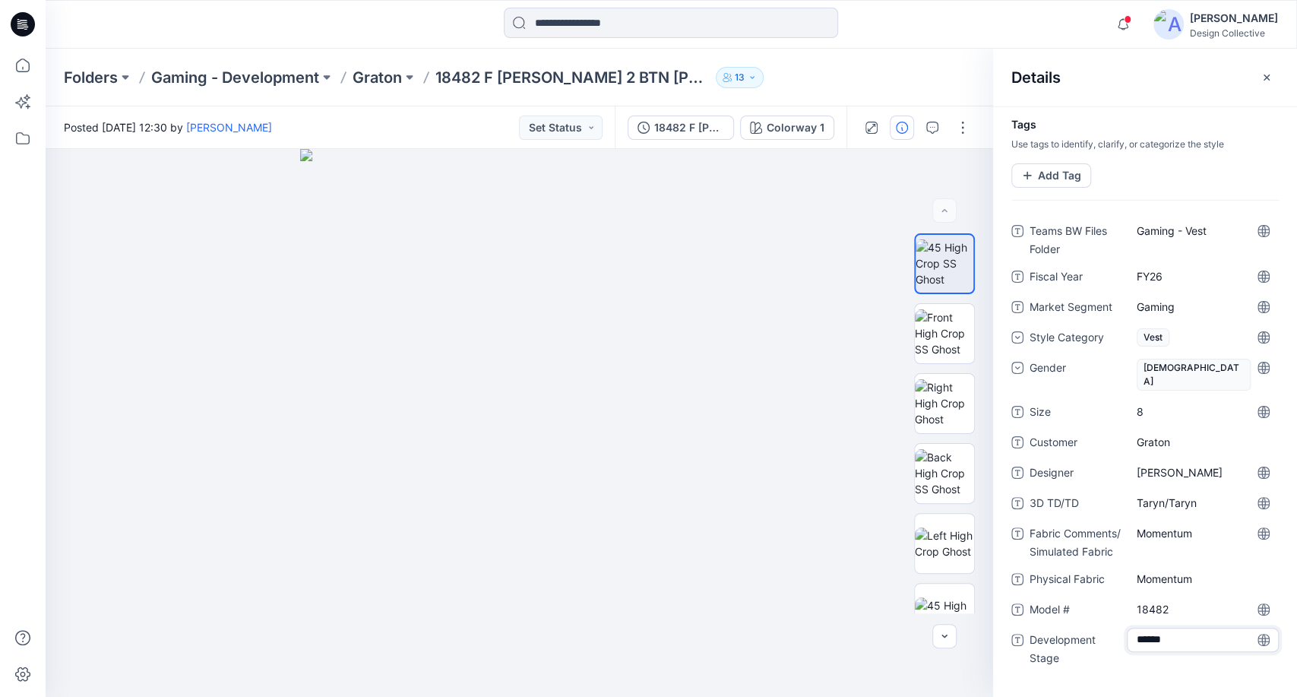
type textarea "*******"
click at [1227, 171] on div "Tags Use tags to identify, clarify, or categorize the style Add Tag" at bounding box center [1145, 166] width 304 height 94
click at [1265, 75] on icon "button" at bounding box center [1267, 77] width 12 height 12
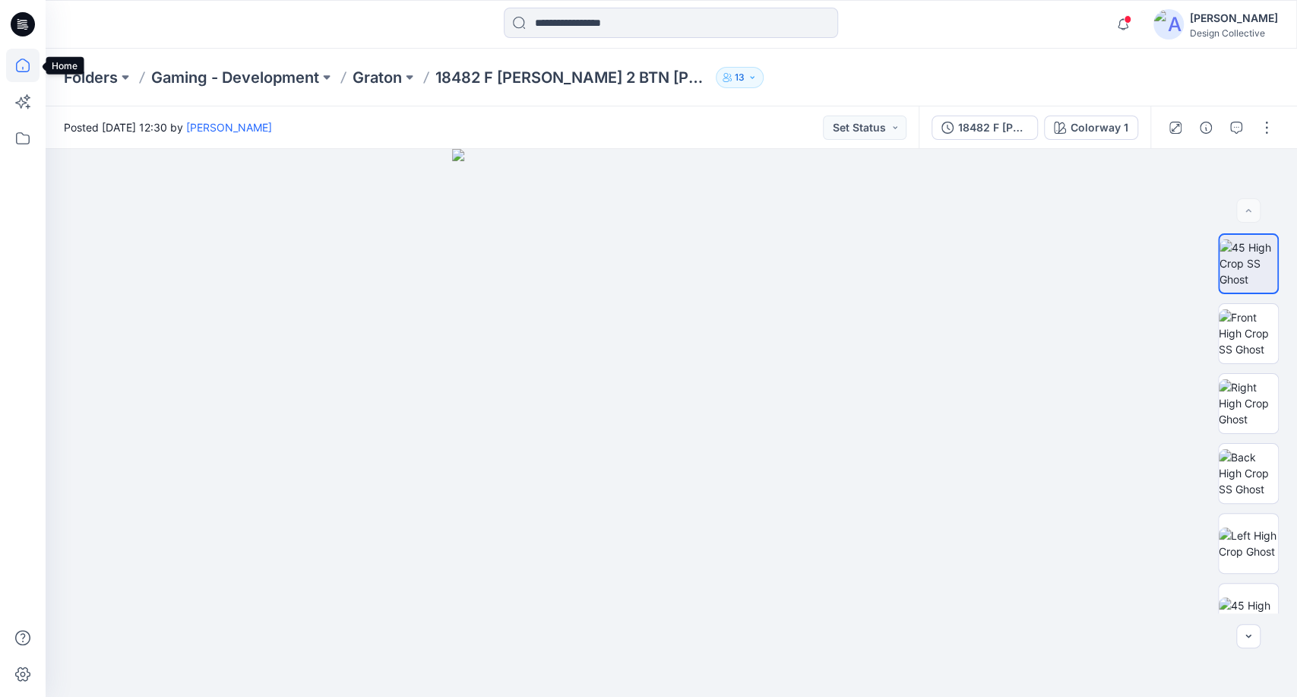
click at [24, 75] on icon at bounding box center [22, 65] width 33 height 33
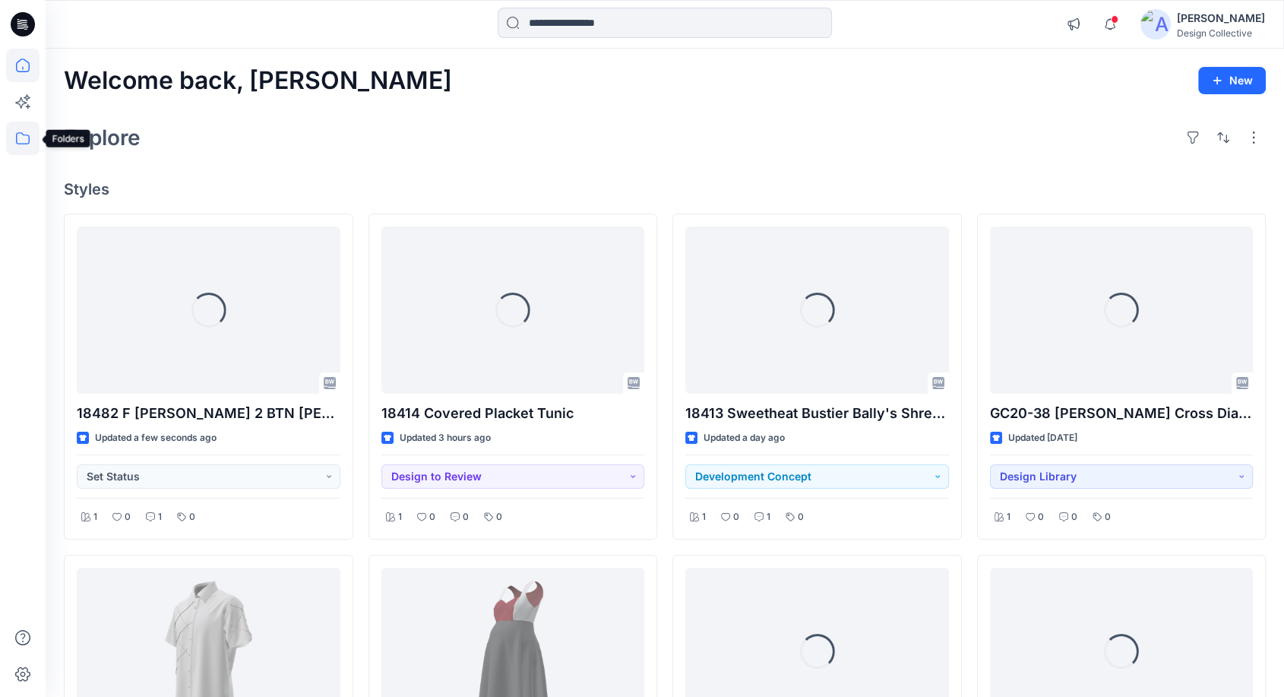
click at [22, 143] on icon at bounding box center [23, 138] width 14 height 12
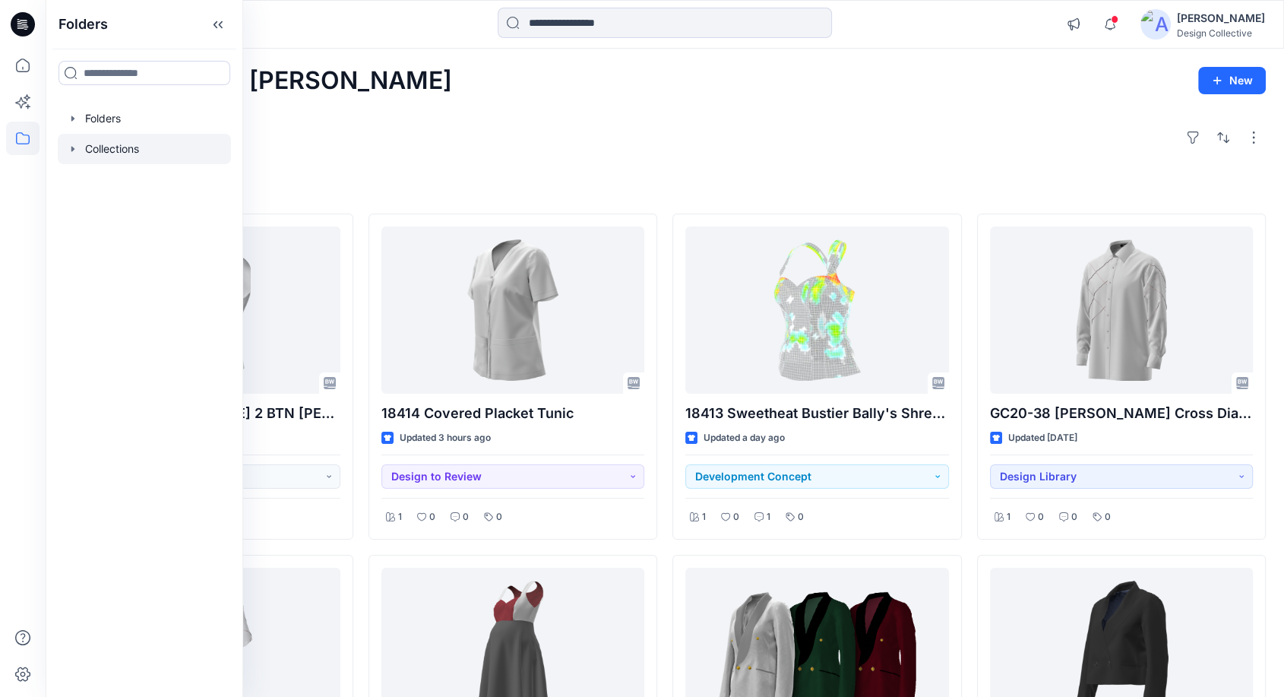
click at [90, 150] on div at bounding box center [144, 149] width 173 height 30
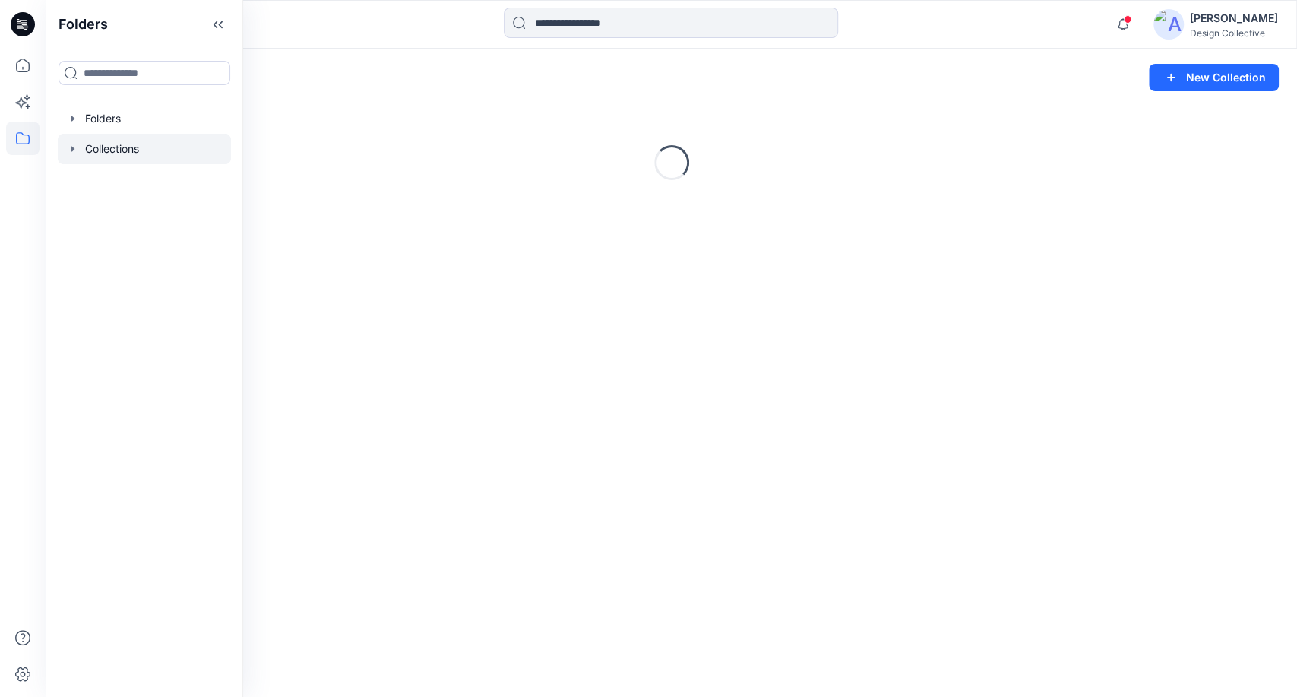
click at [73, 151] on icon "button" at bounding box center [73, 149] width 12 height 12
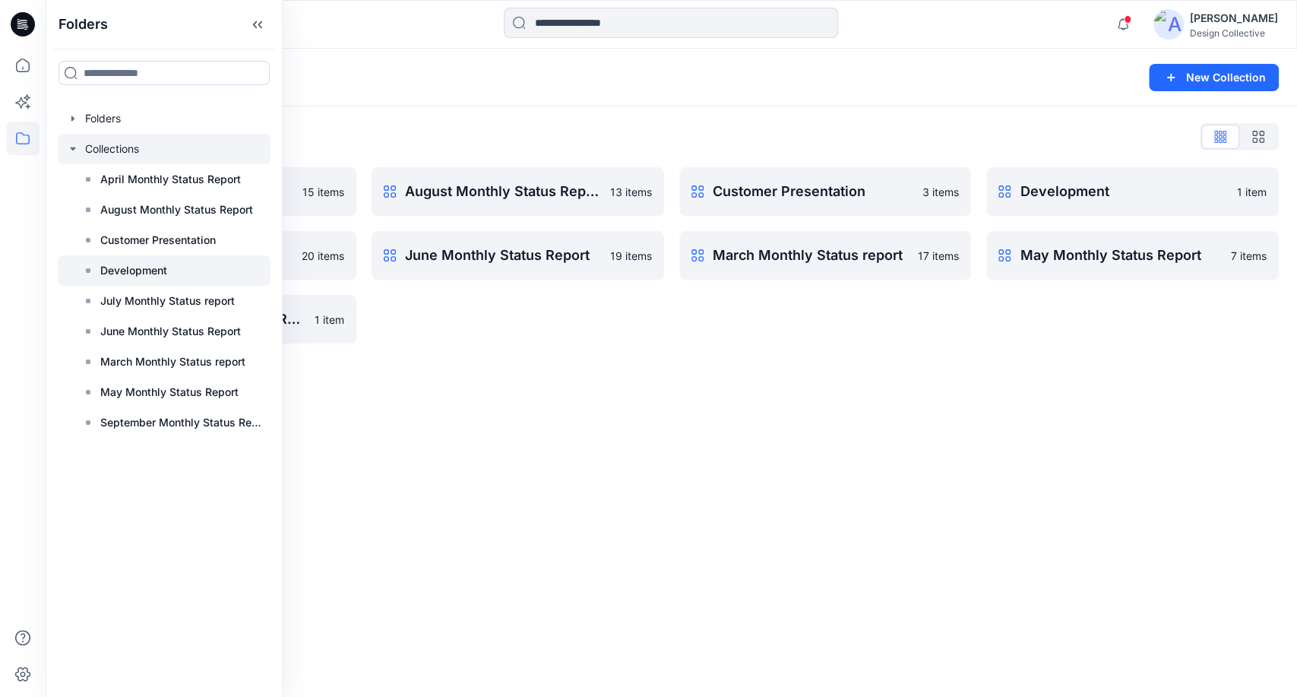
click at [122, 272] on p "Development" at bounding box center [133, 270] width 67 height 18
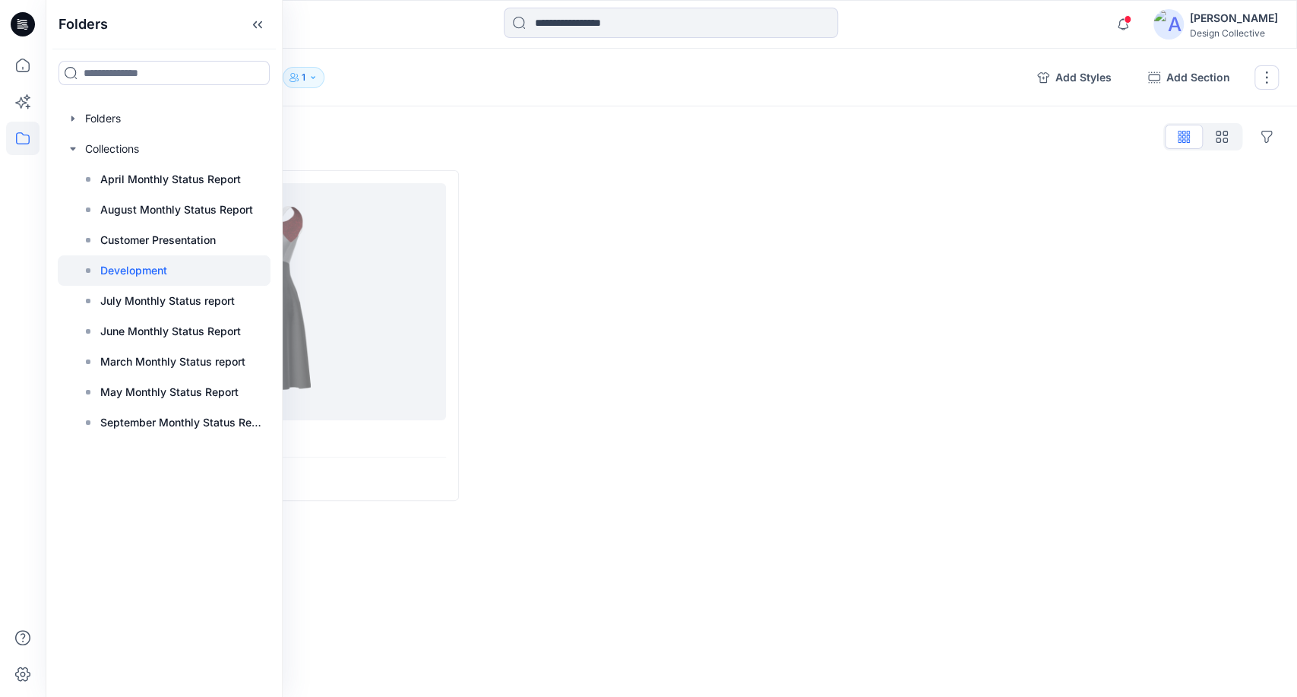
click at [809, 81] on div "Collections Development 1" at bounding box center [544, 77] width 961 height 21
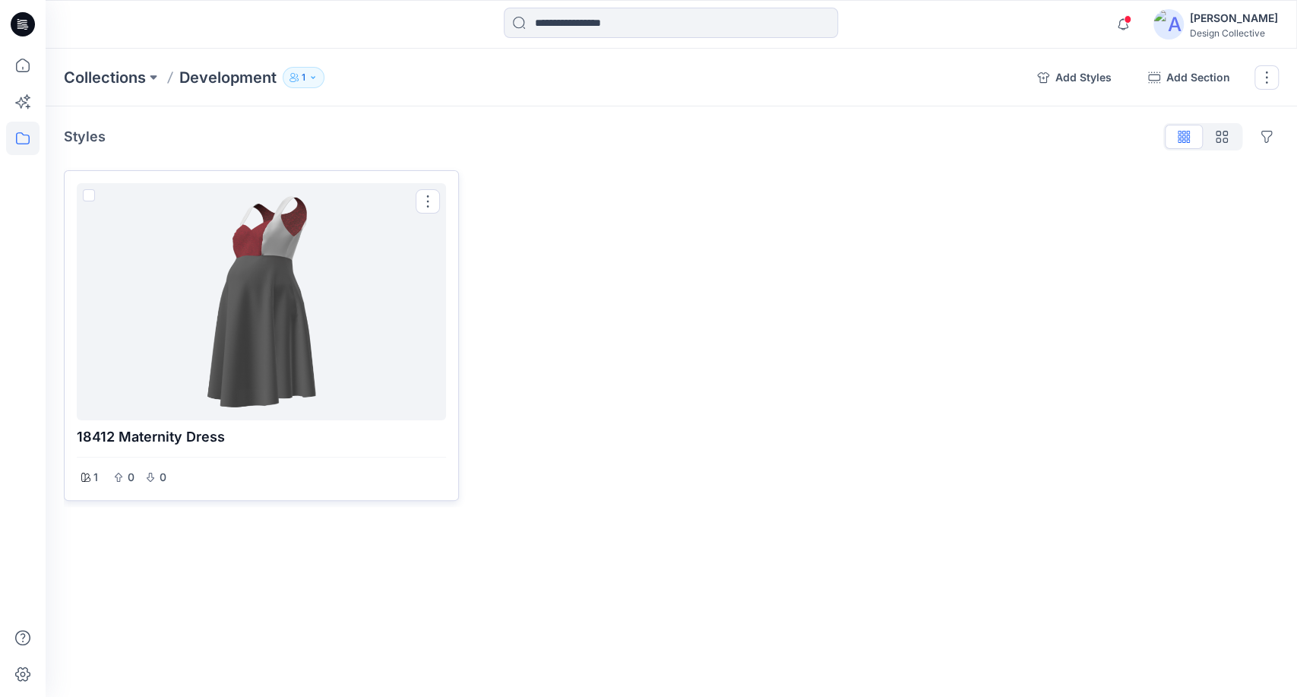
click at [92, 196] on span at bounding box center [89, 195] width 12 height 12
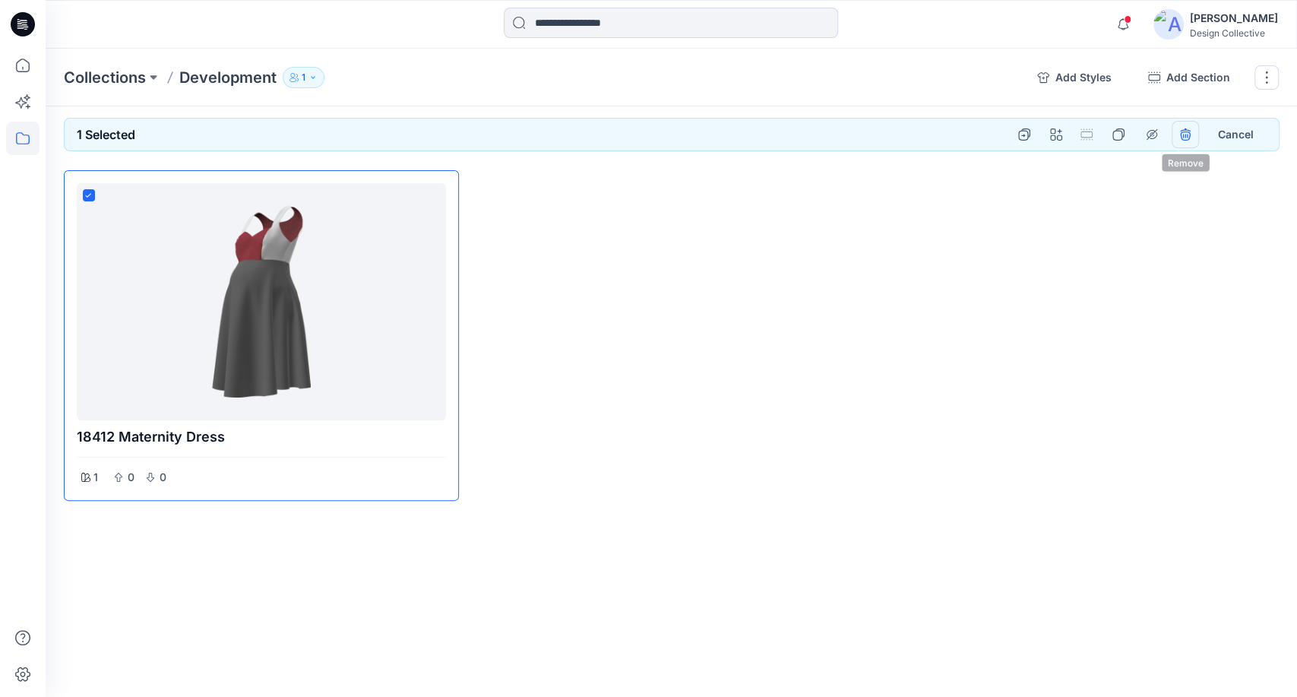
click at [1183, 133] on icon "remove styles" at bounding box center [1186, 134] width 12 height 12
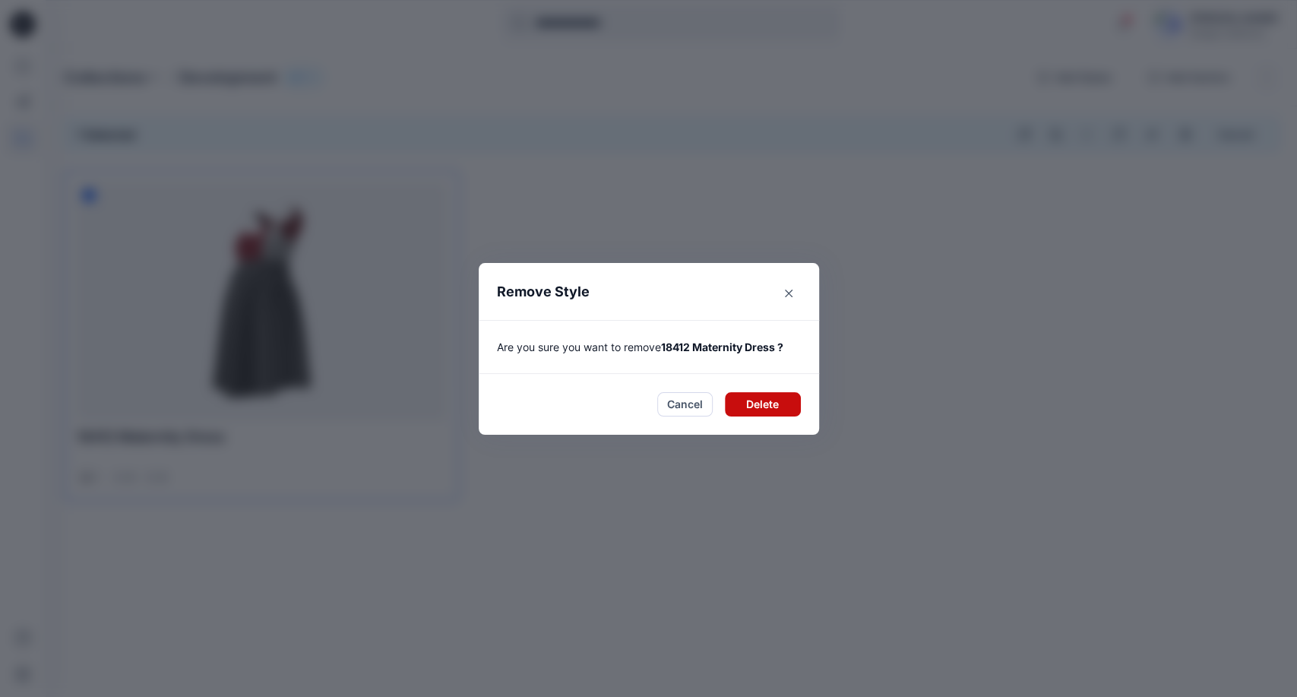
click at [762, 404] on button "Delete" at bounding box center [763, 404] width 76 height 24
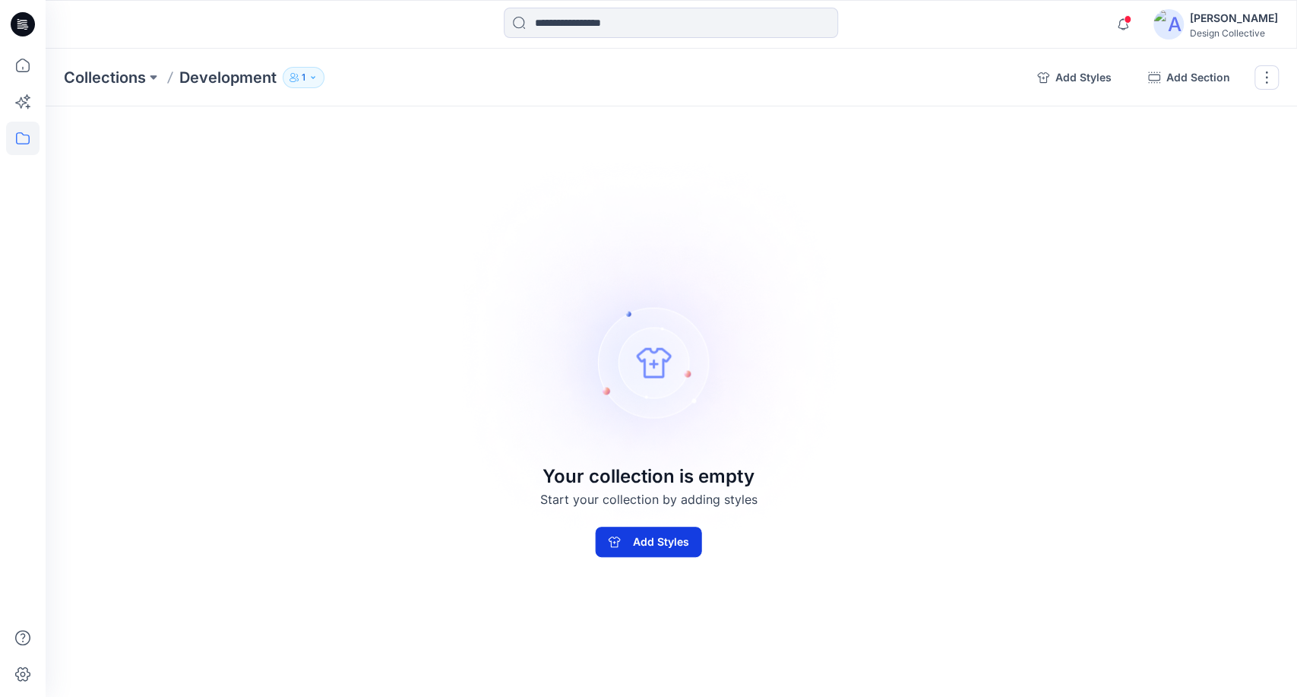
click at [662, 537] on button "Add Styles" at bounding box center [649, 542] width 106 height 30
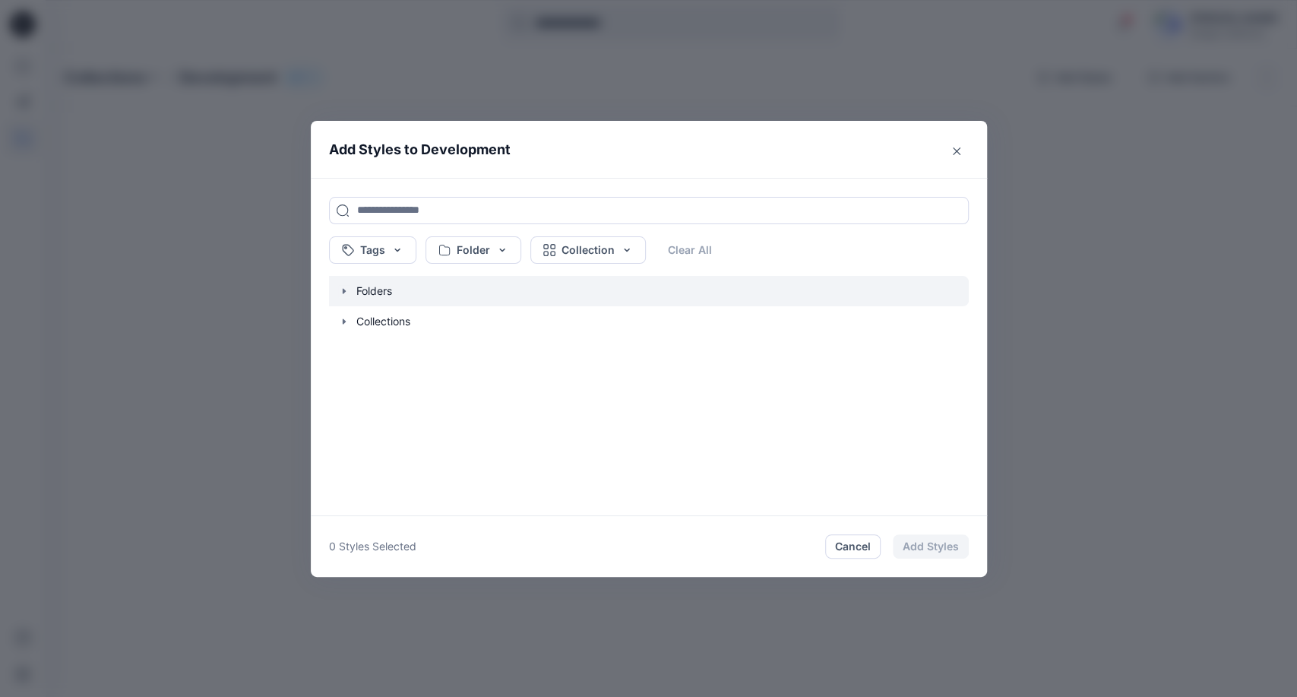
click at [340, 290] on icon "button" at bounding box center [344, 291] width 12 height 12
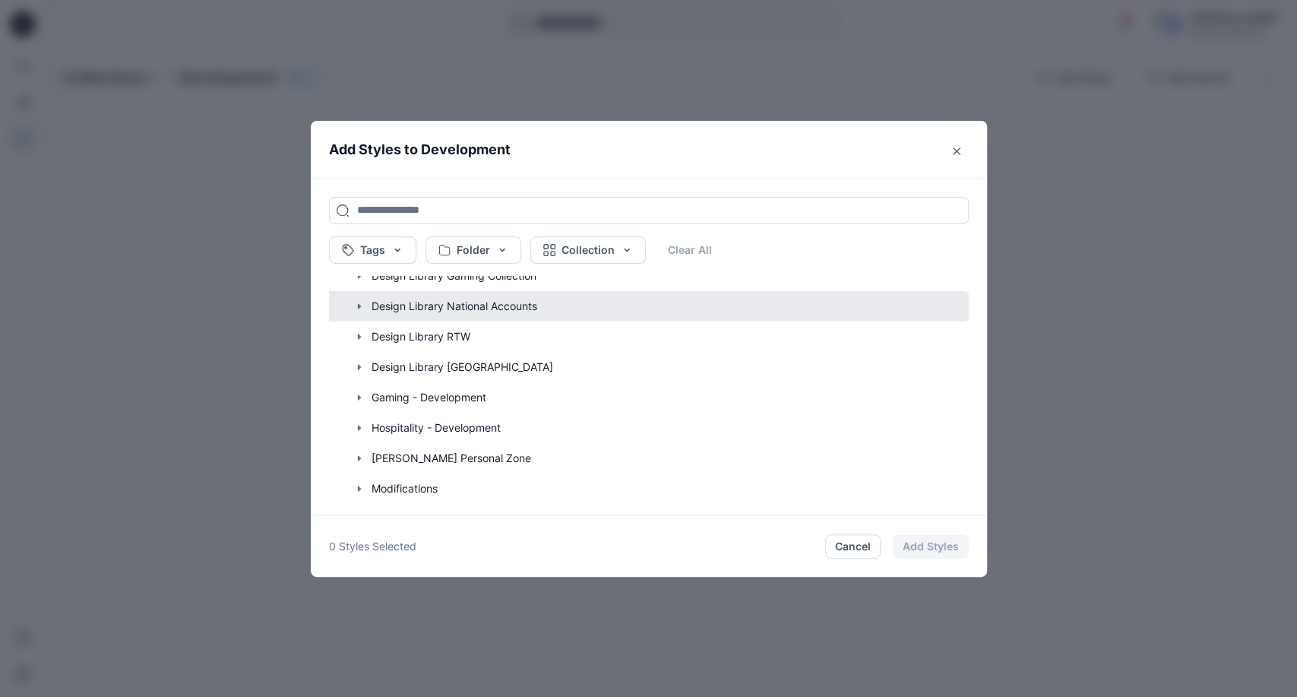
scroll to position [169, 0]
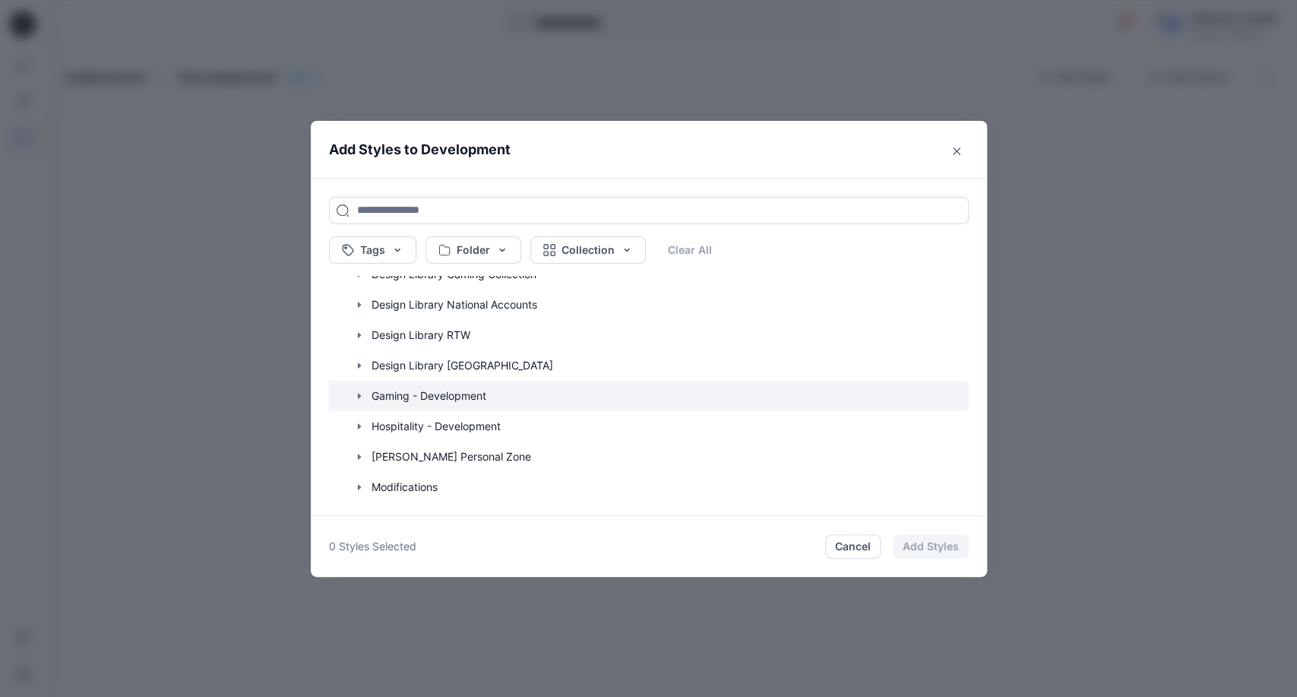
click at [359, 395] on icon "button" at bounding box center [358, 395] width 3 height 5
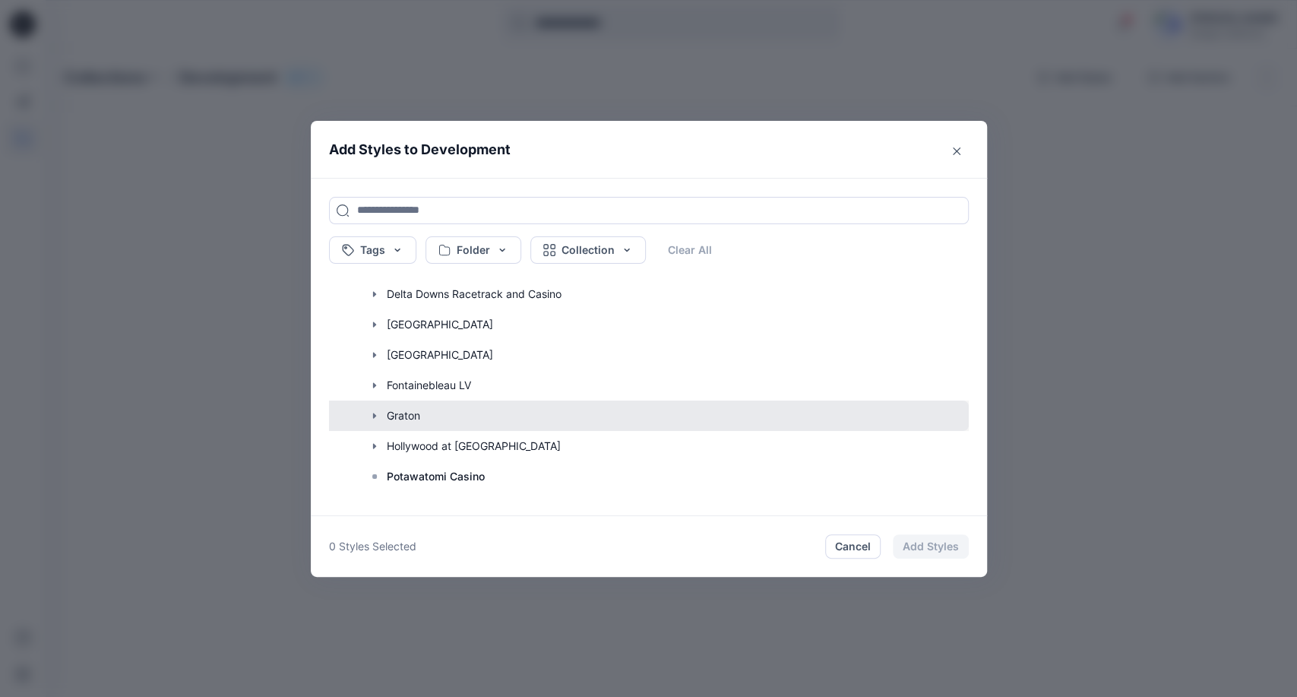
scroll to position [394, 0]
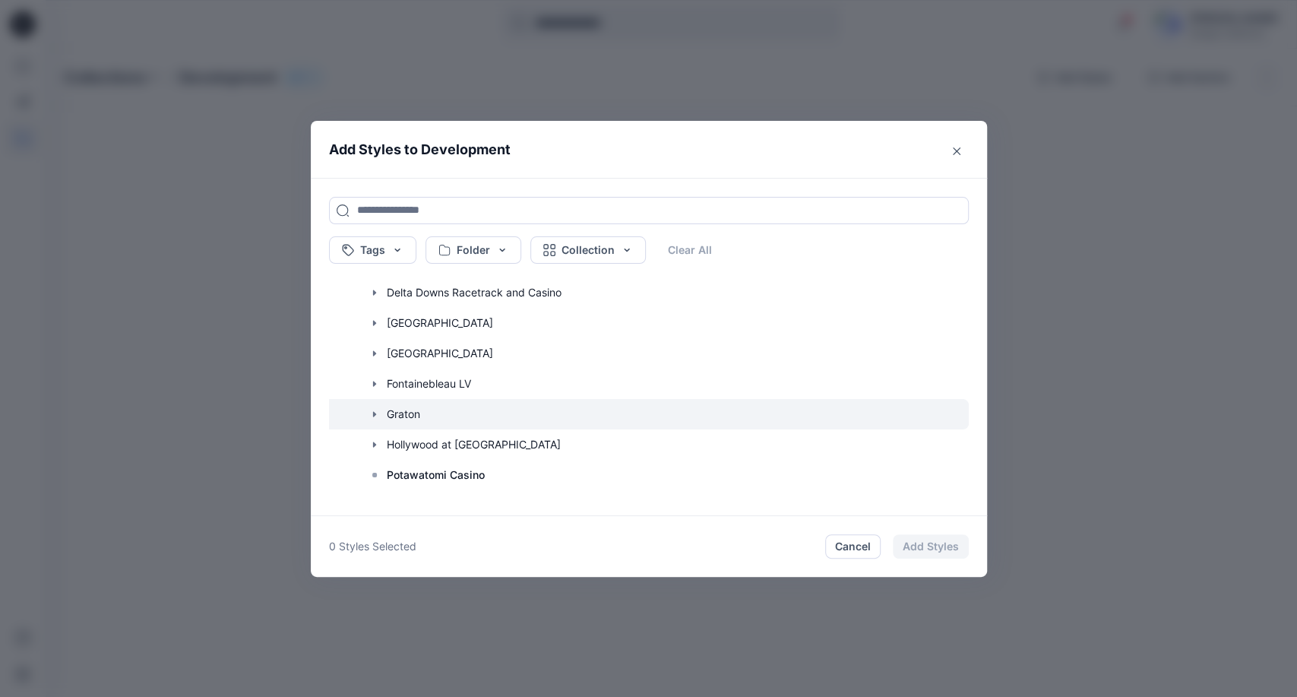
click at [371, 410] on icon "button" at bounding box center [375, 414] width 12 height 12
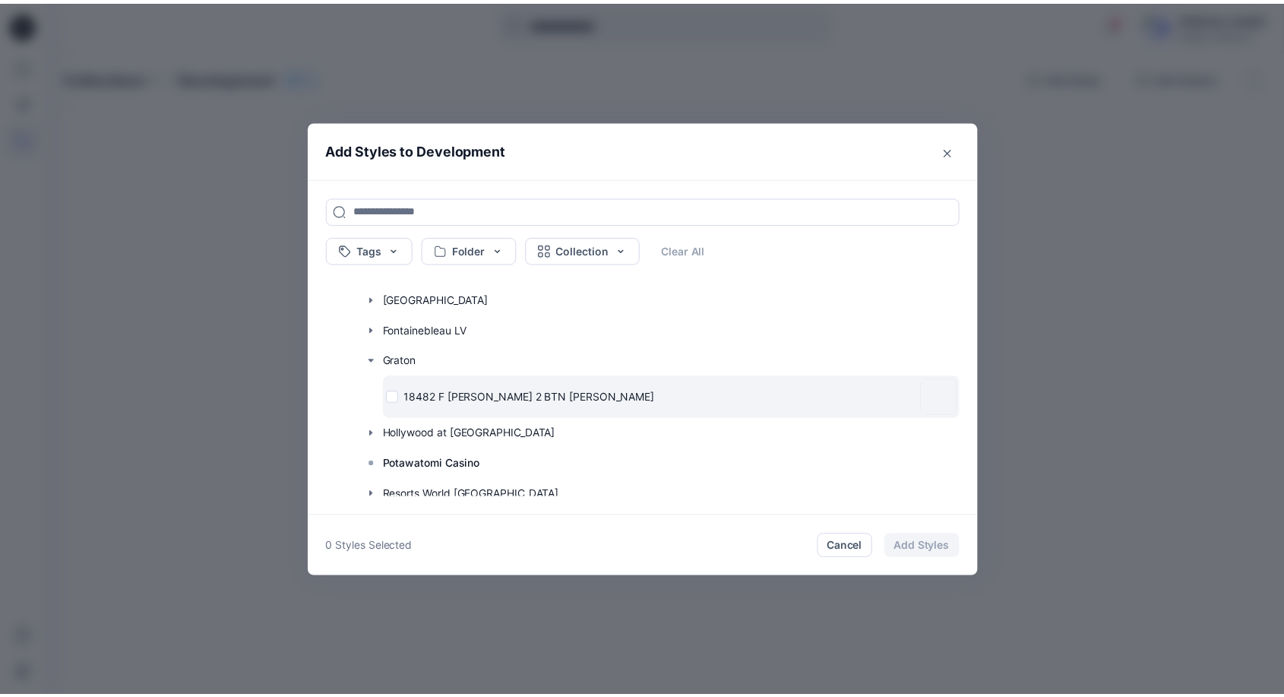
scroll to position [450, 0]
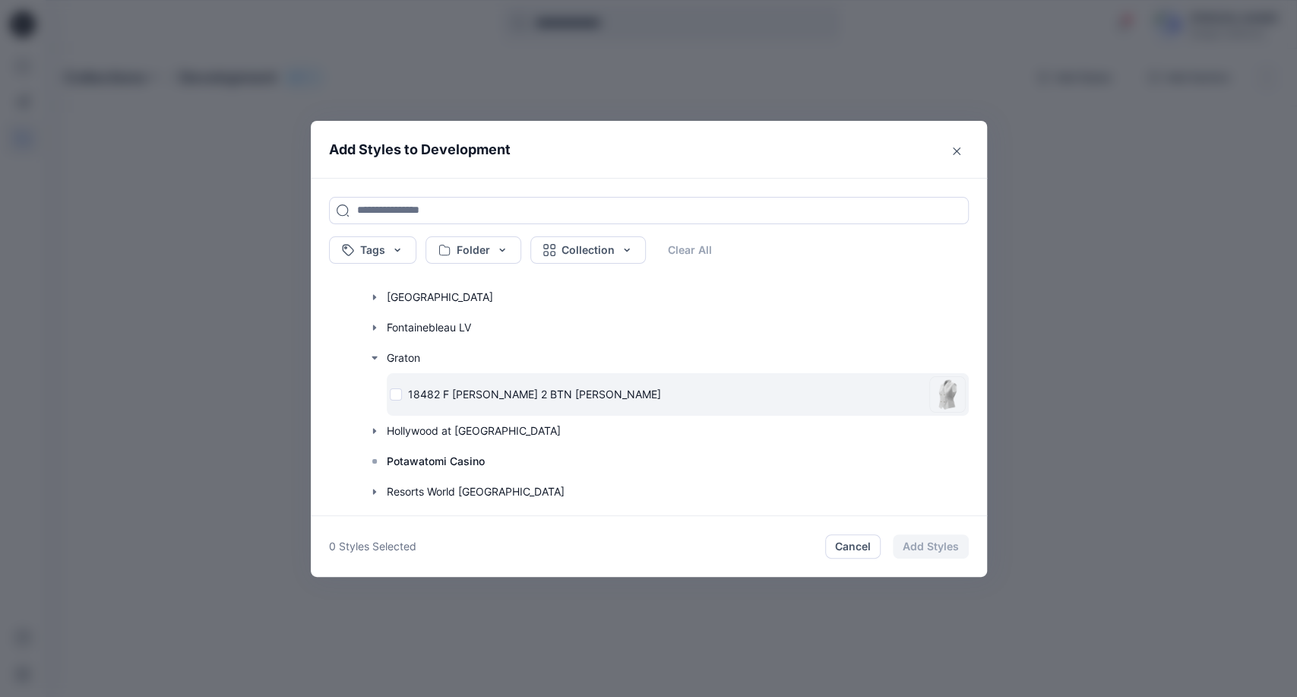
click at [395, 397] on div "18482 F [PERSON_NAME] 2 BTN [PERSON_NAME]" at bounding box center [657, 394] width 534 height 16
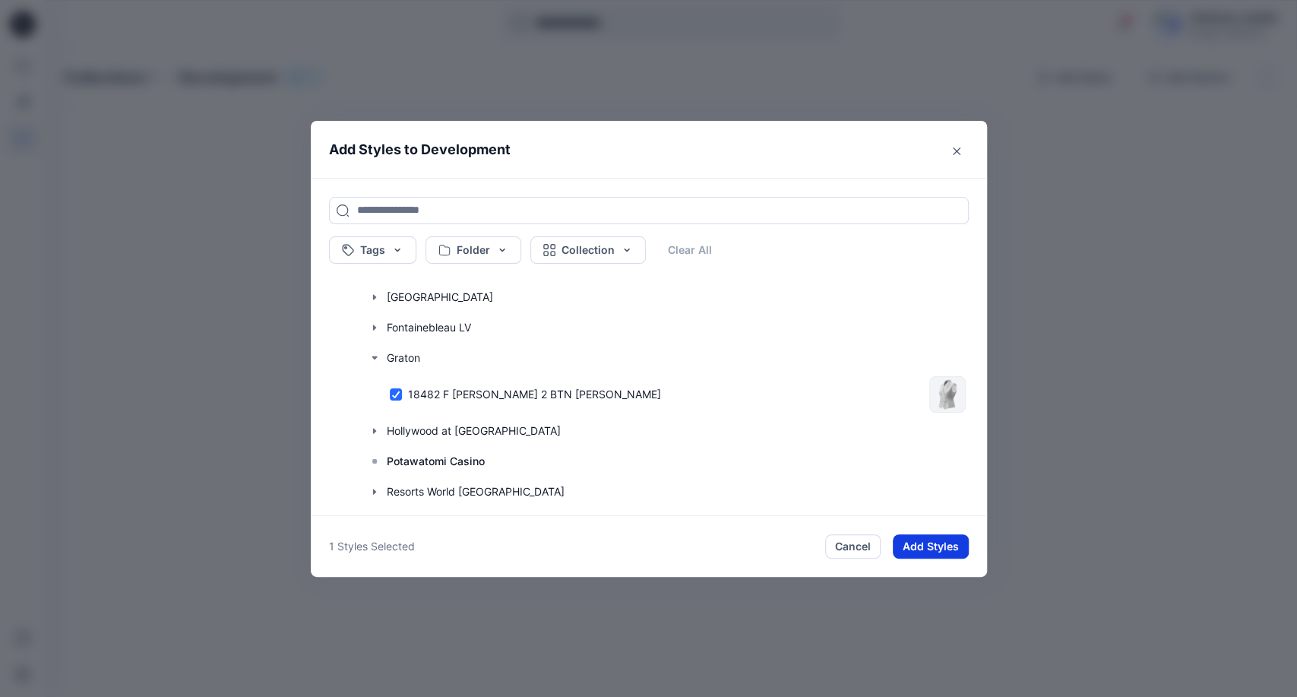
click at [924, 543] on button "Add Styles" at bounding box center [931, 546] width 76 height 24
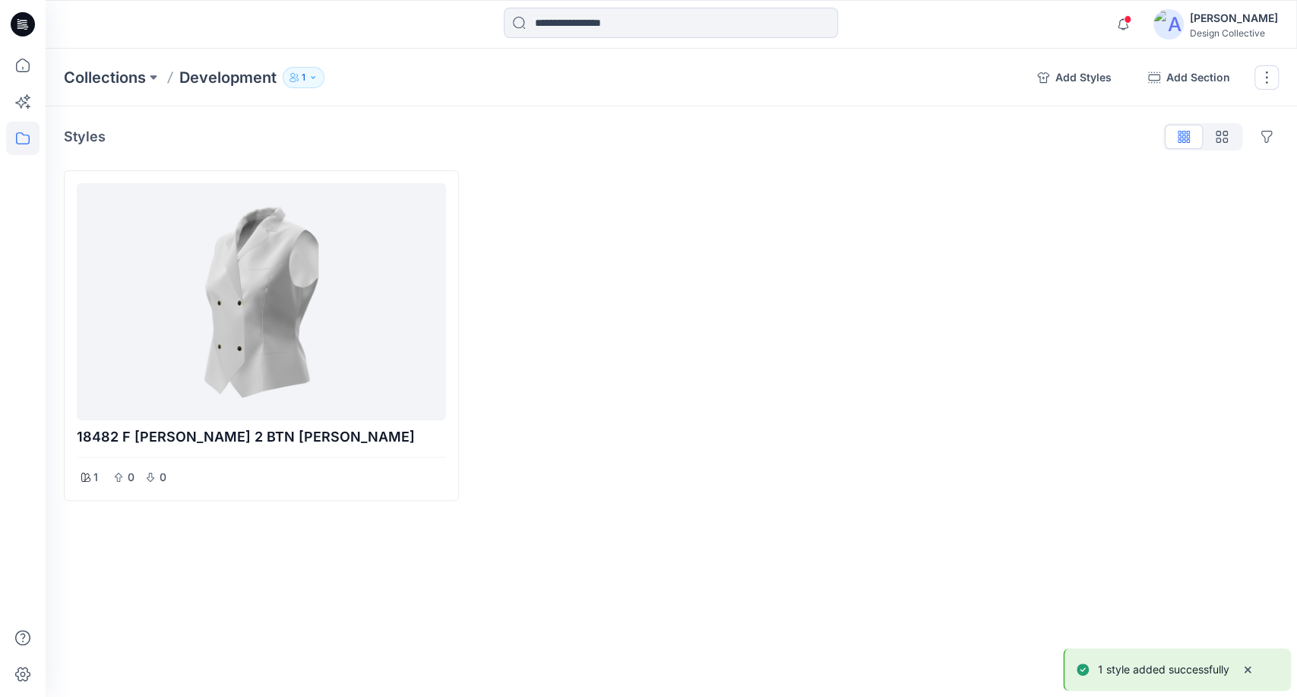
click at [318, 77] on button "1" at bounding box center [304, 77] width 42 height 21
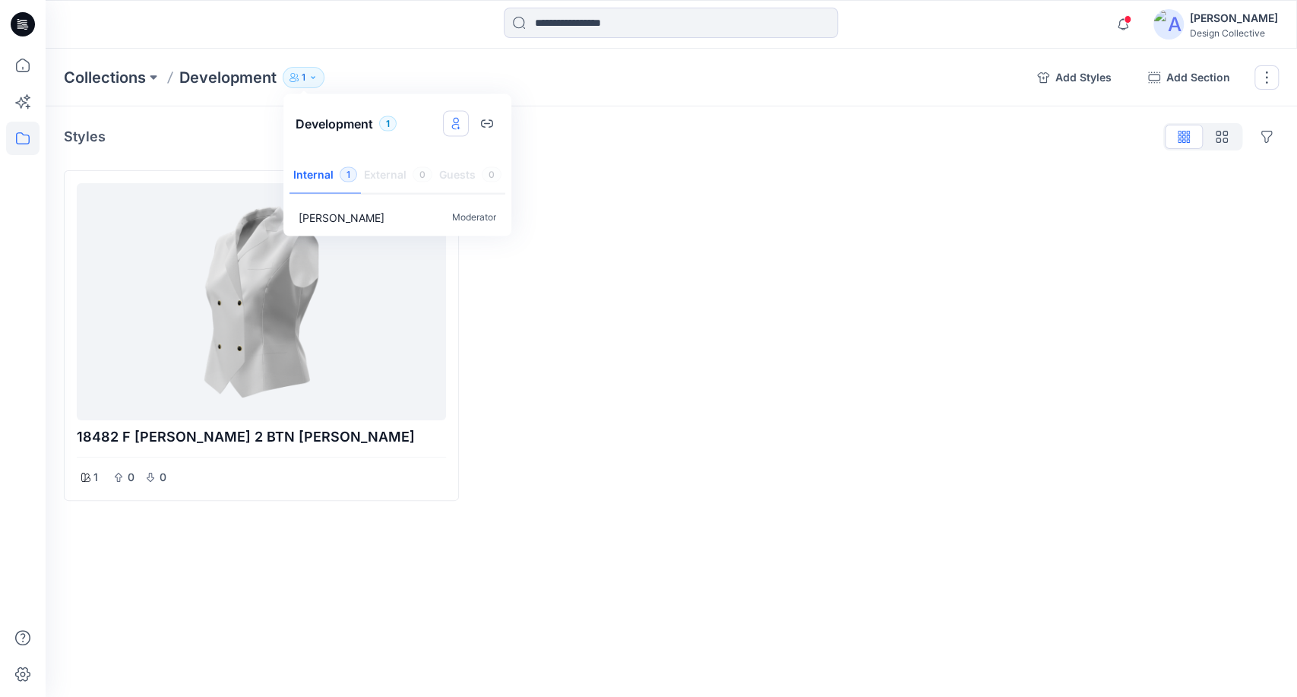
drag, startPoint x: 490, startPoint y: 124, endPoint x: 450, endPoint y: 126, distance: 40.3
click at [448, 130] on div at bounding box center [471, 124] width 56 height 26
click at [452, 123] on icon "Manage users" at bounding box center [456, 124] width 12 height 12
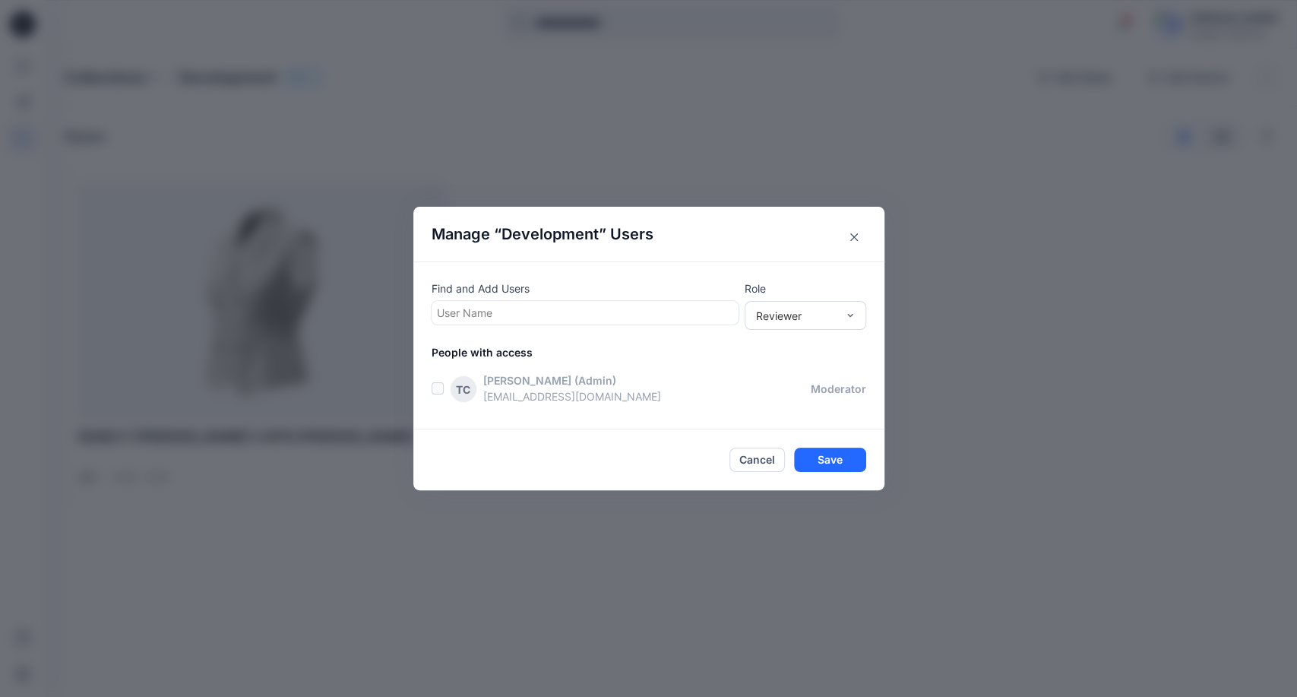
click at [860, 233] on button "Close" at bounding box center [854, 237] width 24 height 24
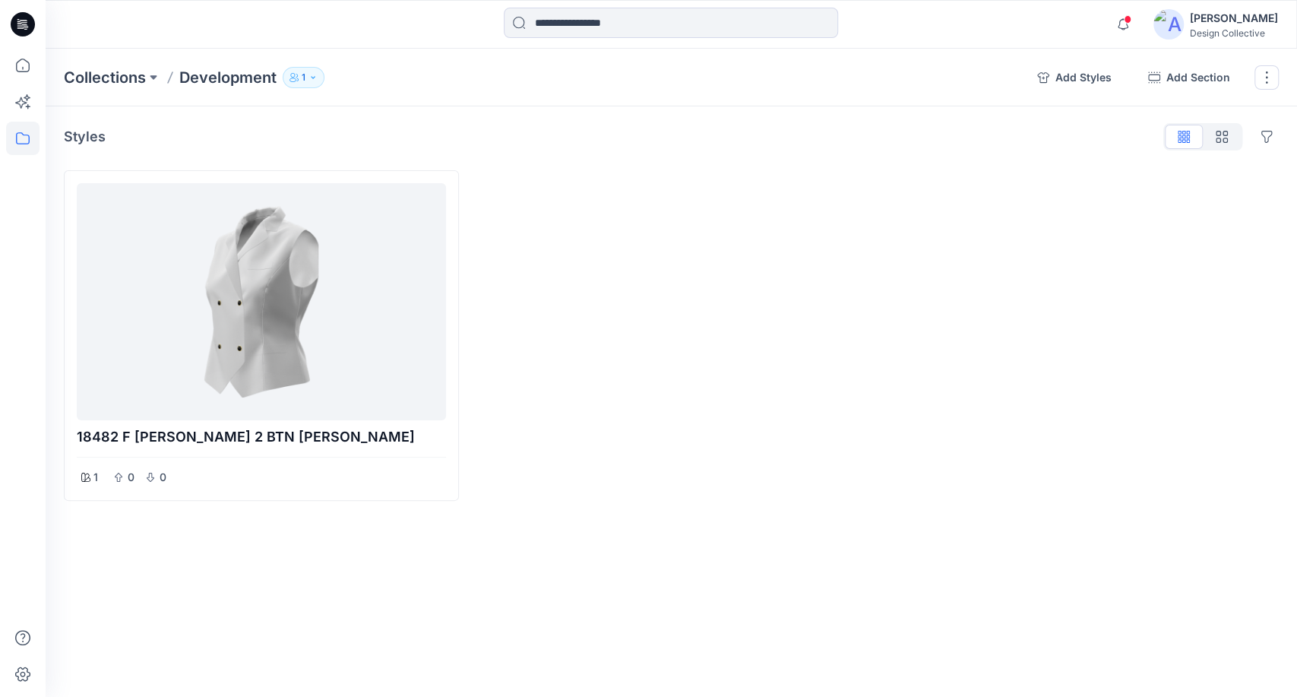
click at [310, 73] on icon "button" at bounding box center [313, 77] width 9 height 9
click at [493, 121] on icon "button" at bounding box center [487, 123] width 12 height 8
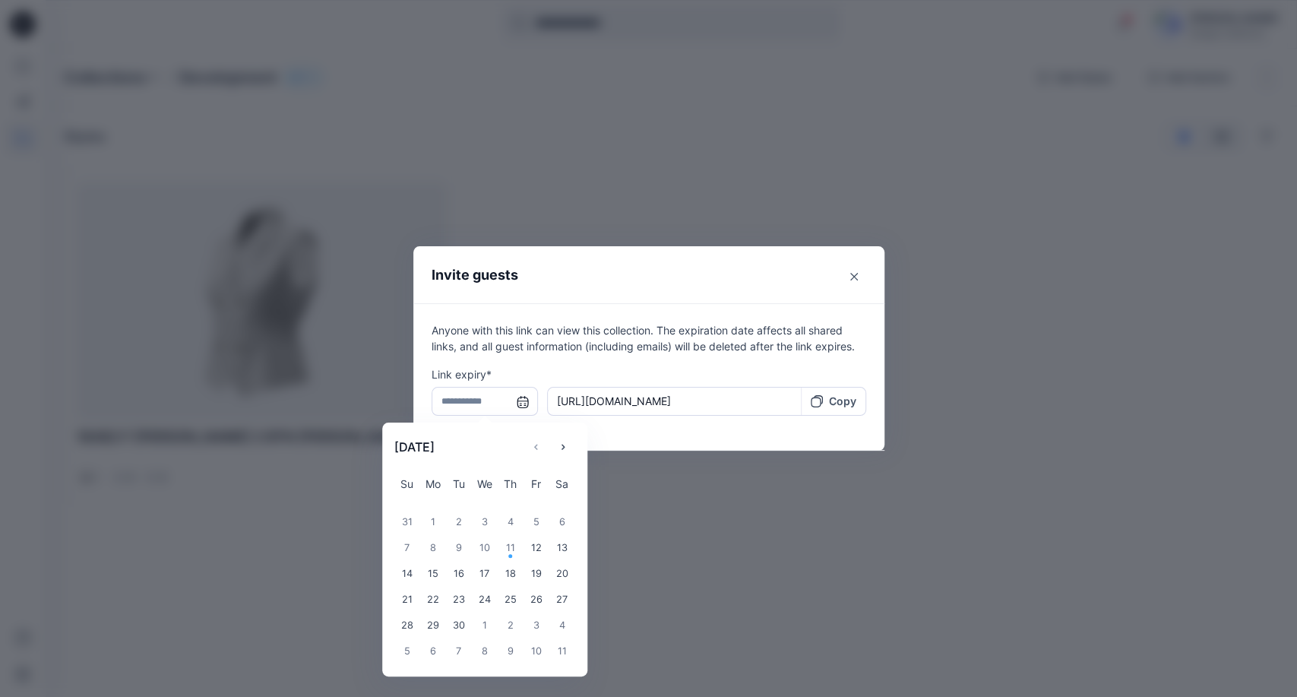
click at [480, 398] on input "text" at bounding box center [485, 401] width 106 height 29
click at [524, 405] on input "text" at bounding box center [485, 401] width 106 height 29
click at [538, 573] on div "19" at bounding box center [537, 574] width 26 height 26
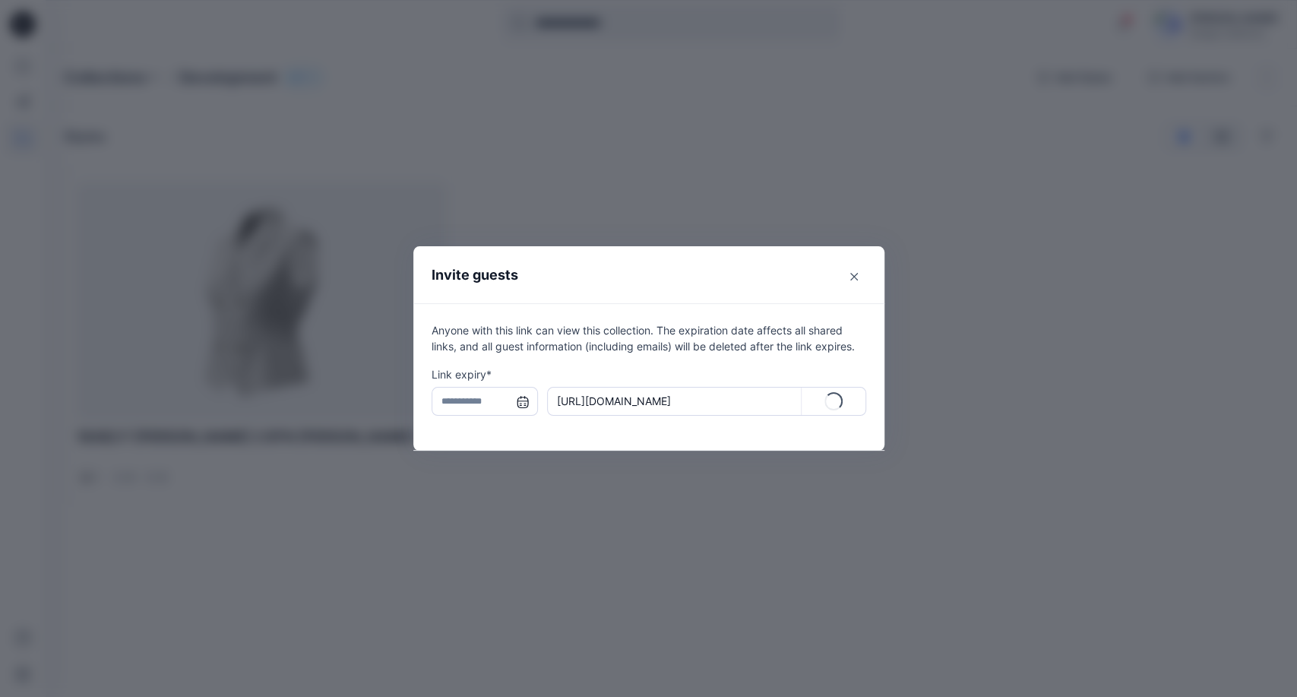
type input "**********"
click at [830, 396] on p "Copy" at bounding box center [842, 401] width 27 height 16
click at [850, 276] on icon "Close" at bounding box center [854, 277] width 8 height 8
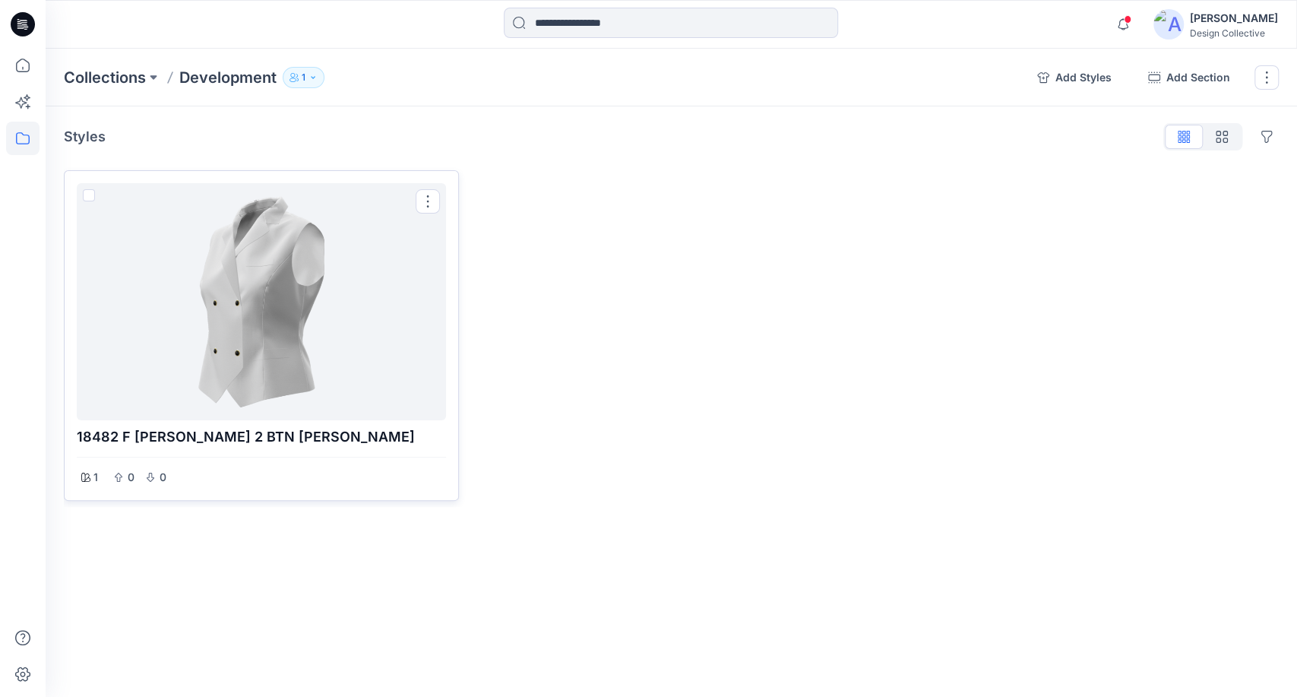
click at [285, 333] on div at bounding box center [261, 301] width 357 height 225
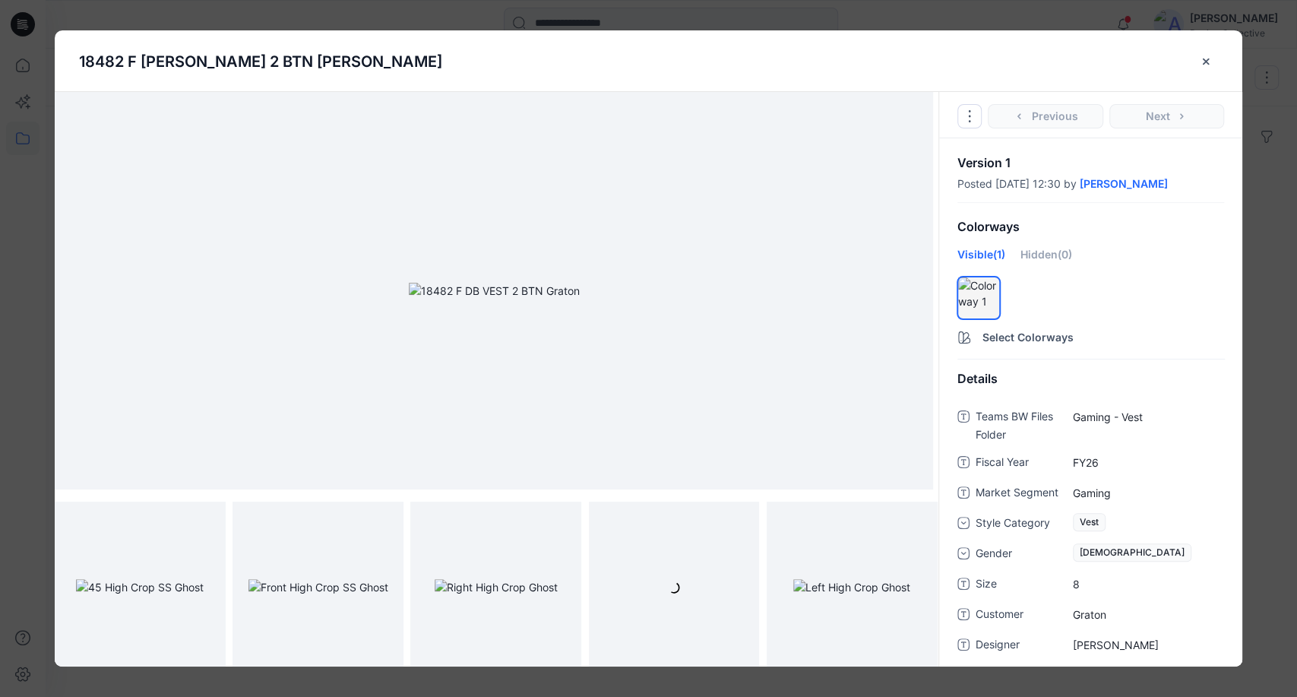
click at [892, 279] on div at bounding box center [494, 291] width 879 height 398
click at [580, 299] on img at bounding box center [494, 291] width 171 height 16
click at [268, 579] on img at bounding box center [319, 587] width 140 height 16
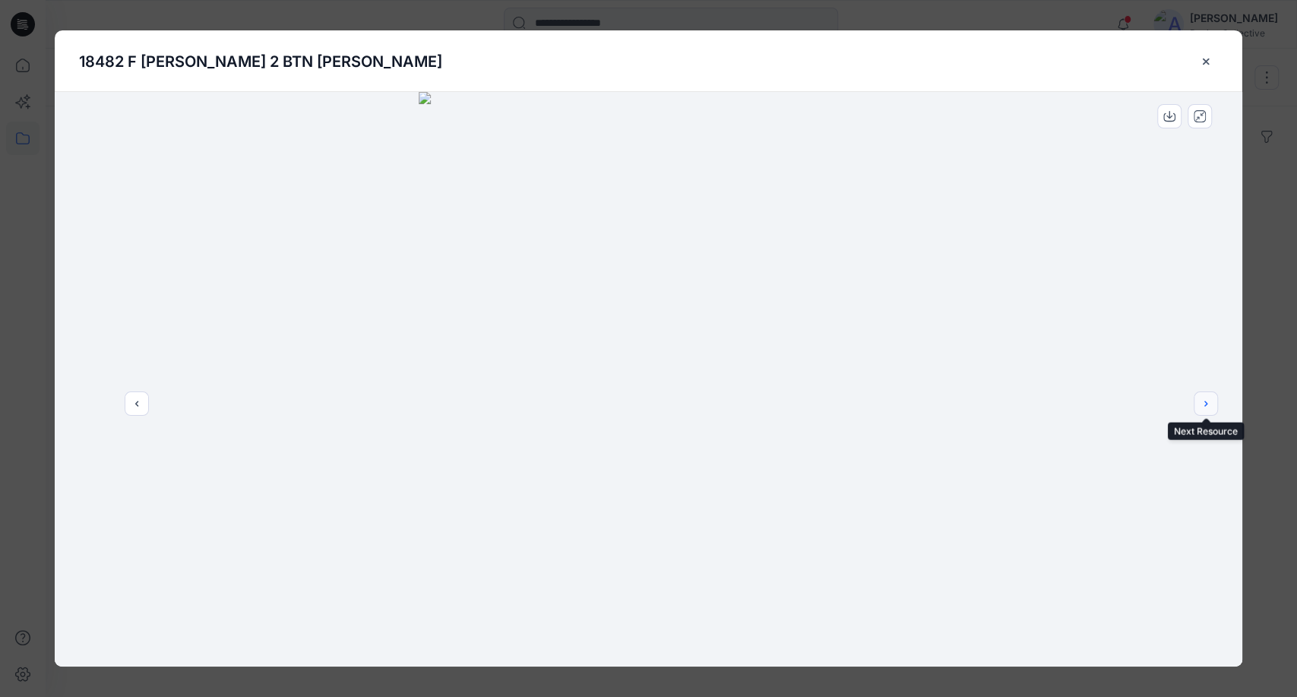
click at [1209, 398] on icon "next" at bounding box center [1206, 404] width 12 height 12
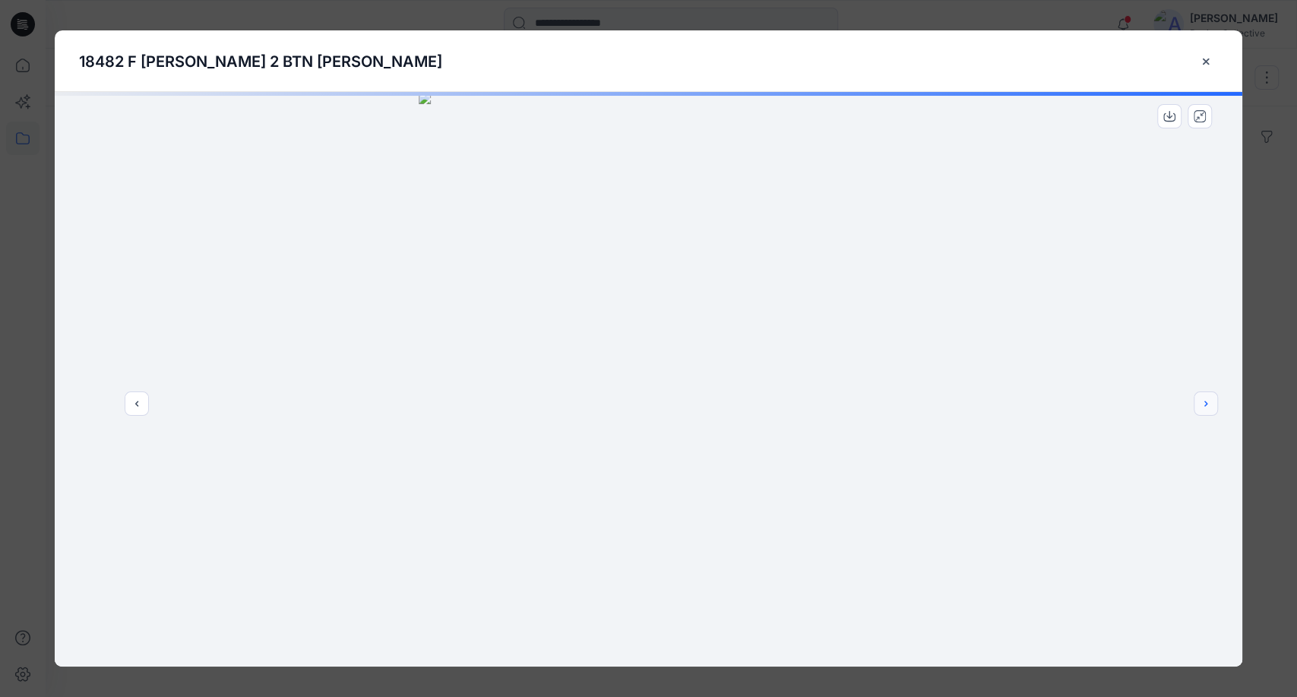
click at [1209, 398] on icon "next" at bounding box center [1206, 404] width 12 height 12
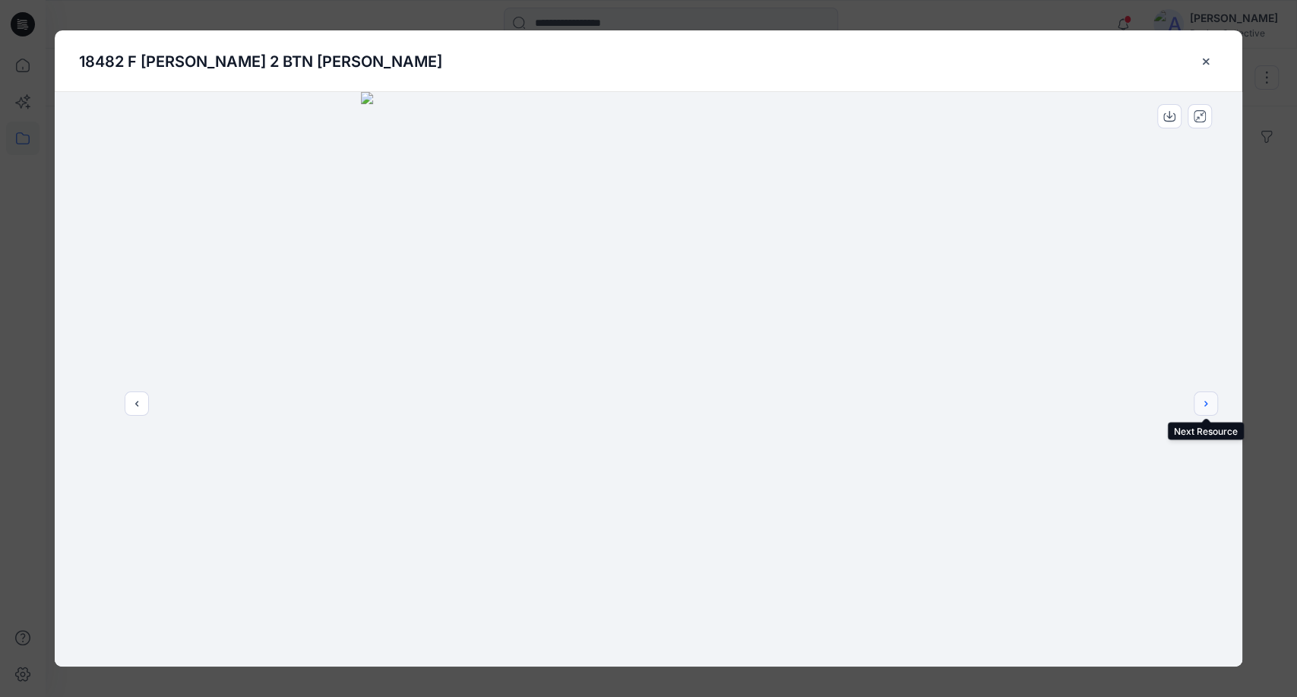
click at [1208, 401] on icon "next" at bounding box center [1206, 404] width 12 height 12
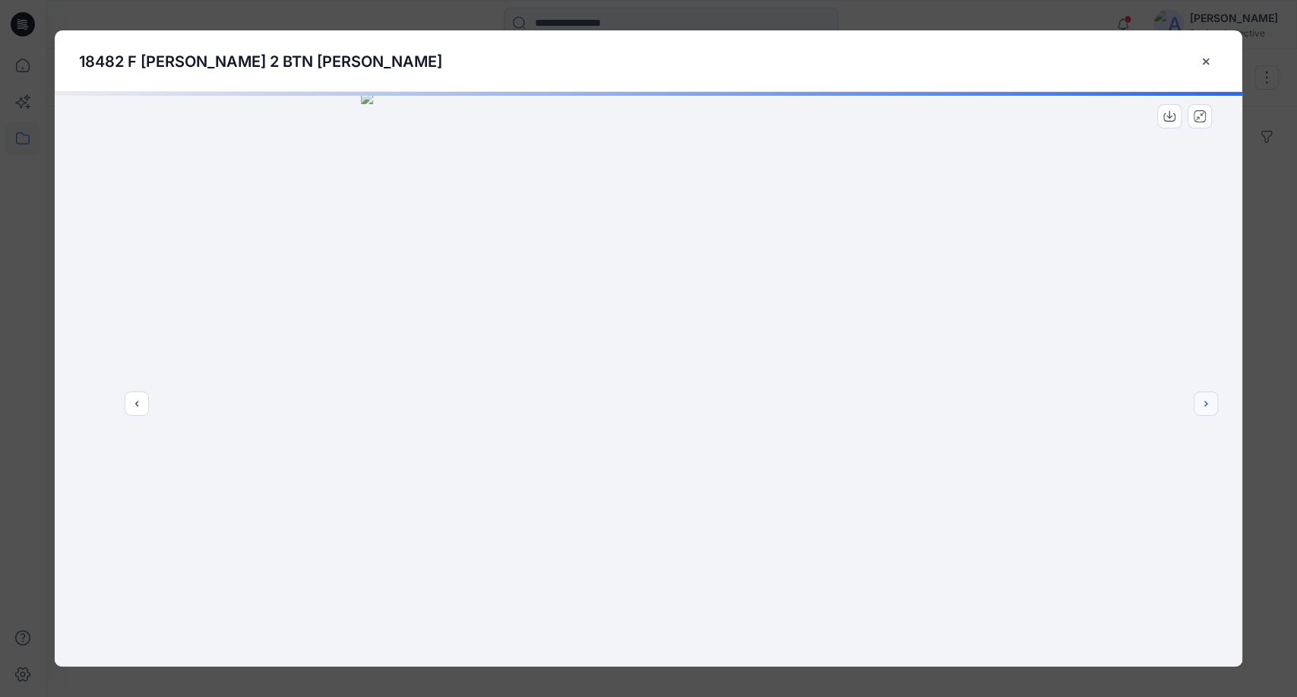
click at [1208, 401] on icon "next" at bounding box center [1206, 404] width 12 height 12
click at [1202, 68] on button "close-btn" at bounding box center [1207, 61] width 24 height 24
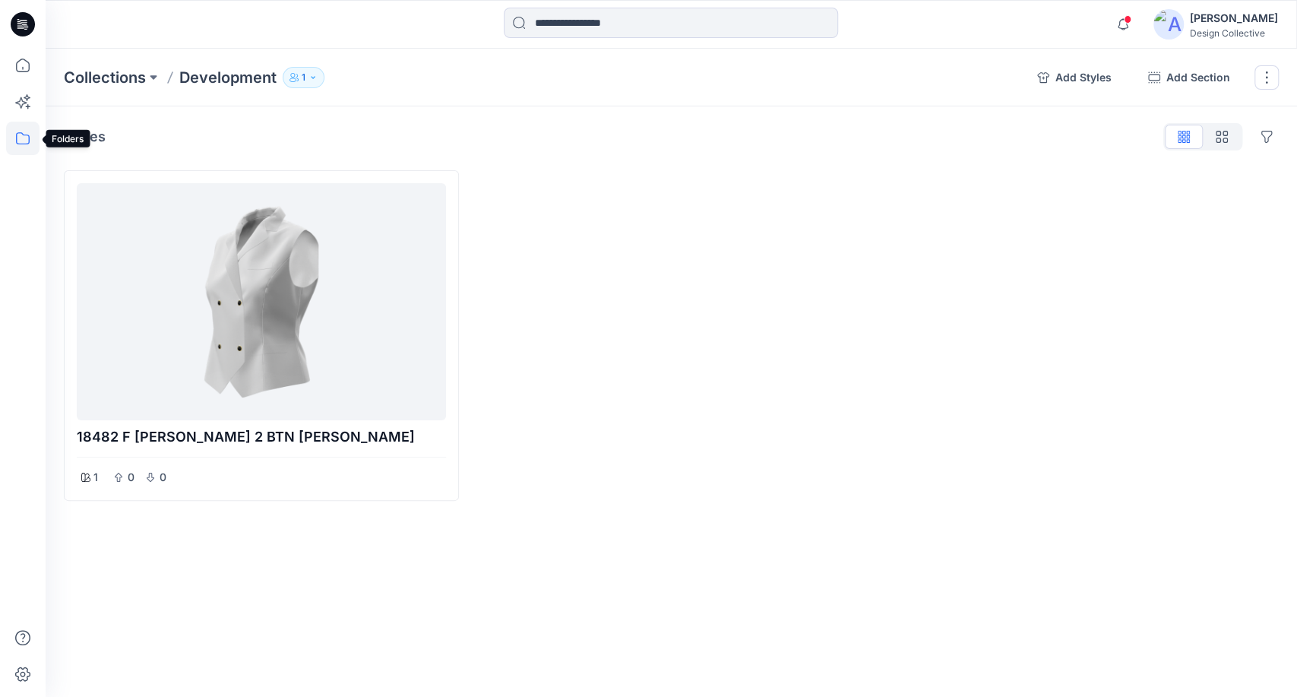
click at [20, 141] on icon at bounding box center [22, 138] width 33 height 33
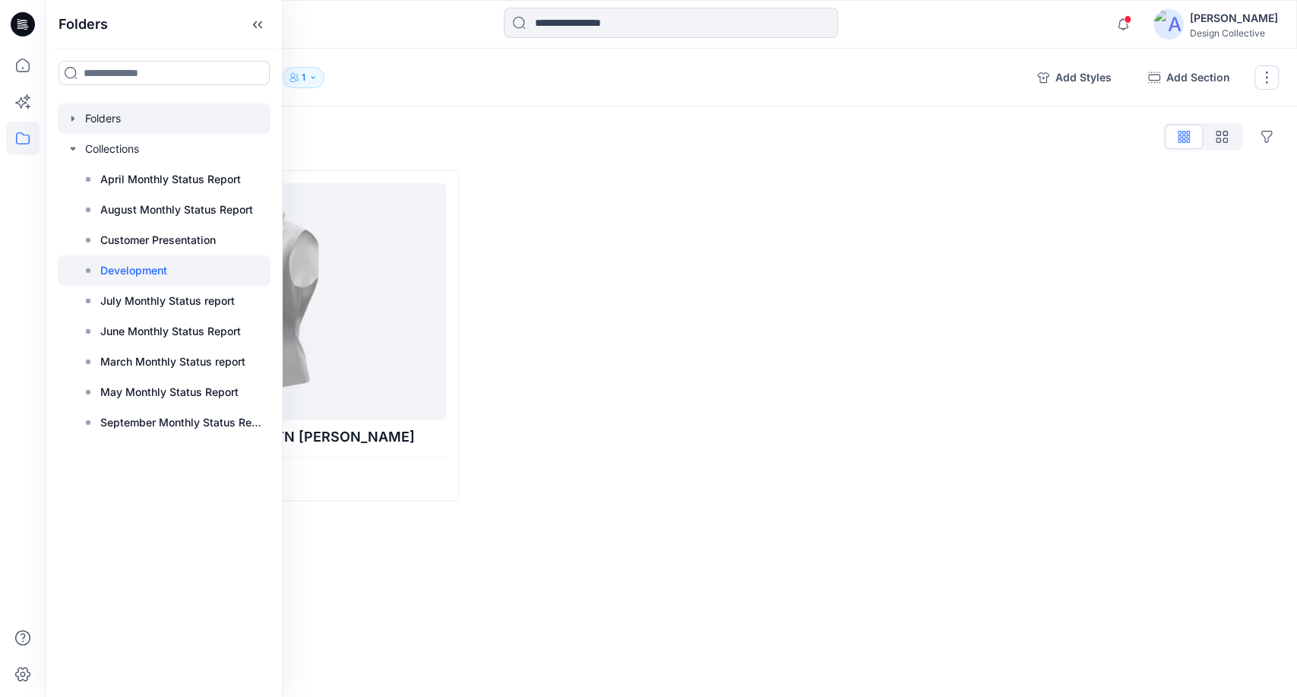
click at [109, 116] on div at bounding box center [164, 118] width 213 height 30
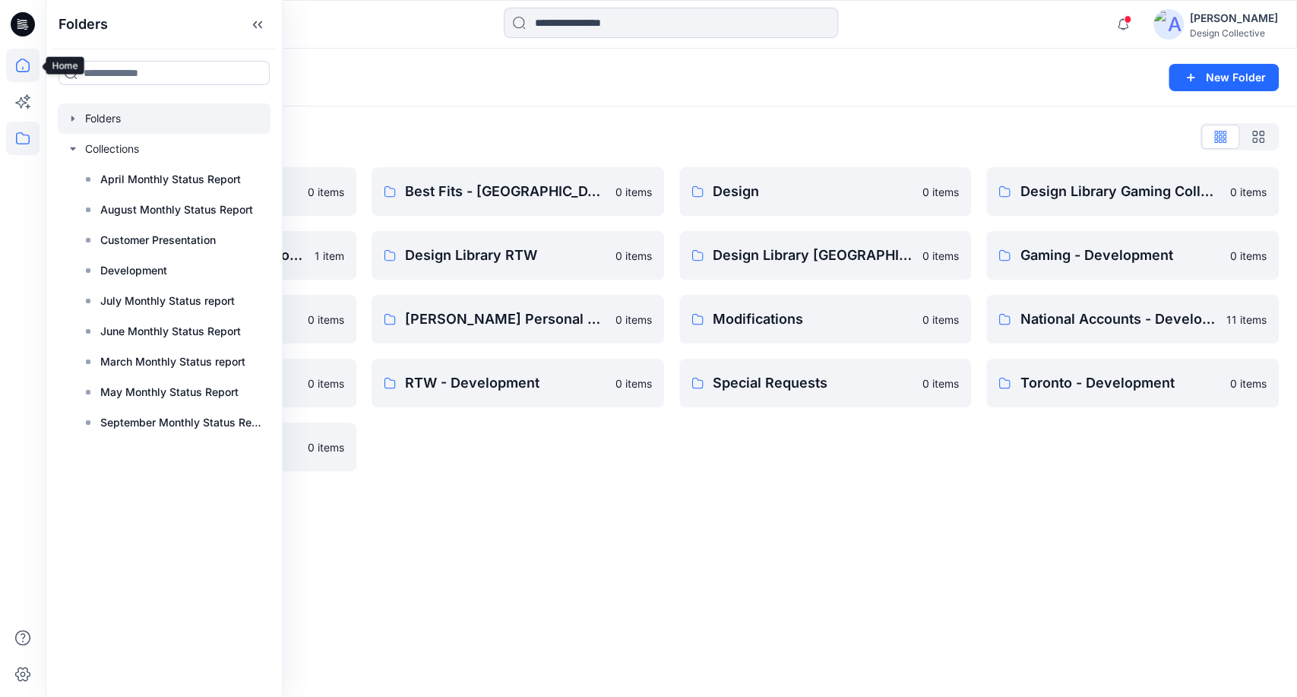
click at [22, 65] on icon at bounding box center [22, 65] width 33 height 33
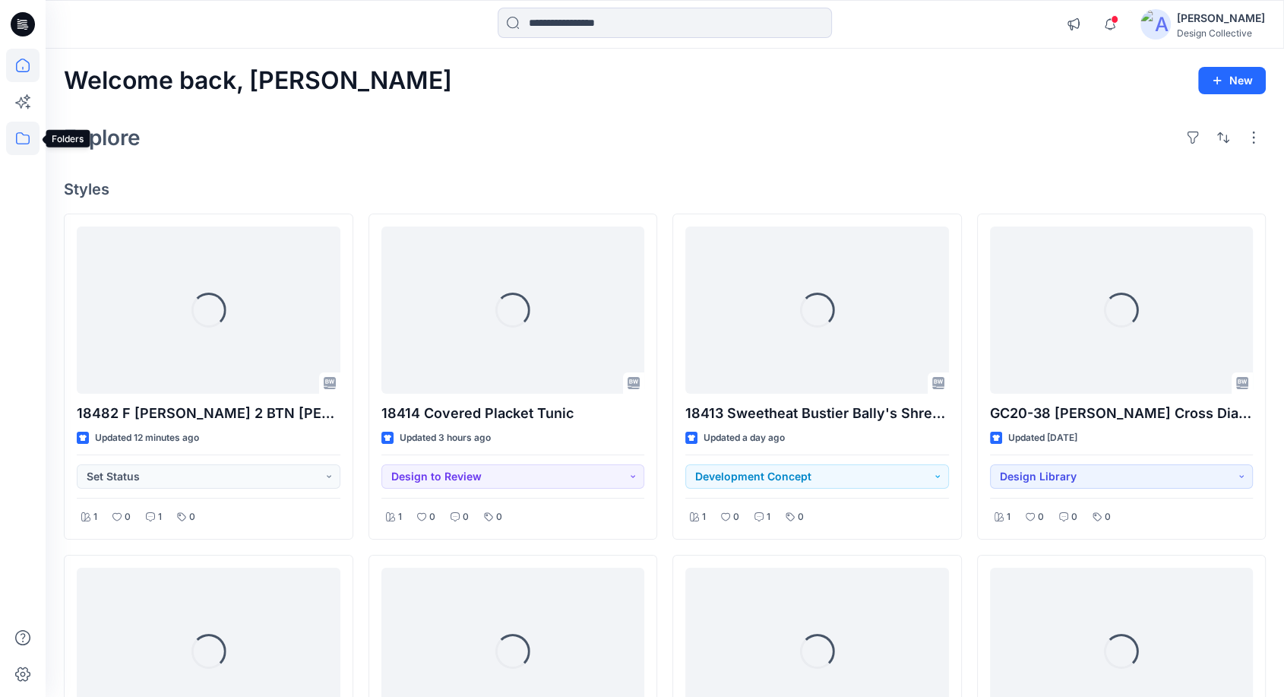
click at [27, 131] on icon at bounding box center [22, 138] width 33 height 33
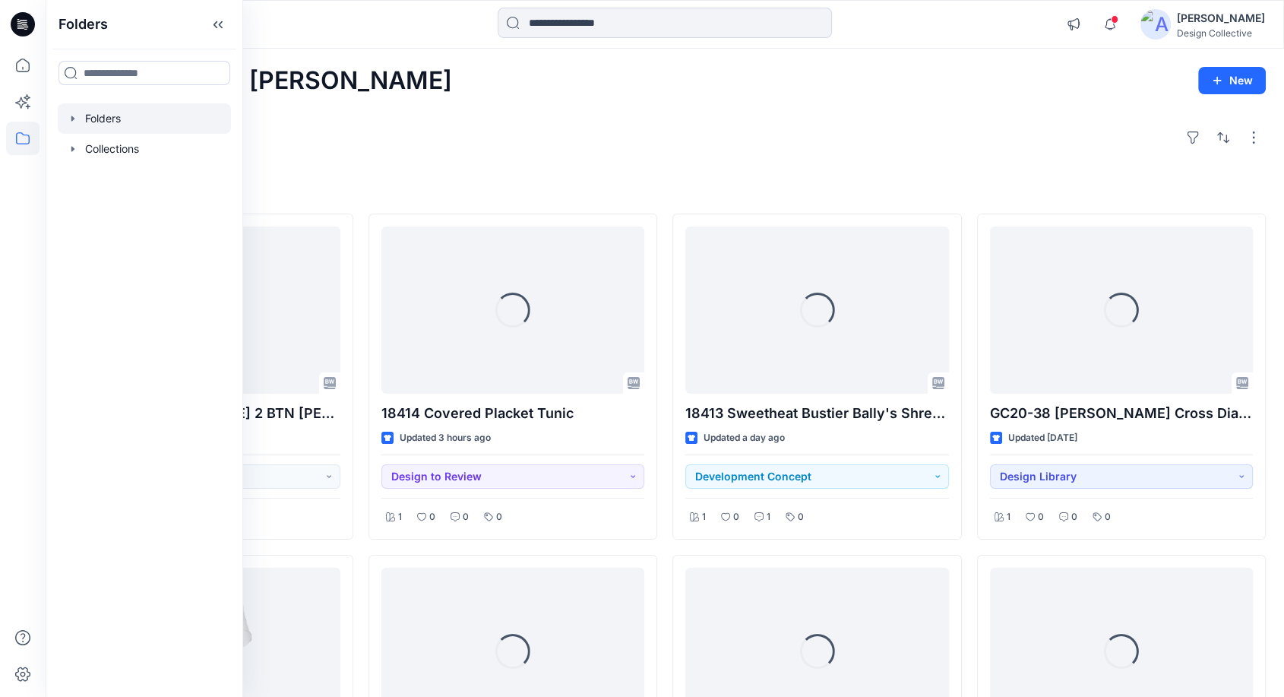
click at [62, 117] on div at bounding box center [144, 118] width 173 height 30
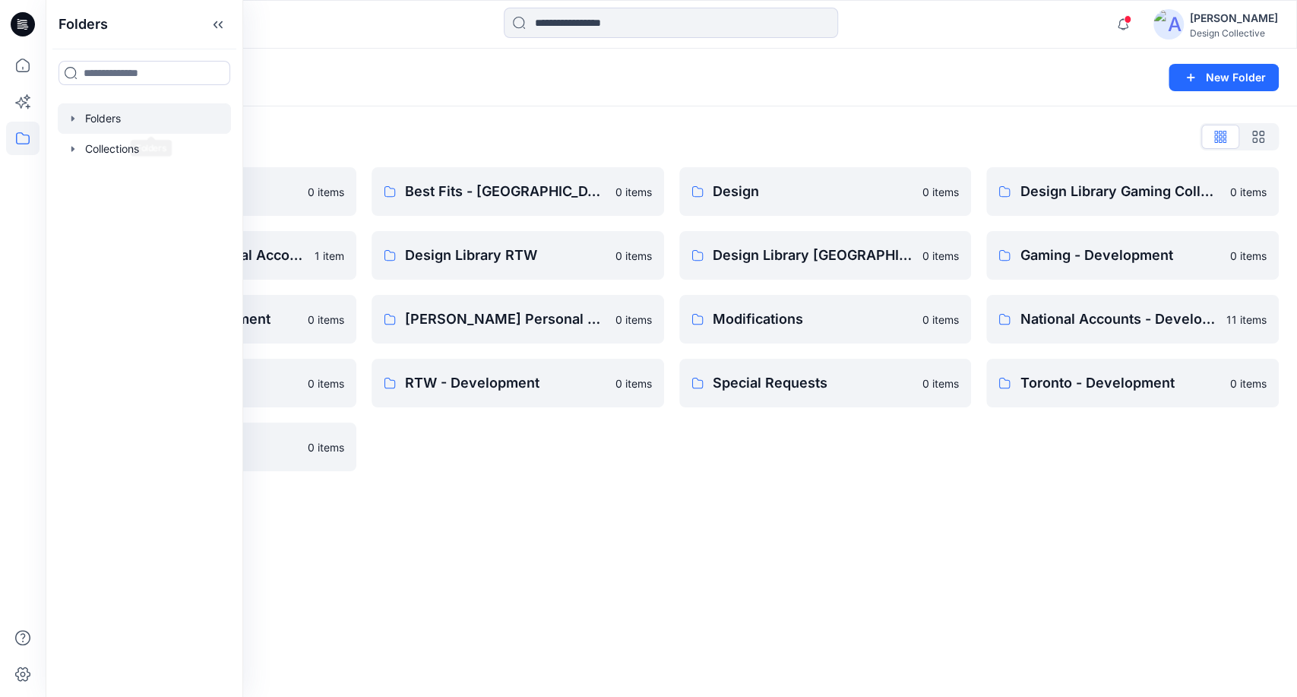
click at [71, 114] on icon "button" at bounding box center [73, 118] width 12 height 12
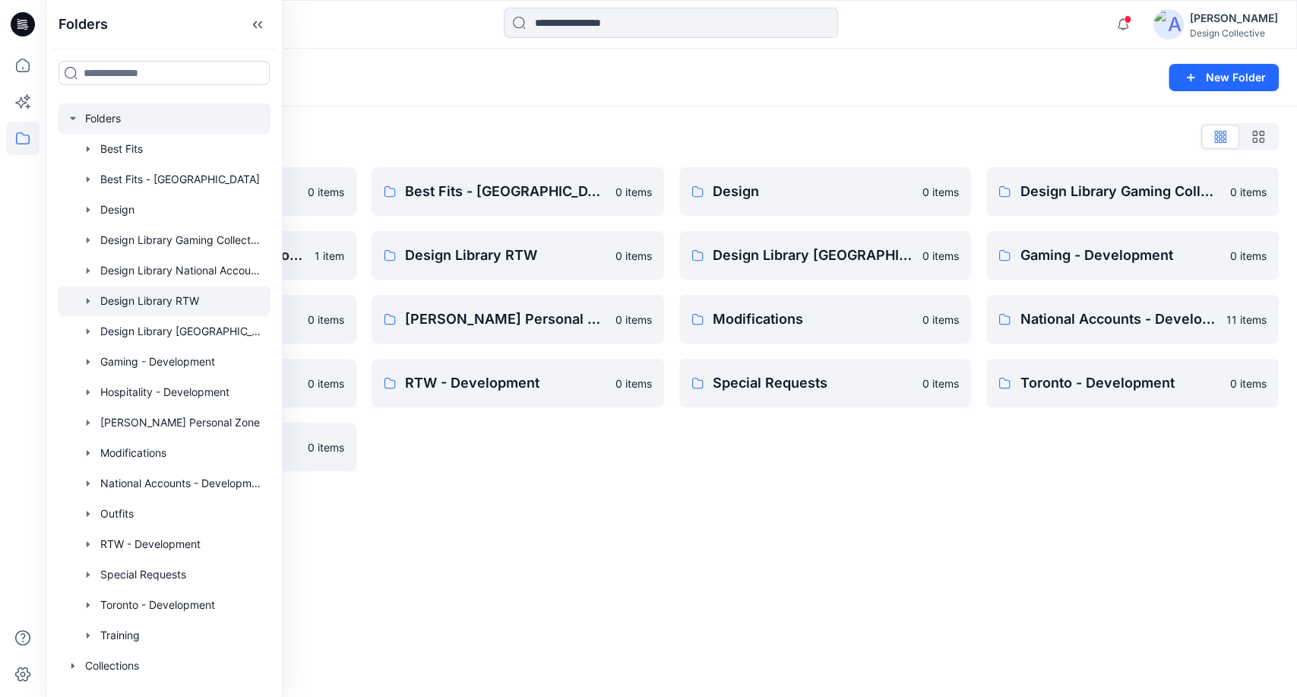
click at [144, 292] on div at bounding box center [164, 301] width 213 height 30
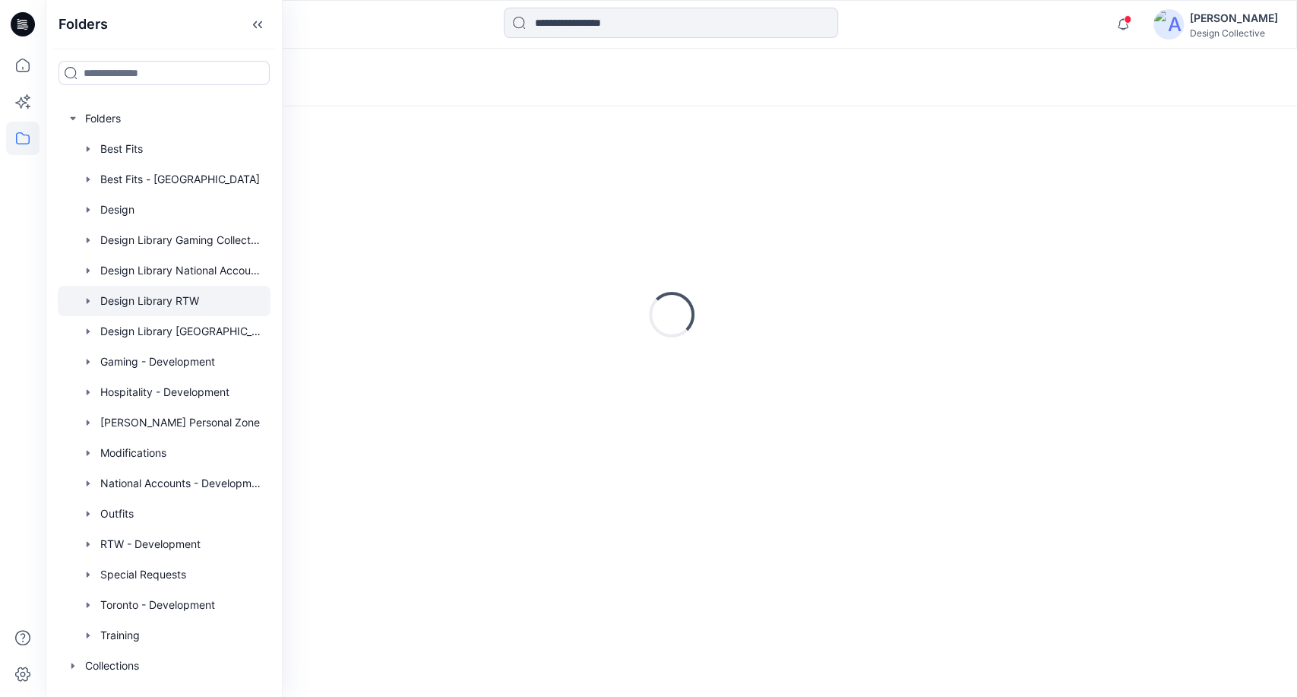
click at [623, 93] on div "Loading..." at bounding box center [672, 78] width 1252 height 58
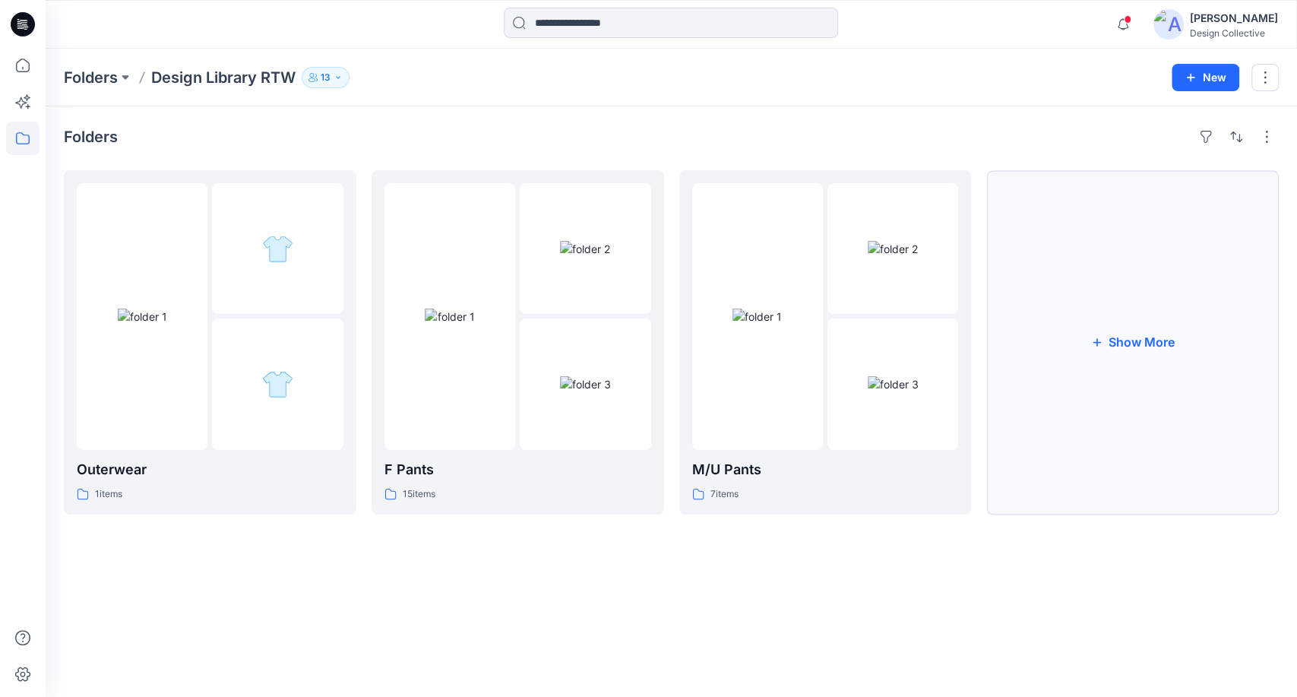
click at [1151, 425] on button "Show More" at bounding box center [1133, 342] width 293 height 344
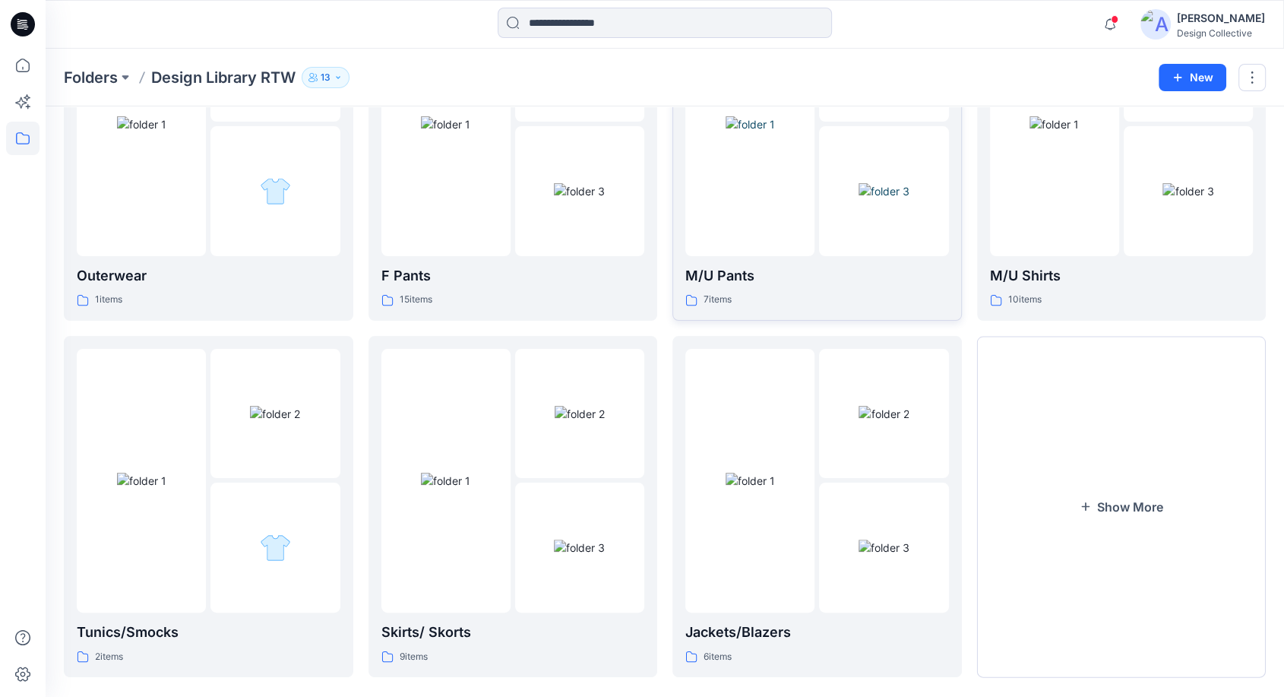
scroll to position [213, 0]
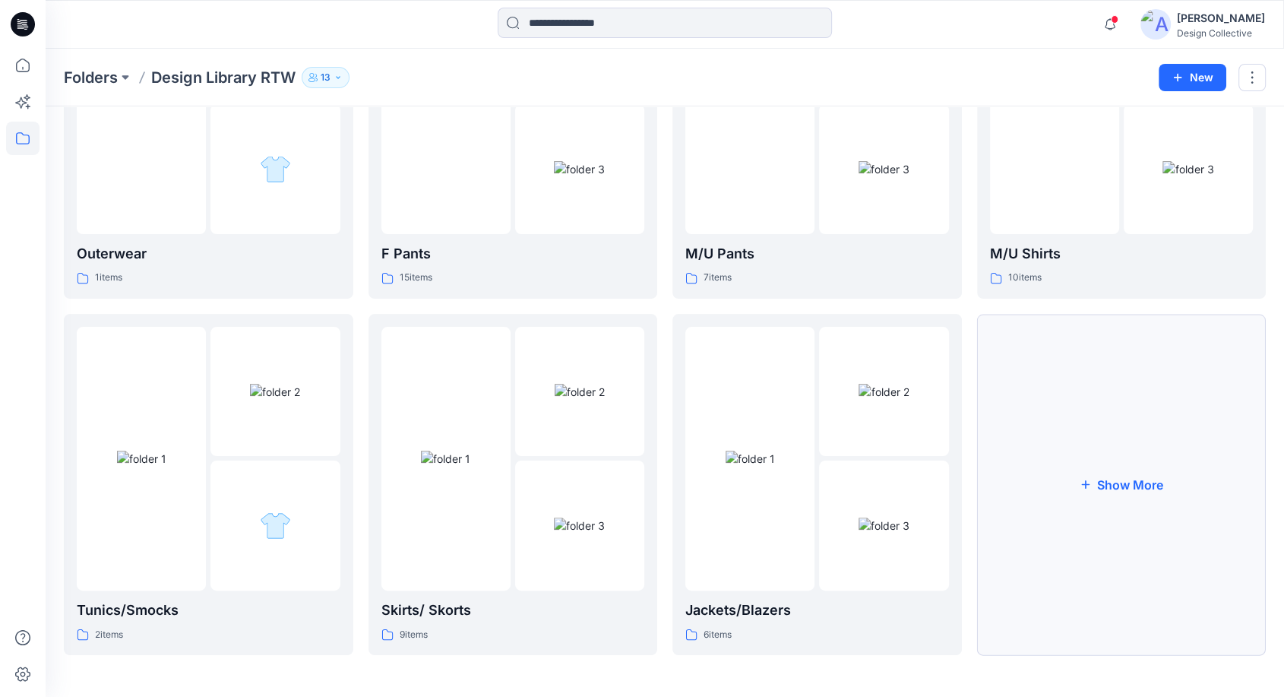
click at [1113, 562] on button "Show More" at bounding box center [1122, 484] width 290 height 341
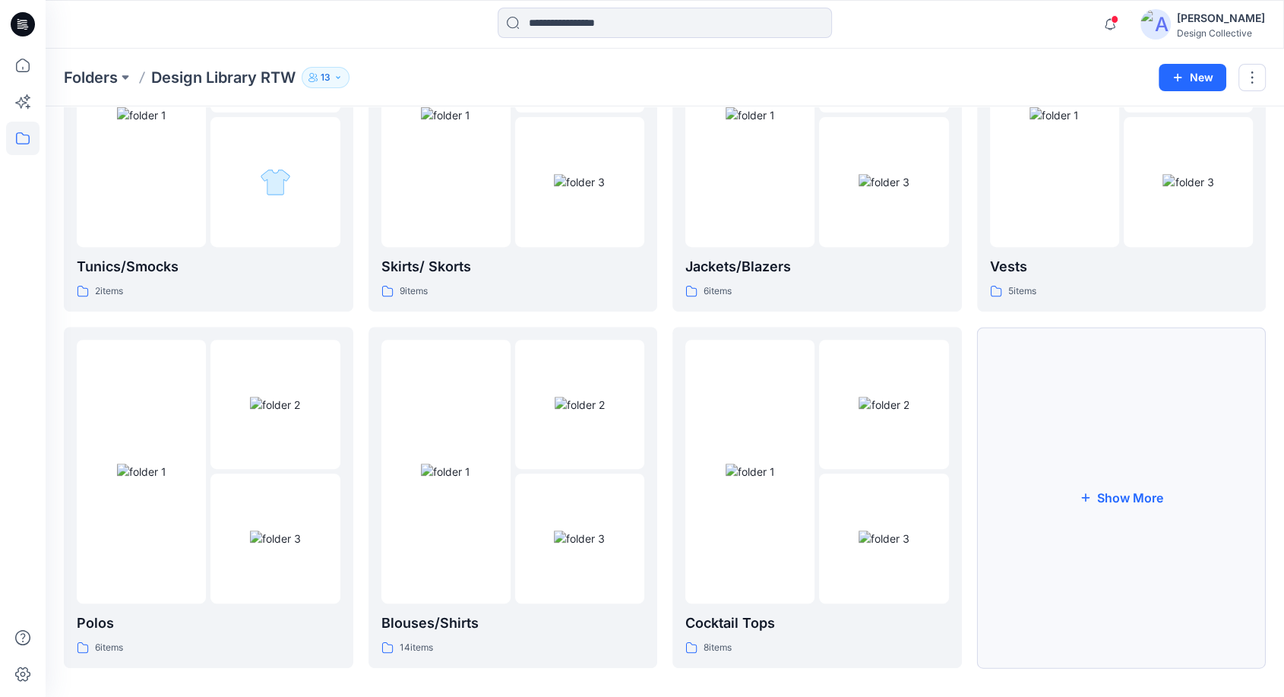
scroll to position [569, 0]
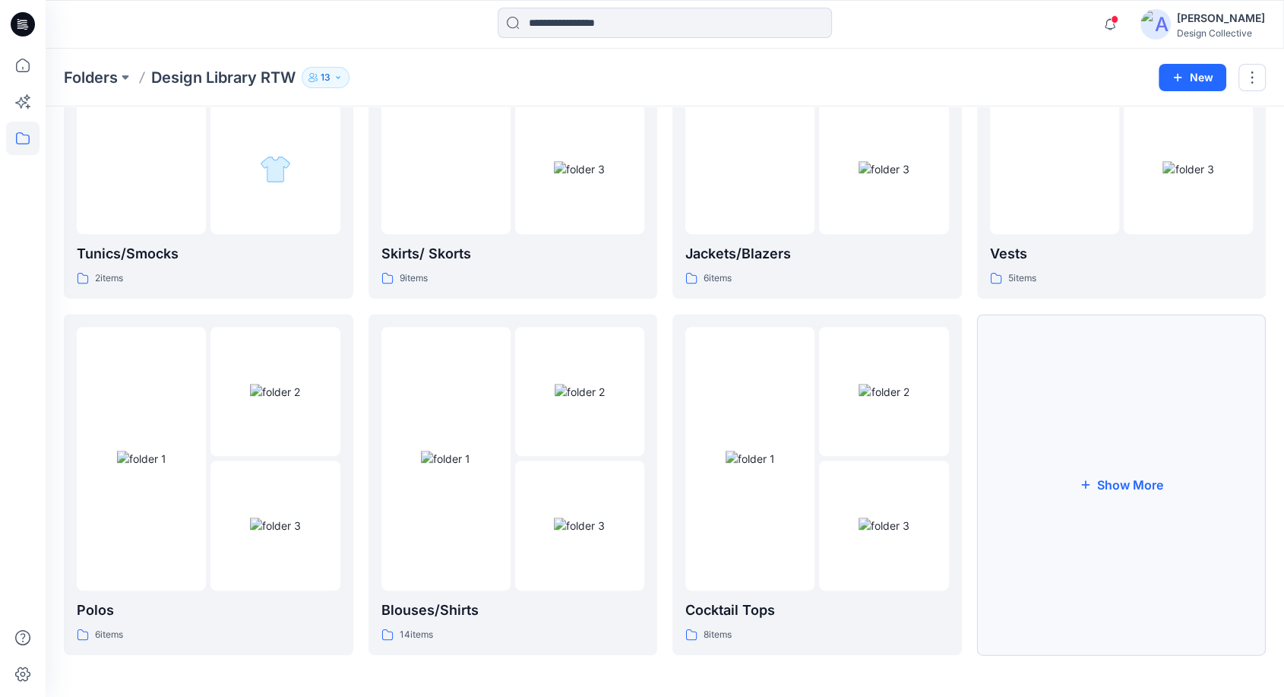
click at [1057, 450] on button "Show More" at bounding box center [1122, 484] width 290 height 341
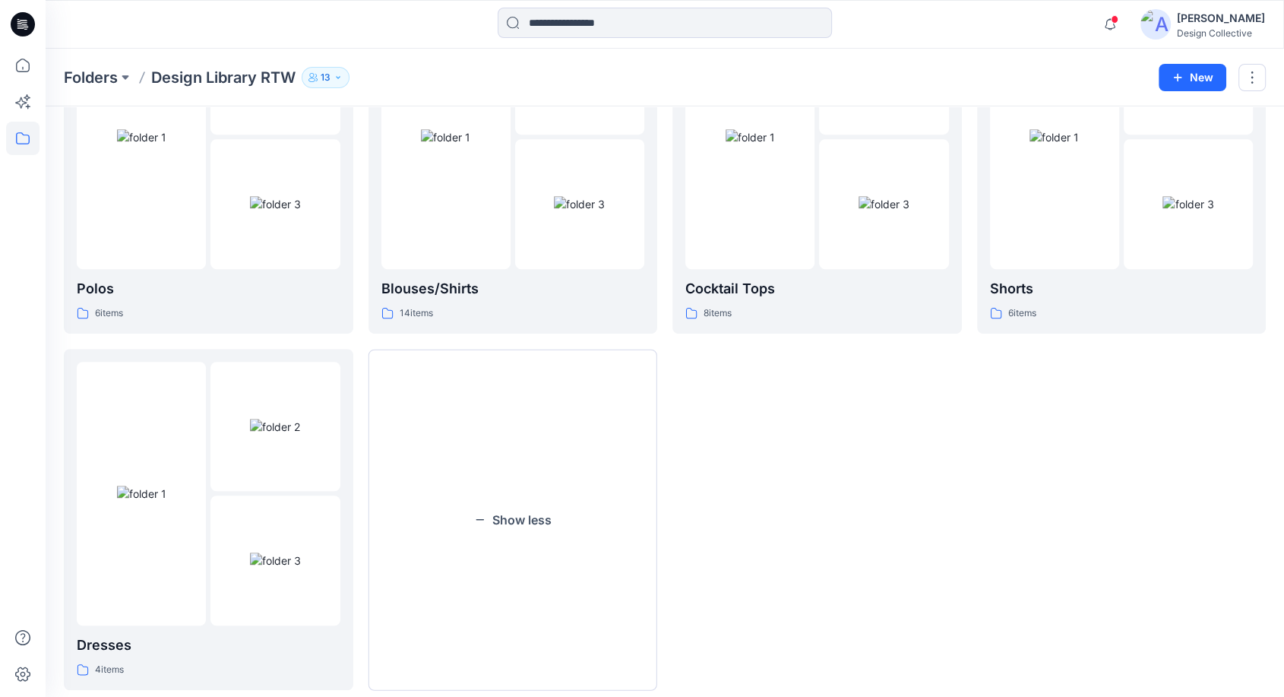
scroll to position [926, 0]
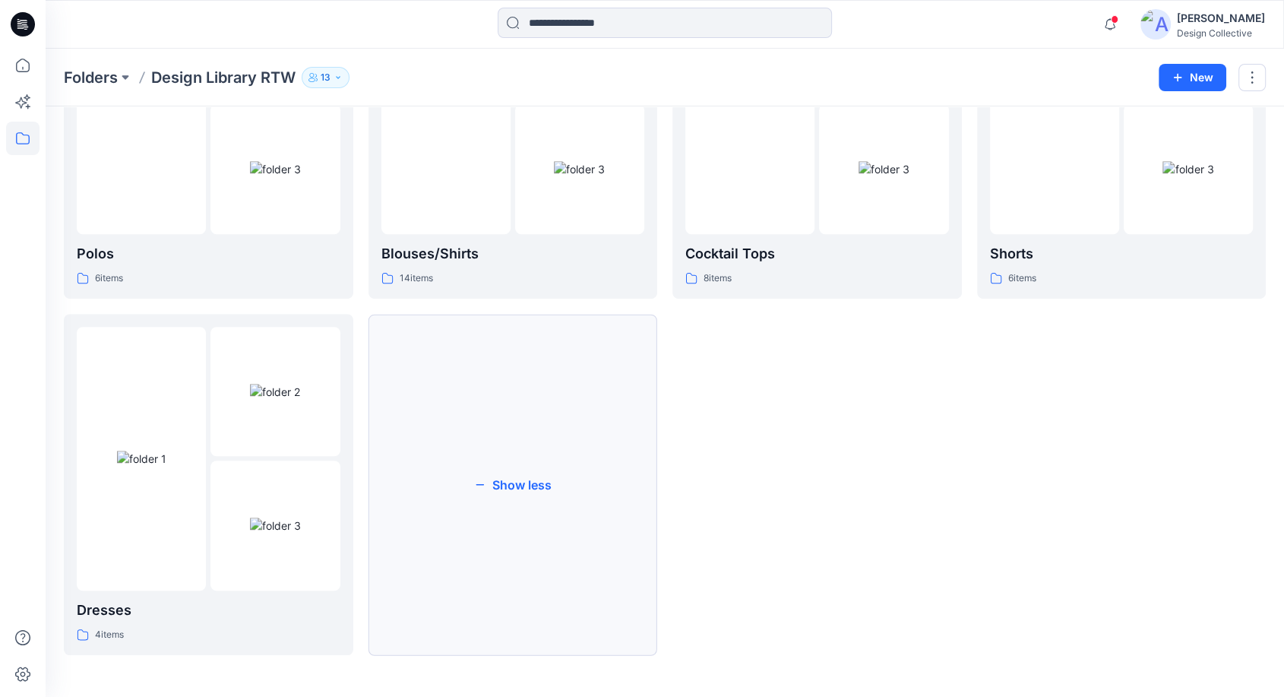
click at [544, 562] on button "Show less" at bounding box center [514, 484] width 290 height 341
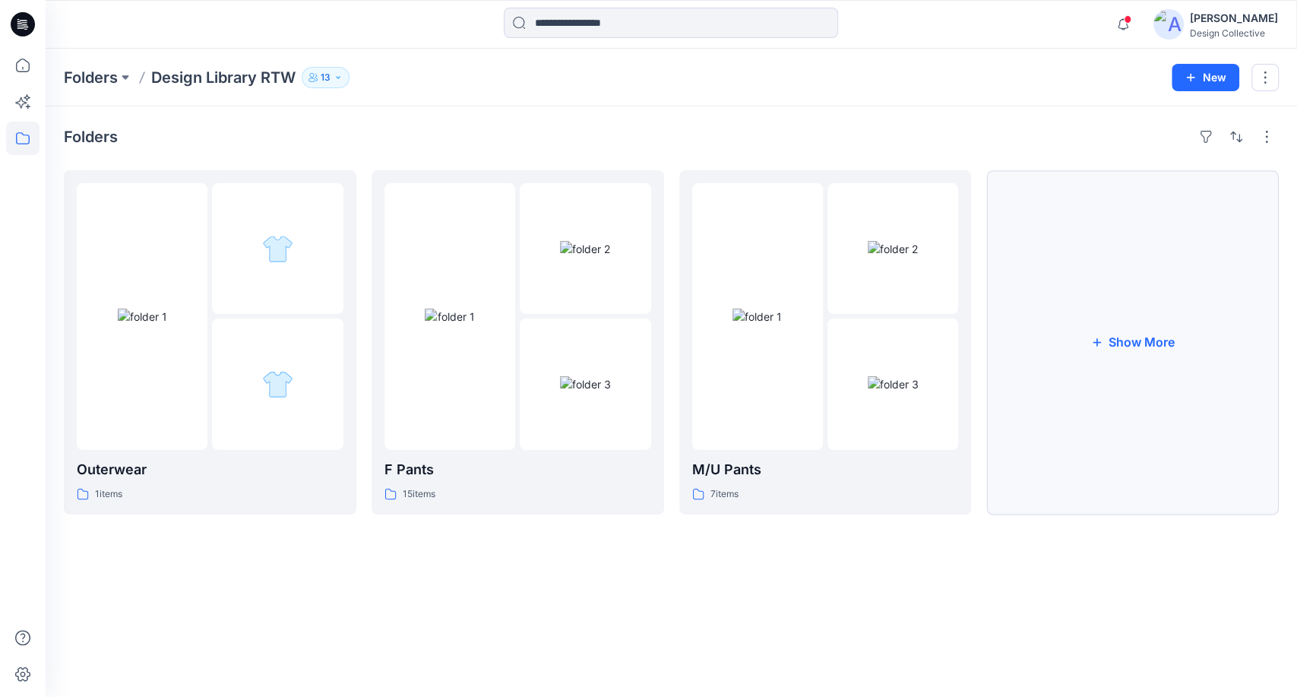
click at [1009, 373] on button "Show More" at bounding box center [1133, 342] width 293 height 344
